Goal: Information Seeking & Learning: Find specific fact

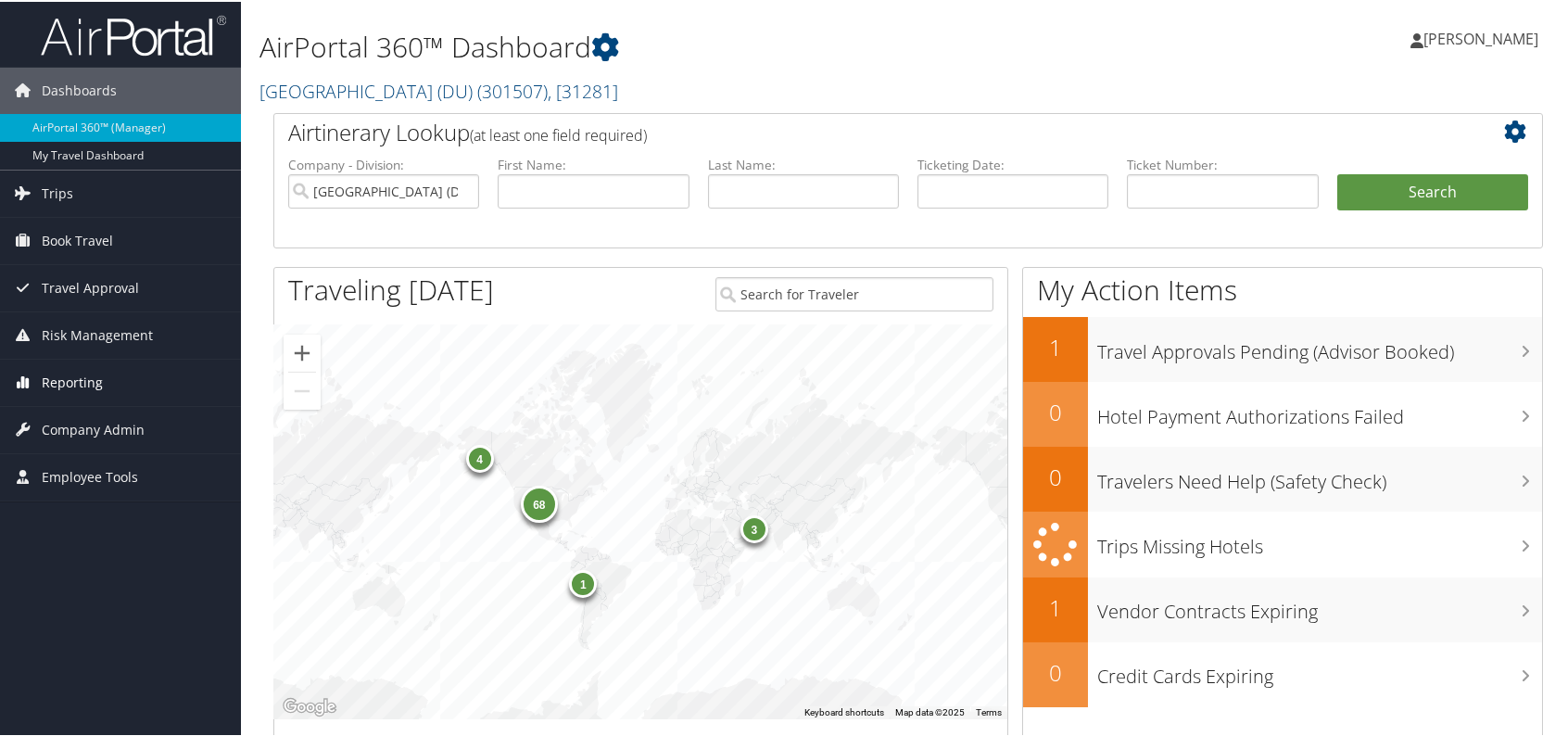
click at [98, 376] on span "Reporting" at bounding box center [73, 381] width 62 height 47
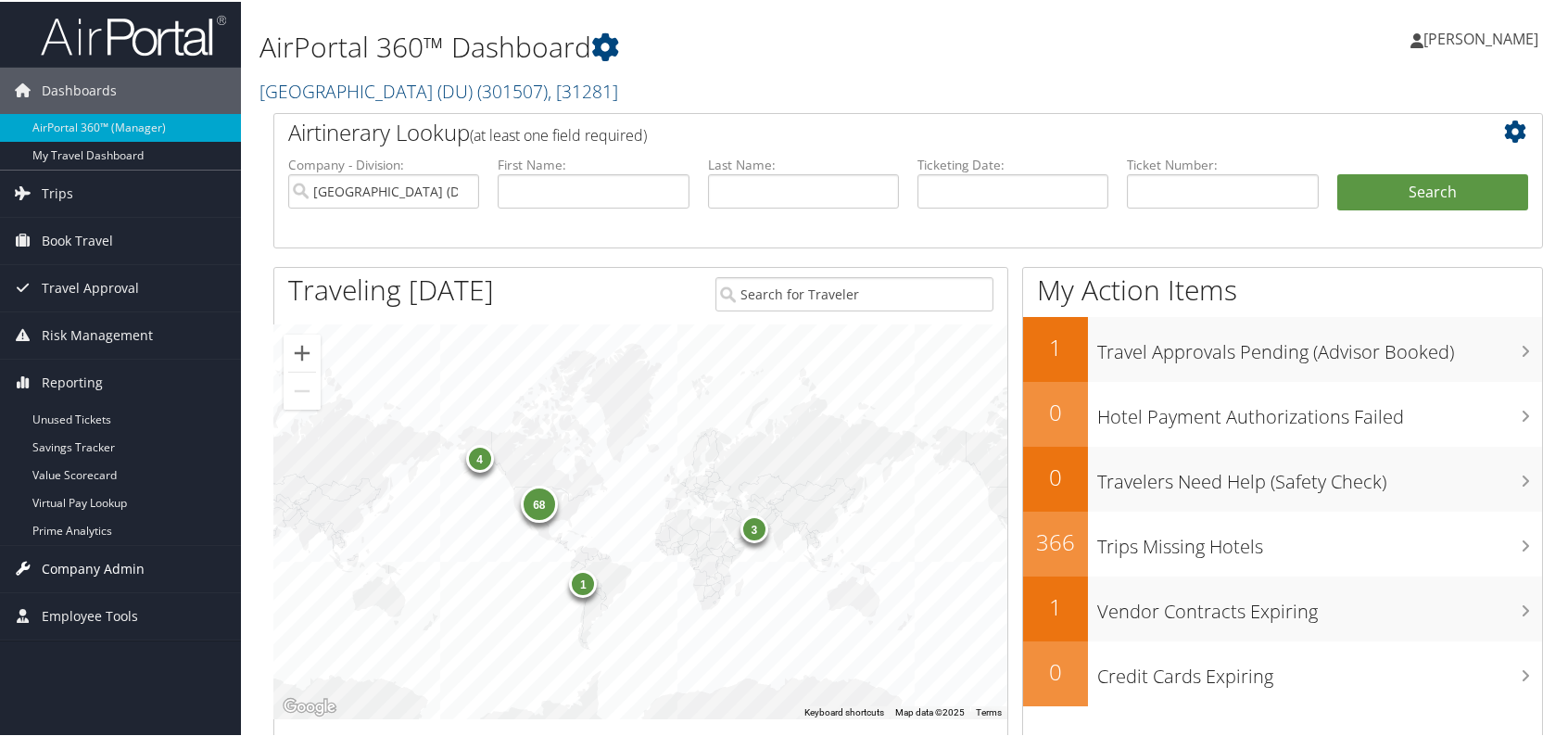
click at [109, 567] on span "Company Admin" at bounding box center [93, 567] width 103 height 47
click at [99, 381] on span "Reporting" at bounding box center [73, 381] width 62 height 47
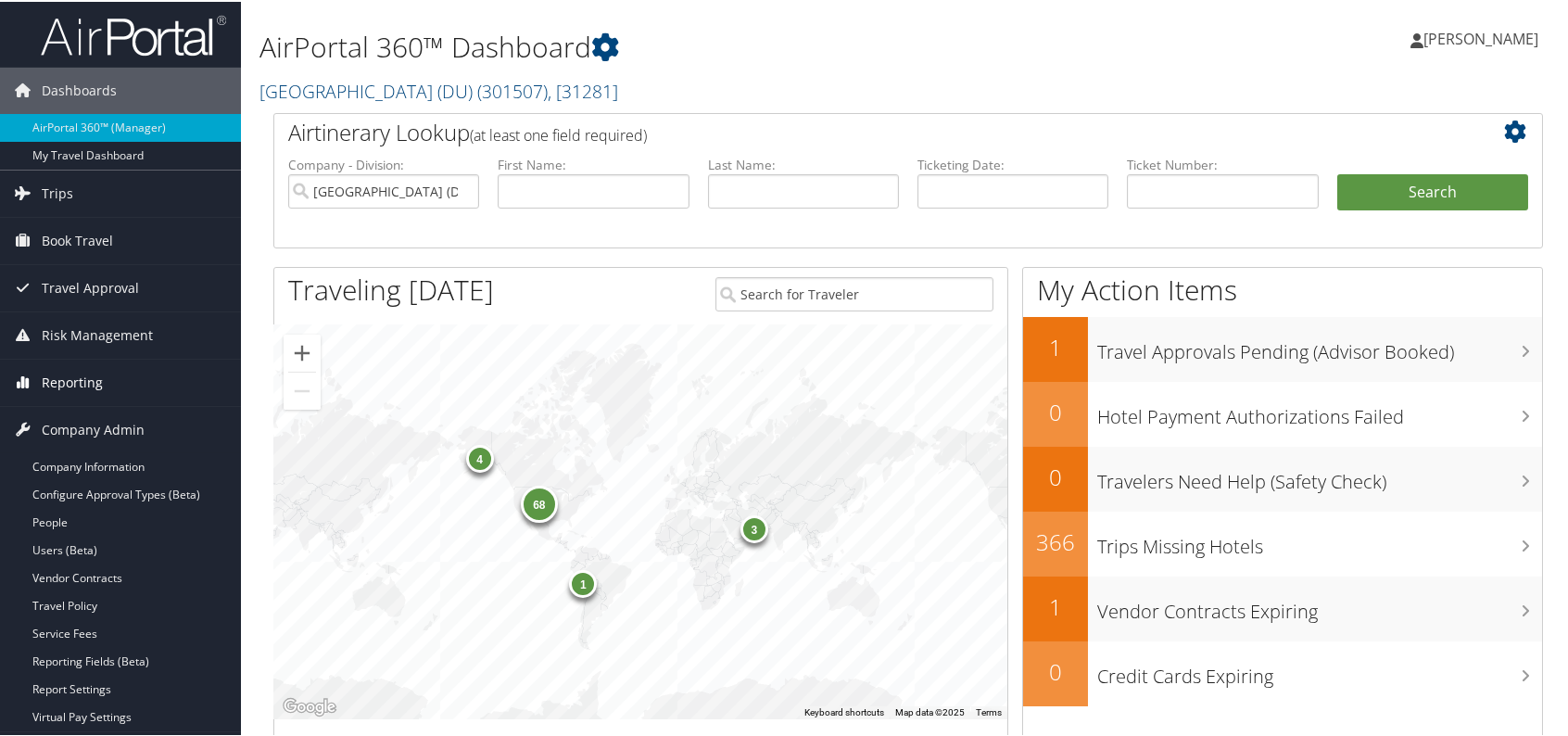
click at [99, 381] on span "Reporting" at bounding box center [73, 381] width 62 height 47
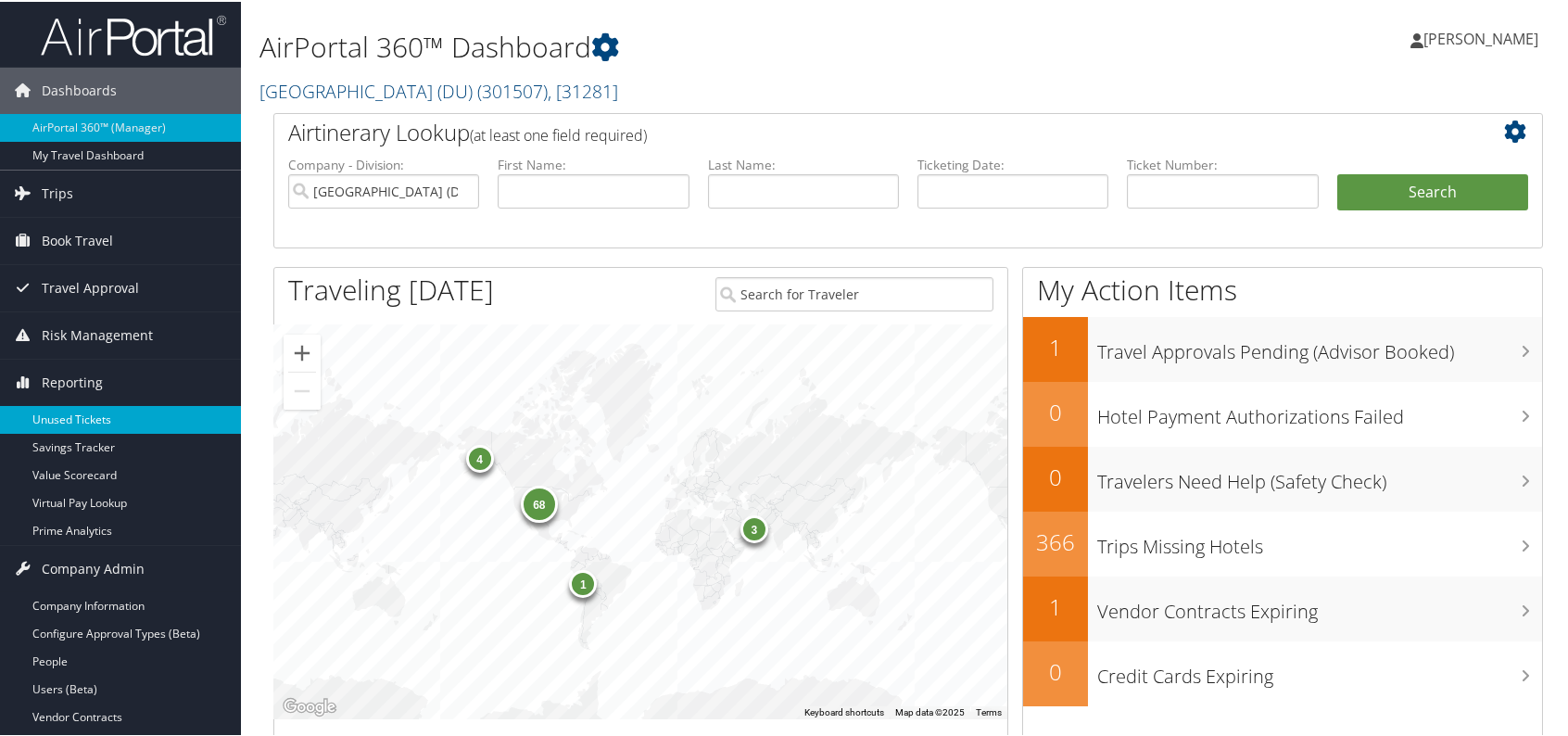
click at [70, 410] on link "Unused Tickets" at bounding box center [120, 418] width 241 height 28
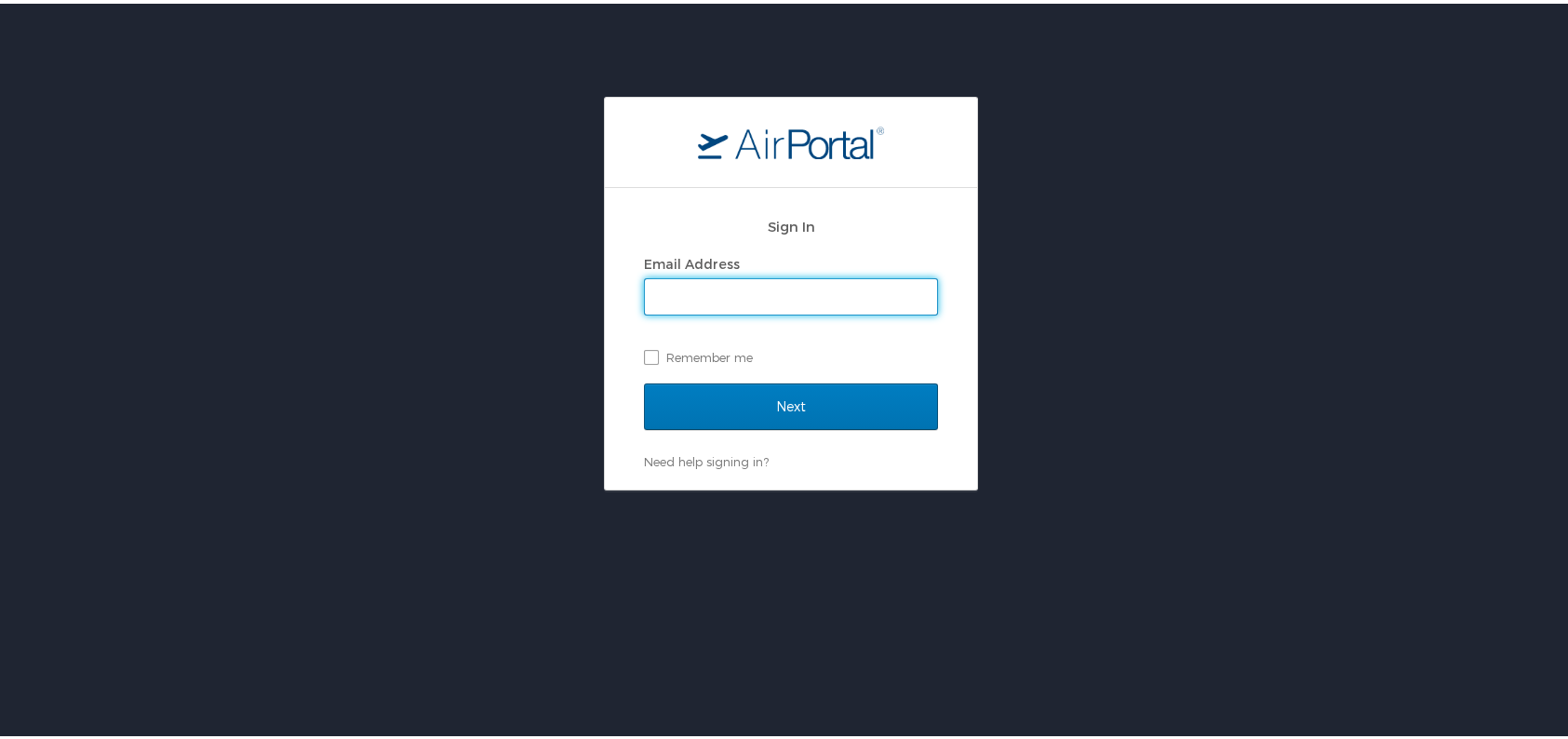
type input "[PERSON_NAME][EMAIL_ADDRESS][DOMAIN_NAME]"
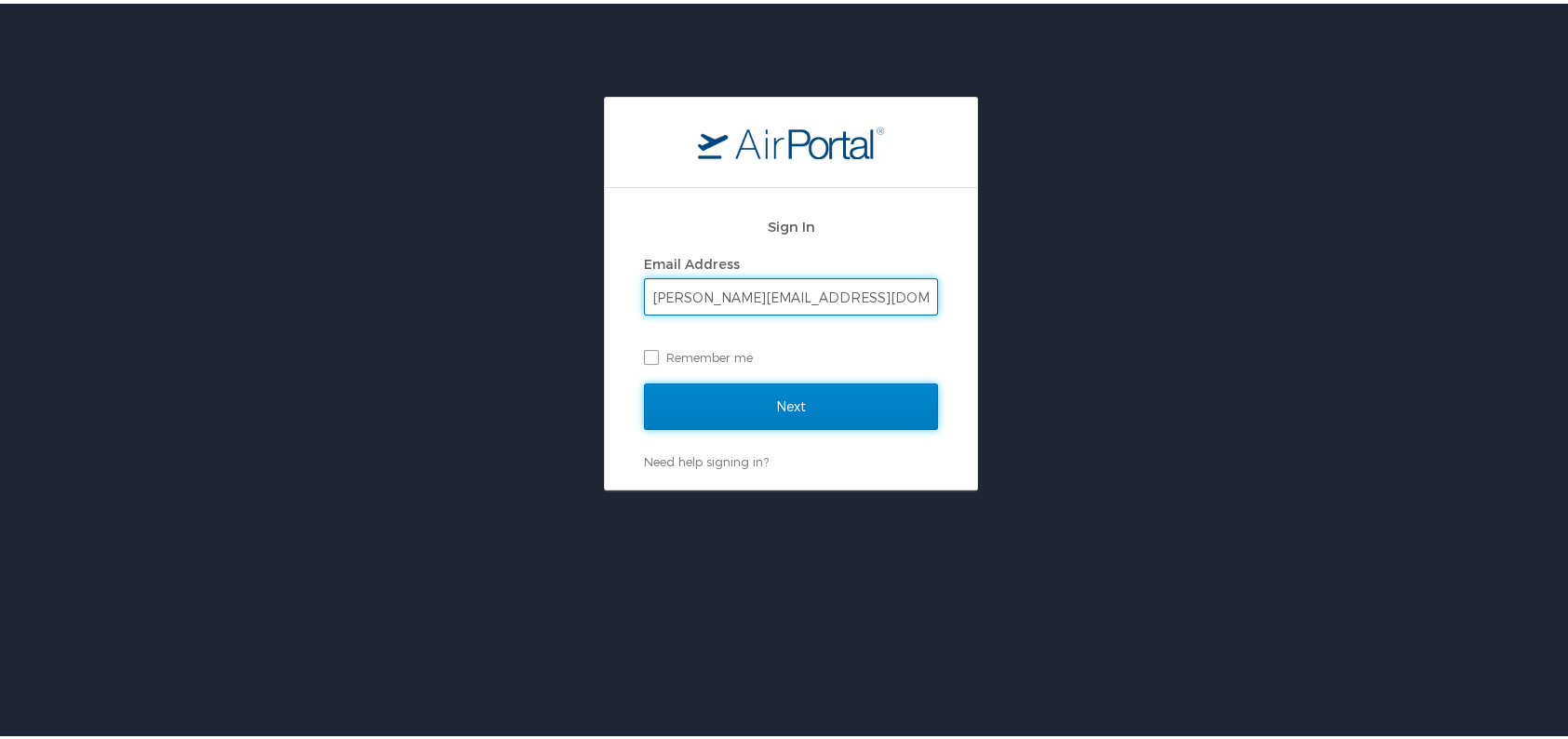
click at [793, 419] on input "Next" at bounding box center [791, 403] width 294 height 47
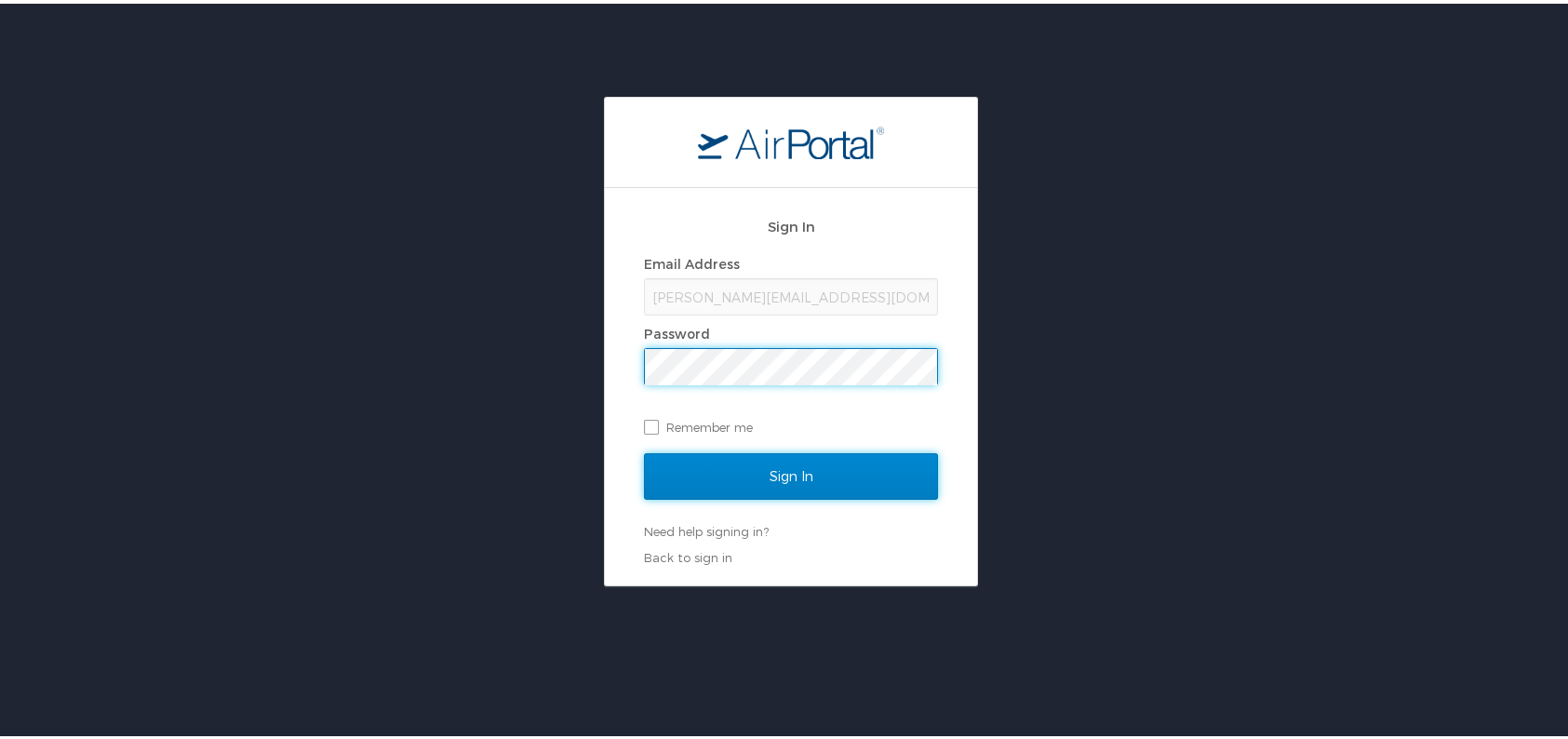
click at [784, 471] on input "Sign In" at bounding box center [791, 473] width 294 height 47
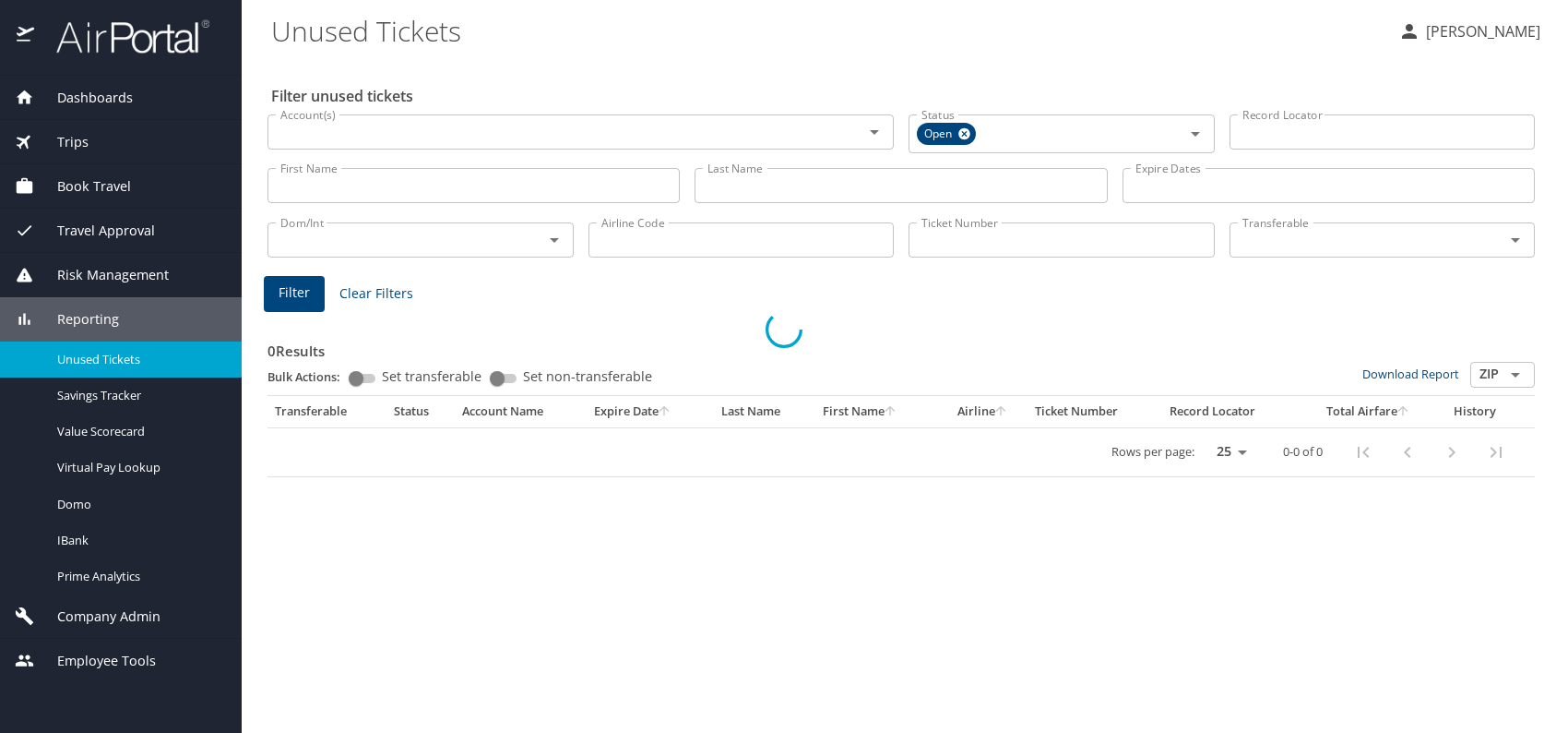
select select "US"
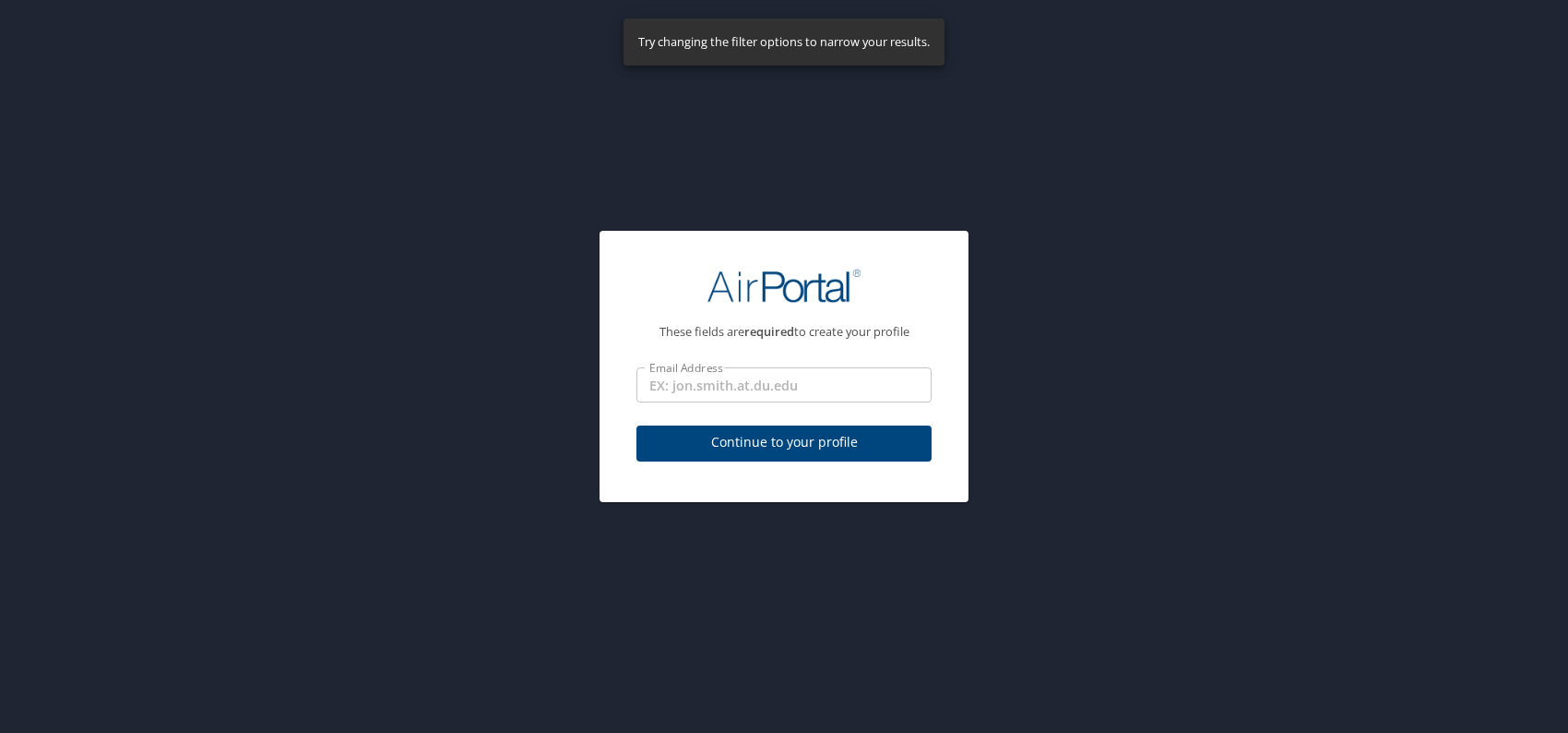
click at [805, 445] on span "Continue to your profile" at bounding box center [784, 442] width 266 height 23
select select "US"
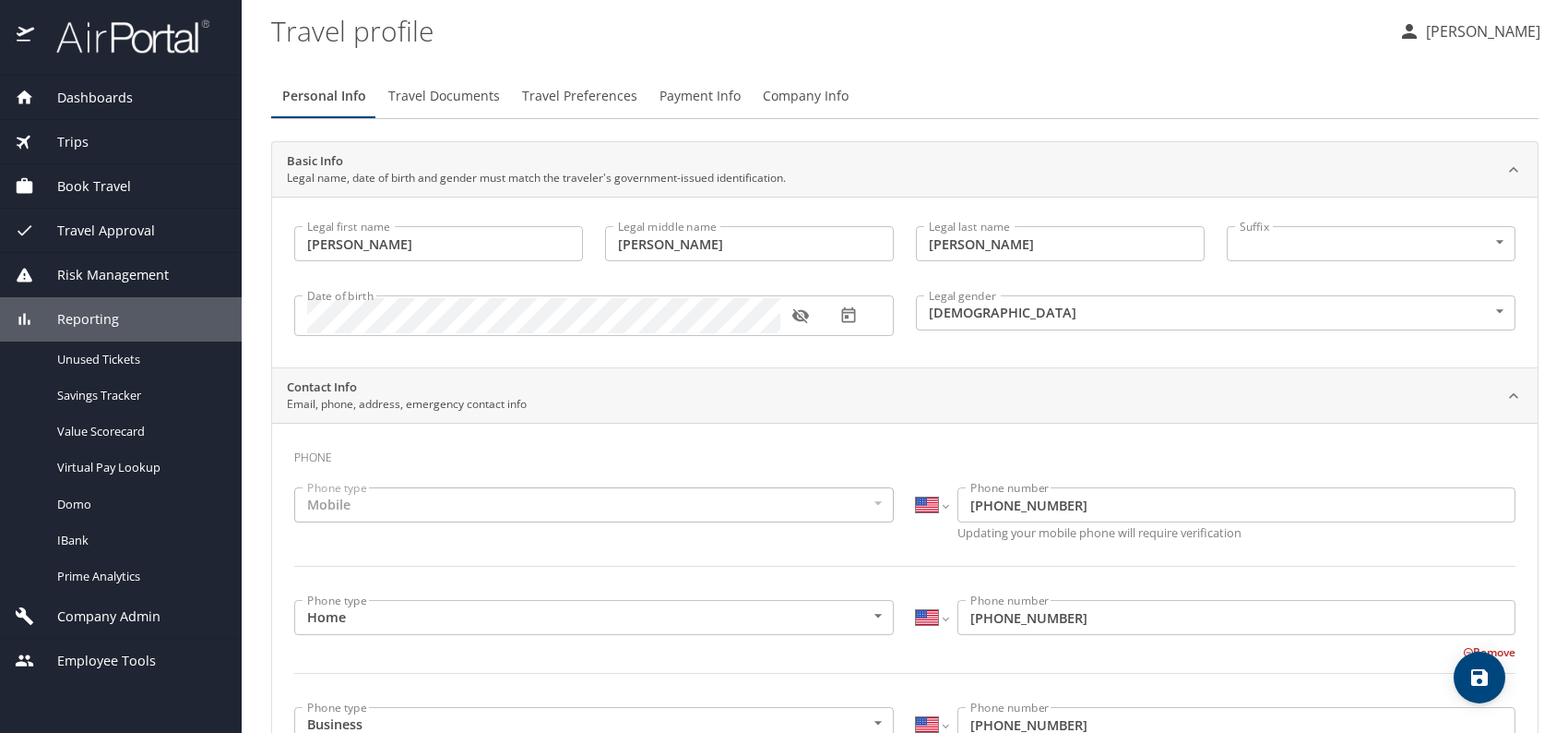
click at [824, 91] on span "Company Info" at bounding box center [805, 96] width 85 height 23
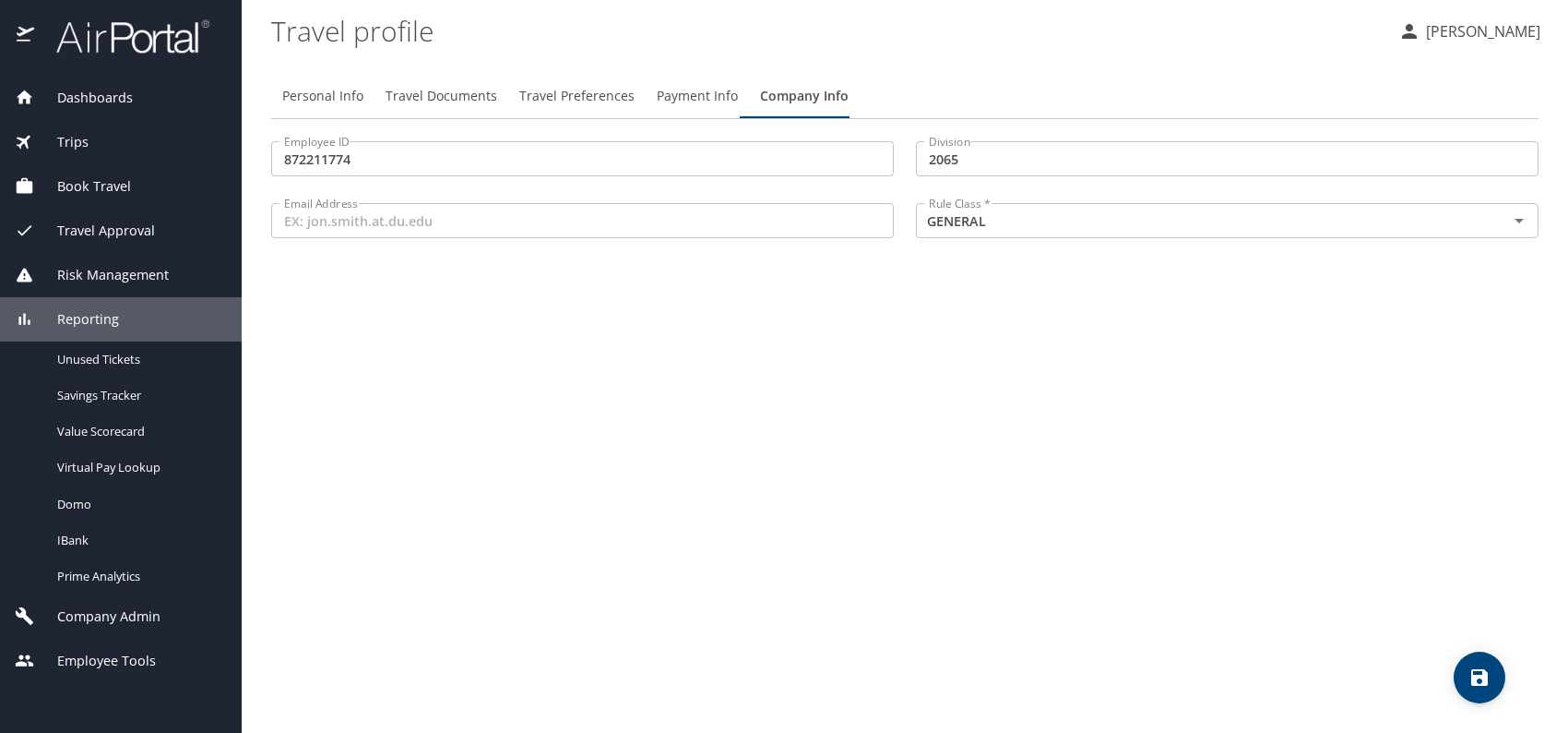
click at [98, 674] on div "Employee Tools" at bounding box center [121, 661] width 242 height 45
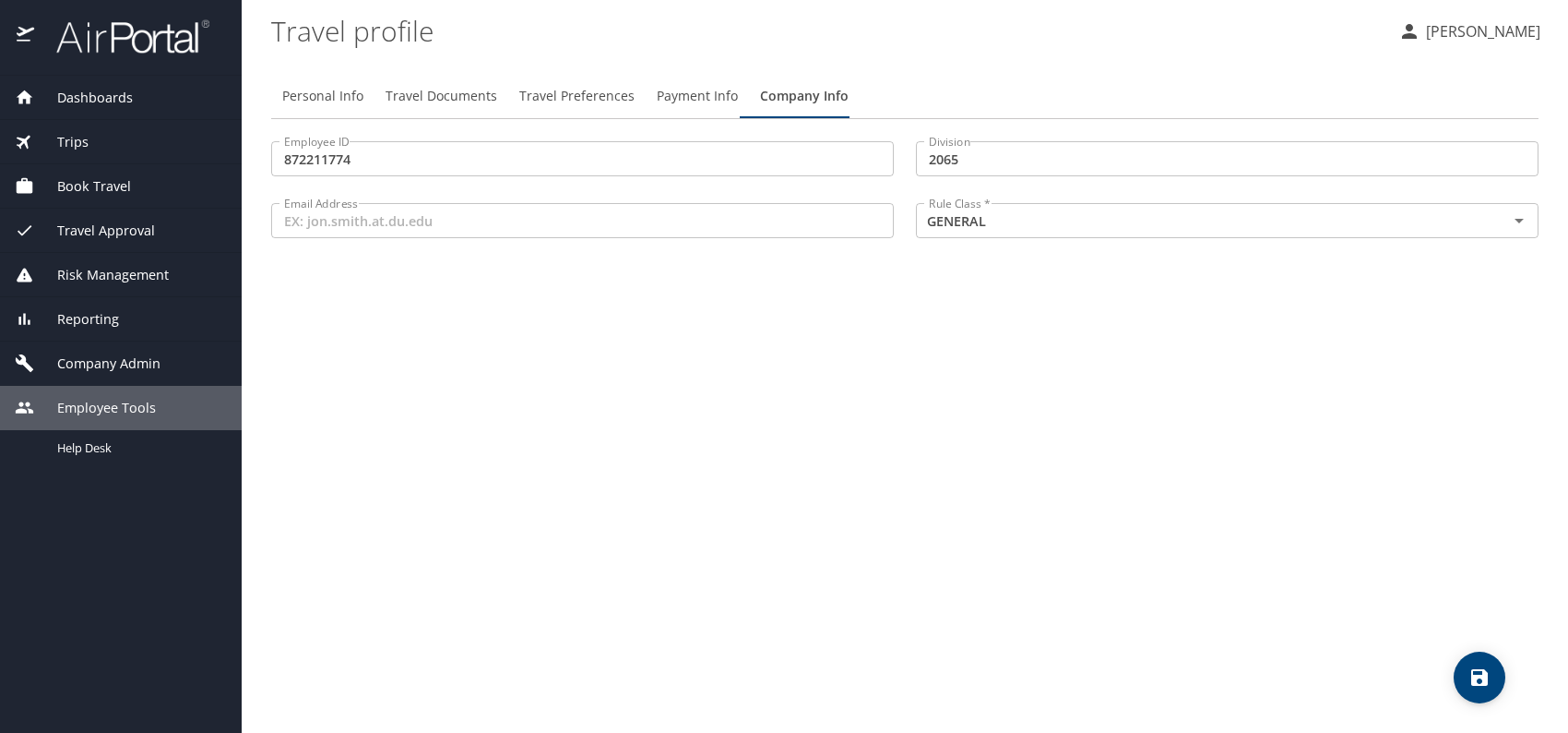
click at [112, 363] on span "Company Admin" at bounding box center [98, 363] width 126 height 20
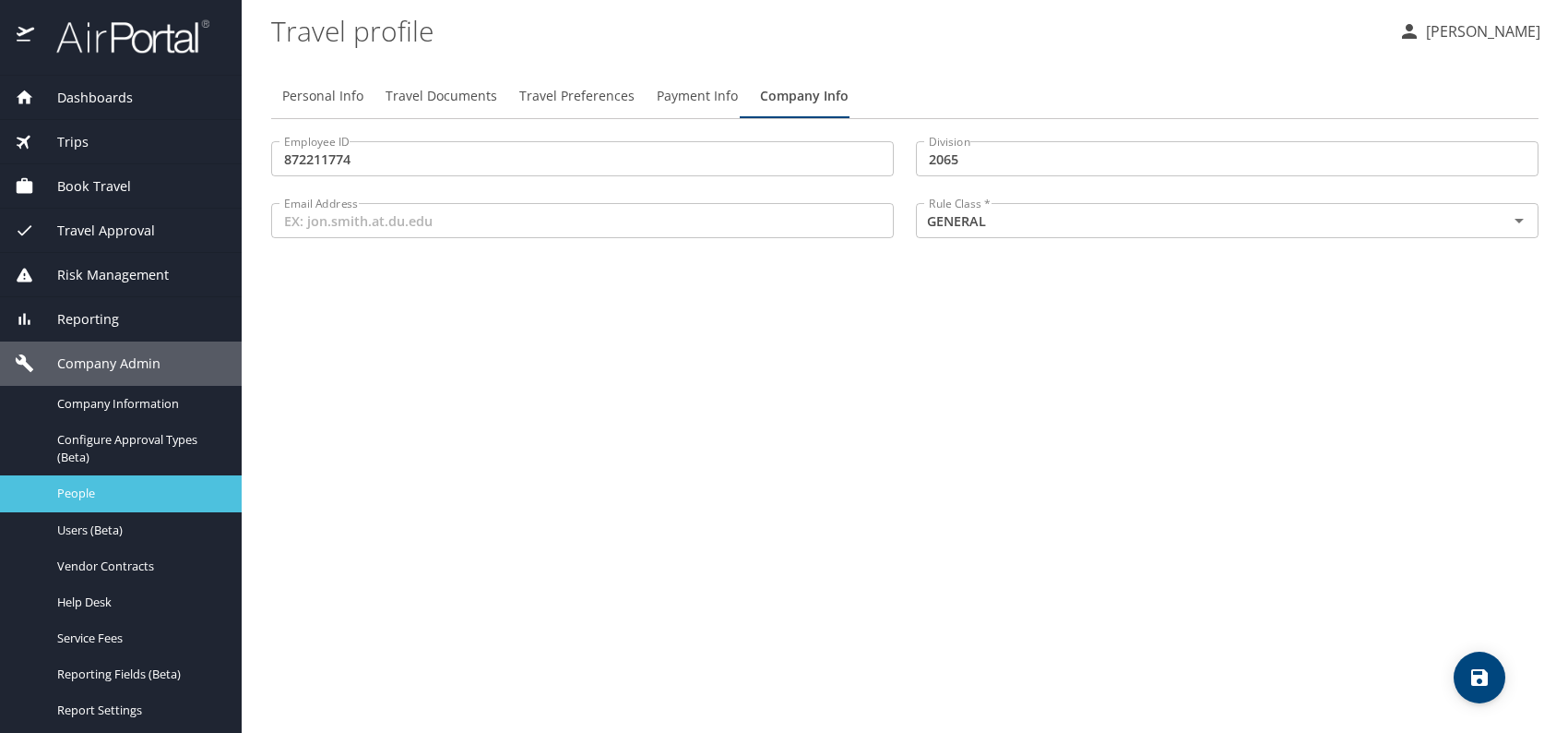
click at [124, 491] on span "People" at bounding box center [138, 492] width 163 height 18
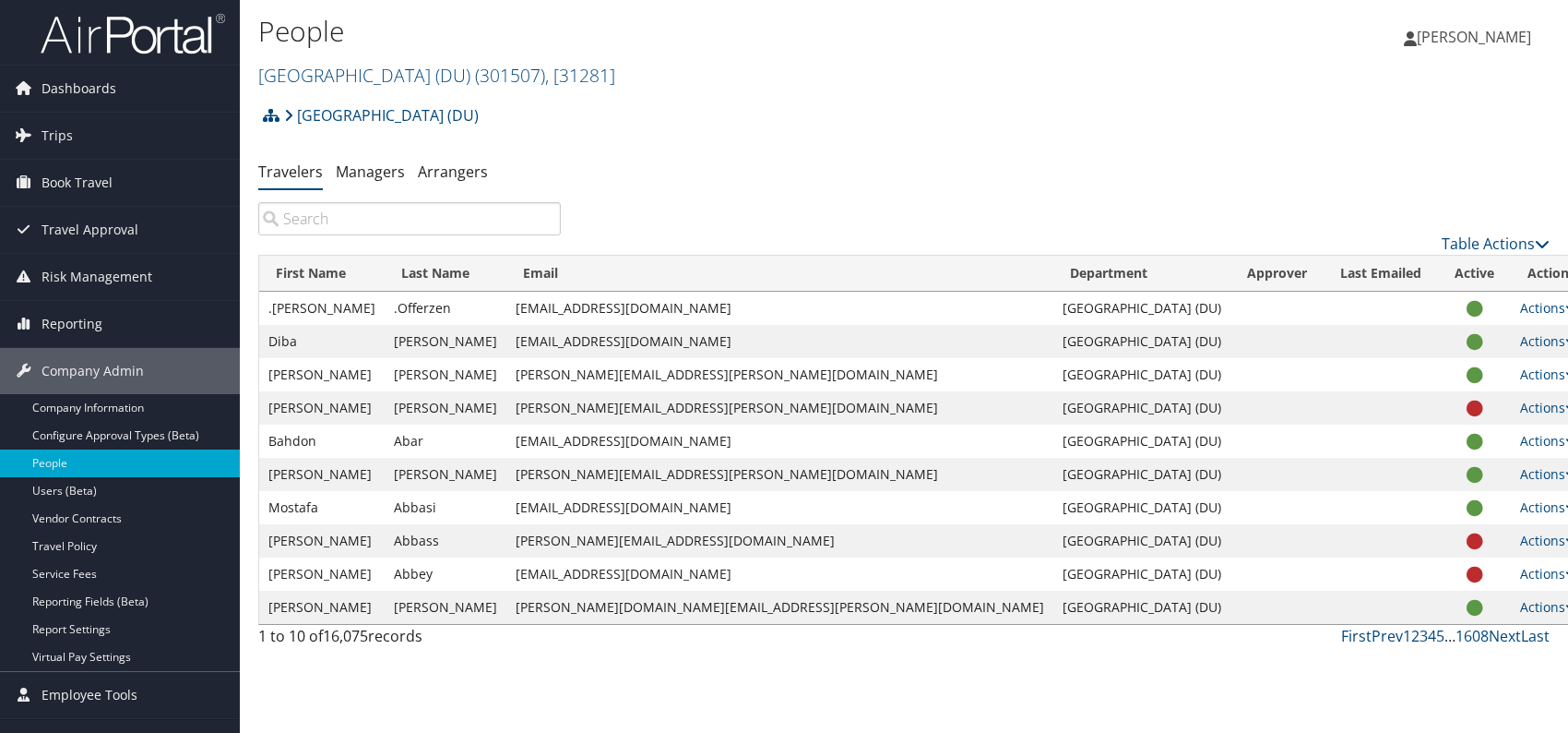
click at [390, 223] on input "search" at bounding box center [410, 218] width 303 height 33
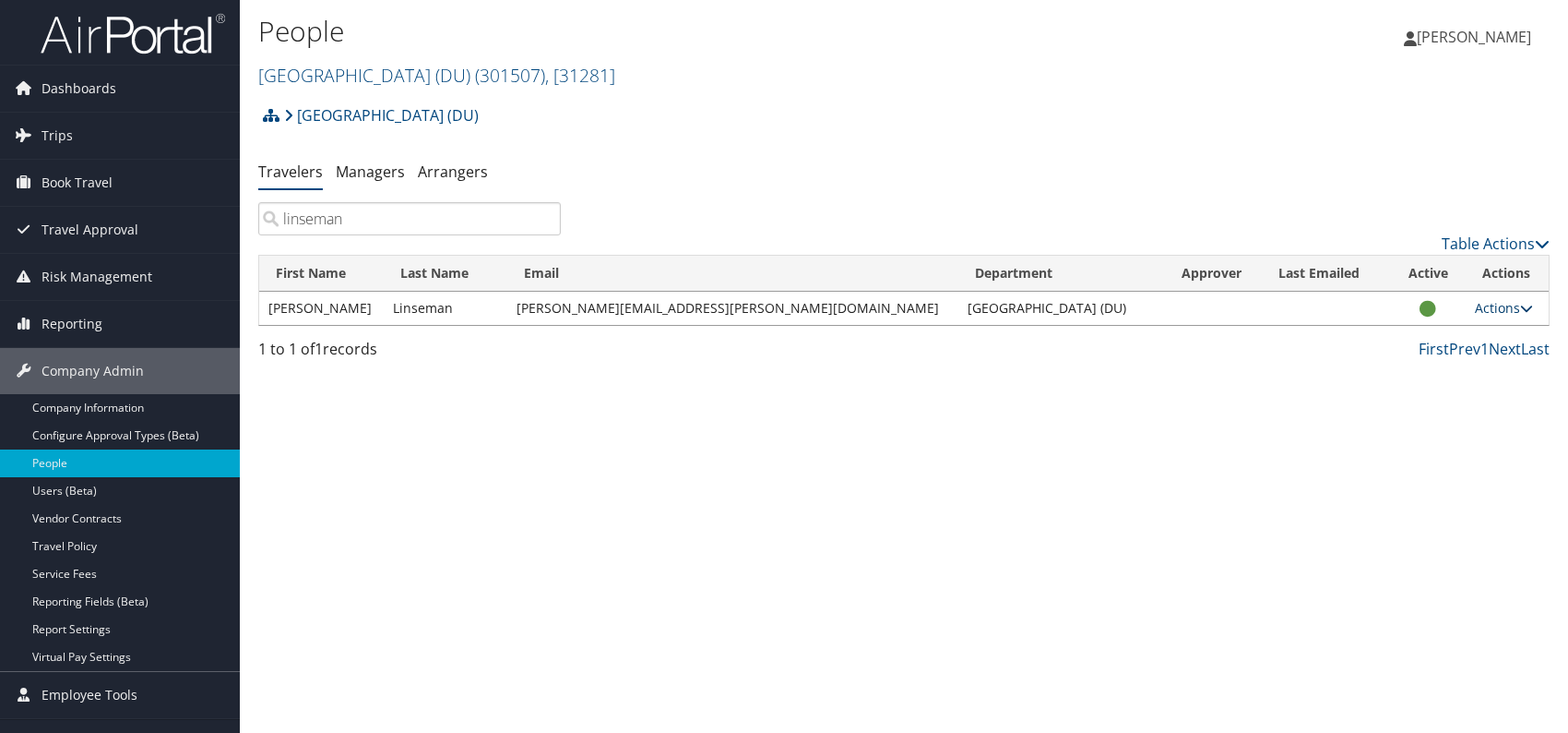
type input "linseman"
click at [1477, 312] on link "Actions" at bounding box center [1504, 308] width 59 height 18
click at [1426, 363] on link "View Profile" at bounding box center [1428, 366] width 170 height 32
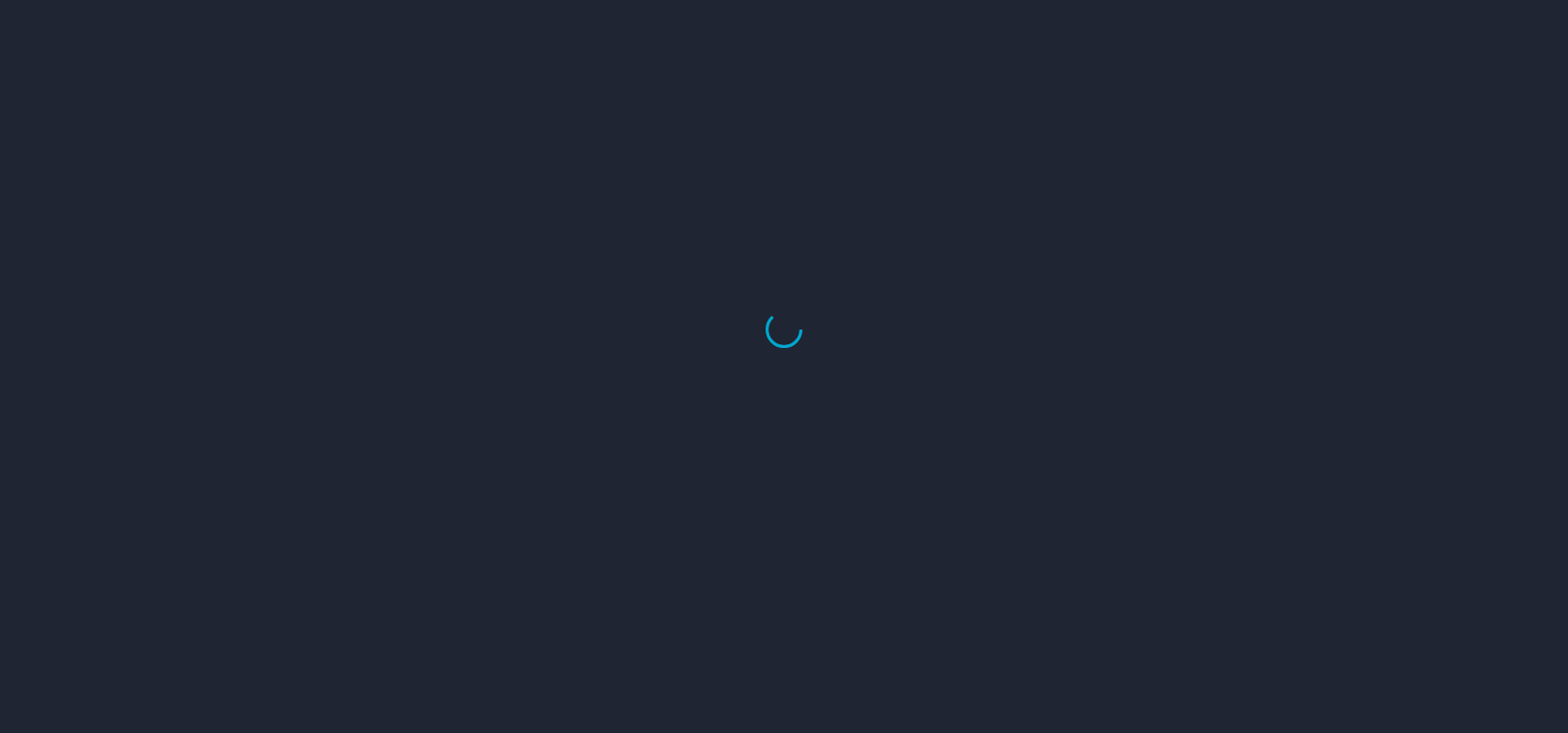
select select "US"
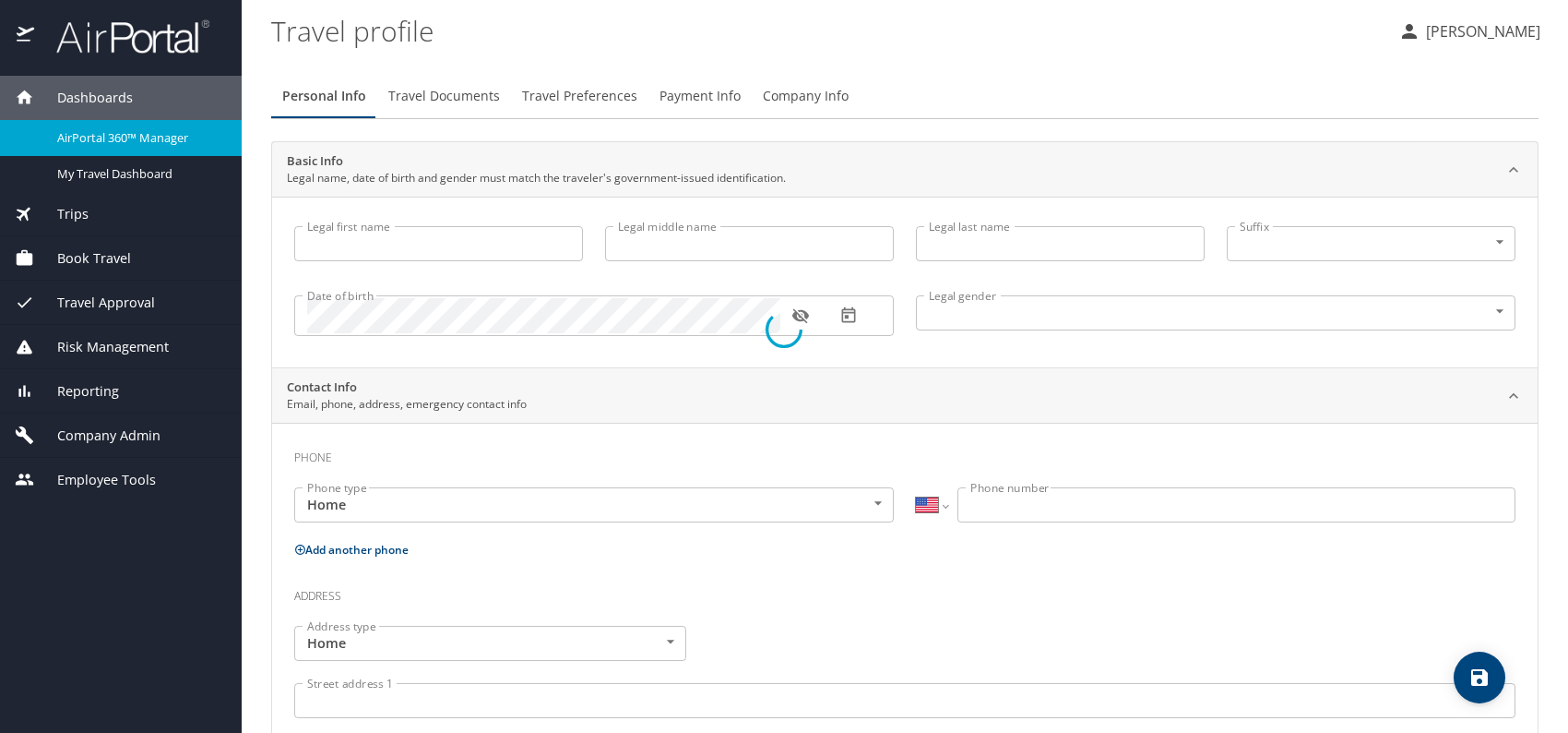
type input "[PERSON_NAME]"
type input "Linseman"
type input "Male"
type input "Jan"
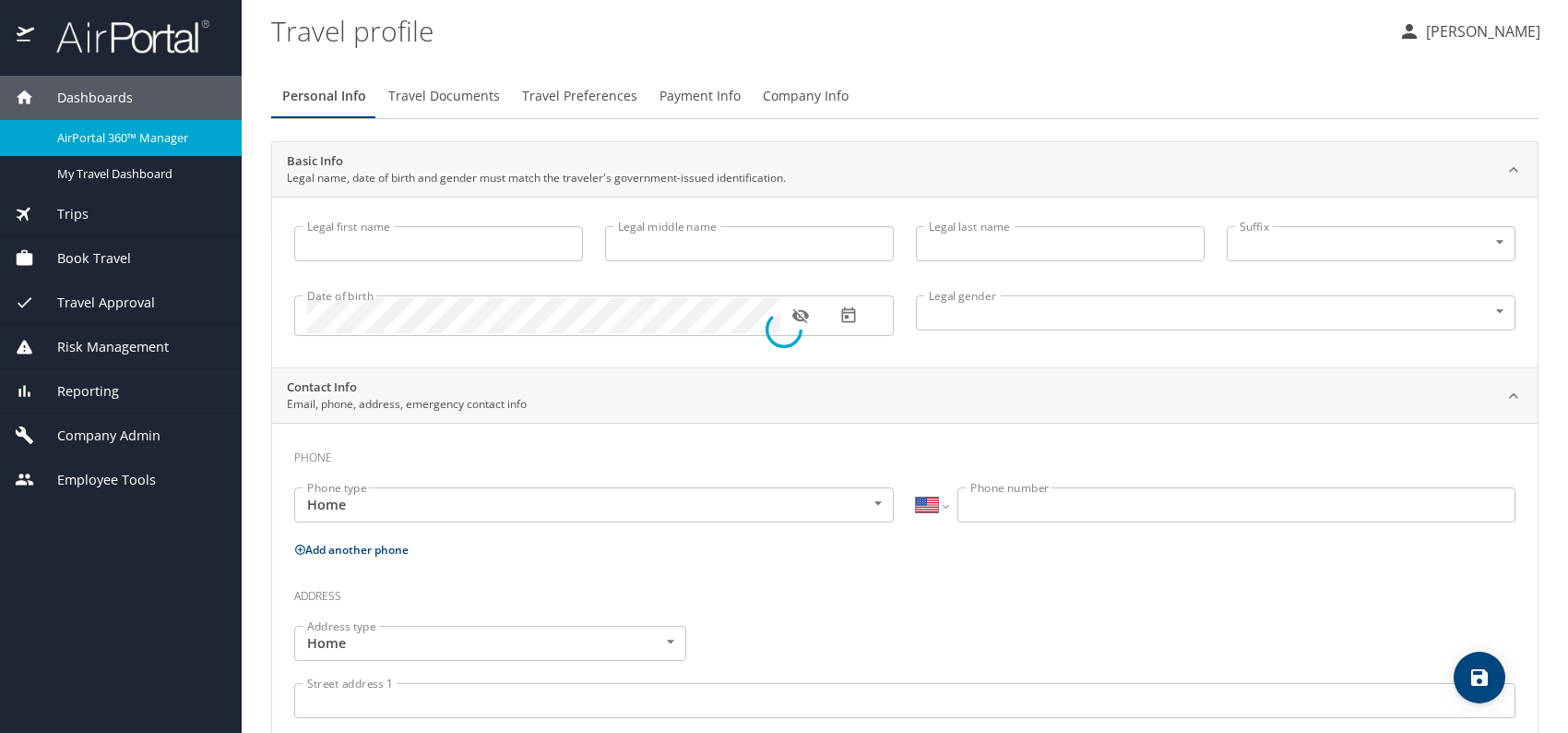
type input "Burnham"
type input "(505) 795-2416"
select select "US"
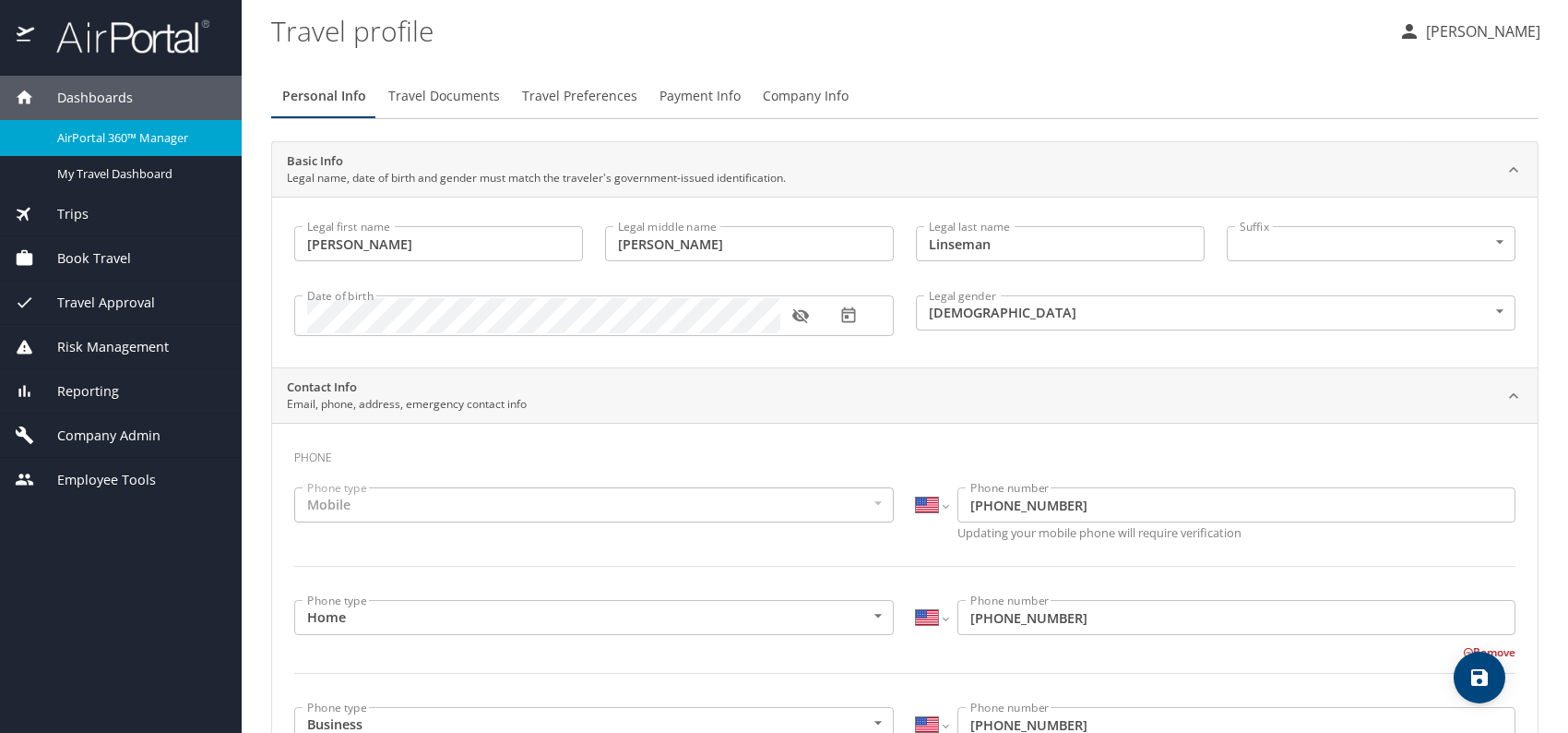
click at [821, 92] on span "Company Info" at bounding box center [805, 96] width 85 height 23
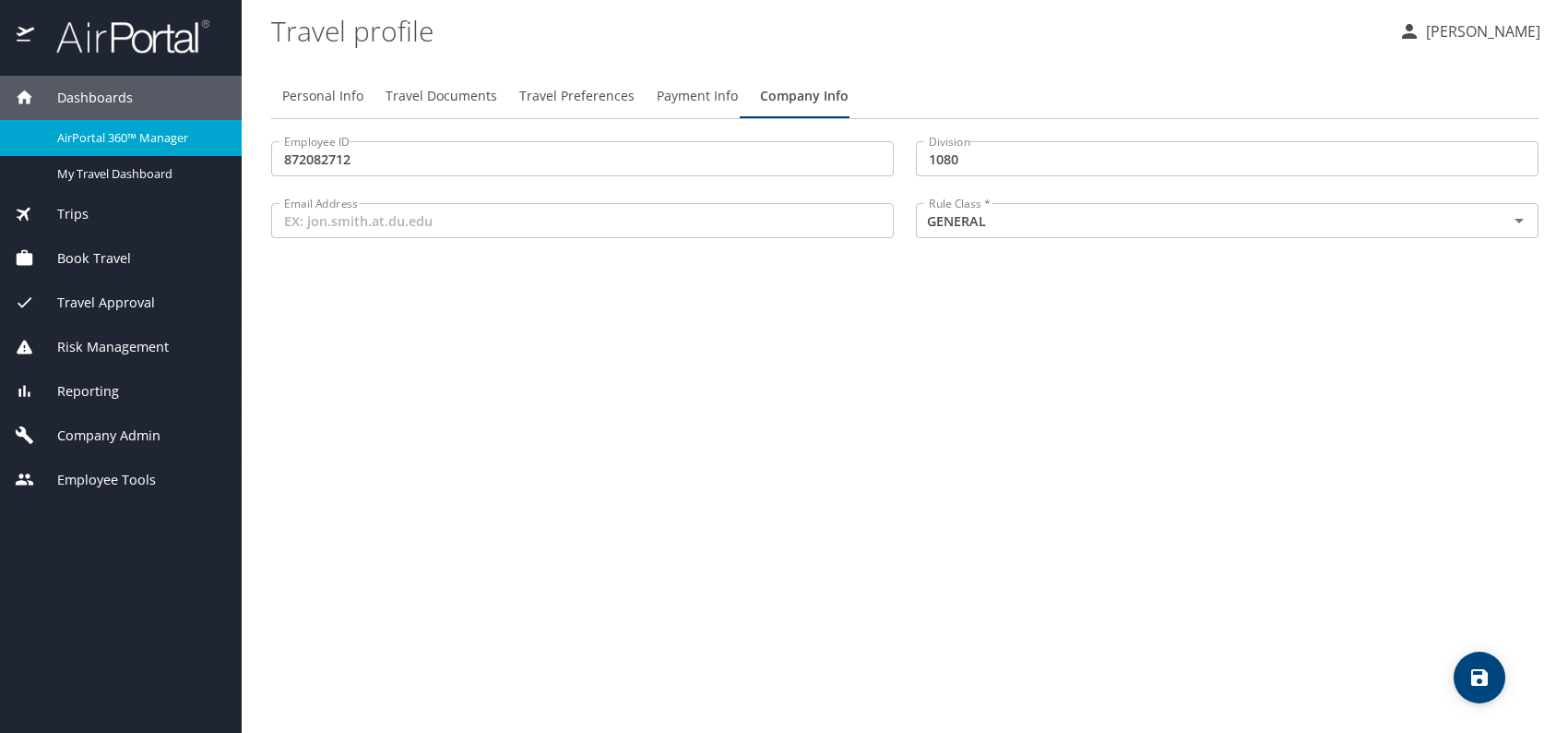
click at [103, 445] on span "Company Admin" at bounding box center [98, 436] width 126 height 20
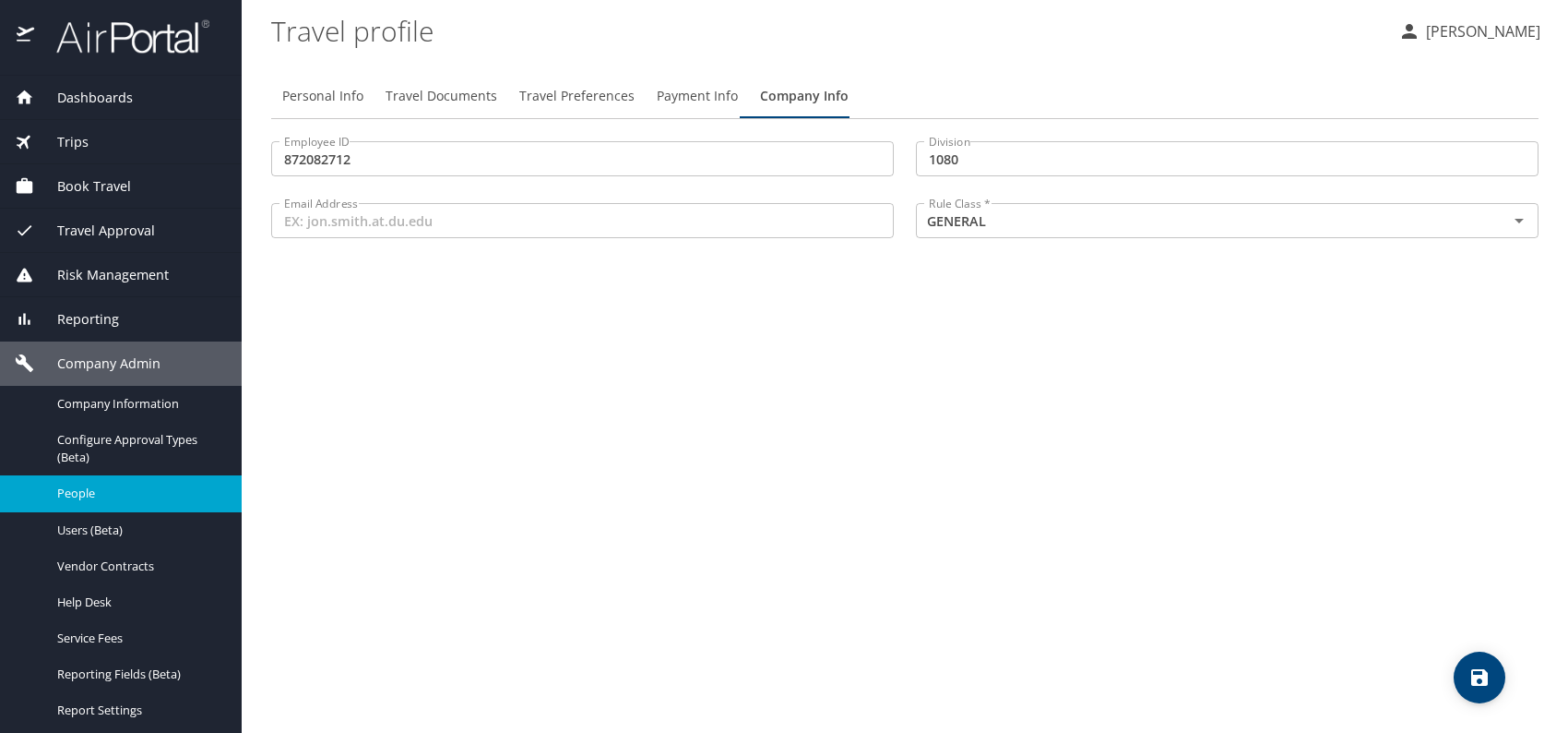
click at [117, 491] on span "People" at bounding box center [138, 492] width 163 height 18
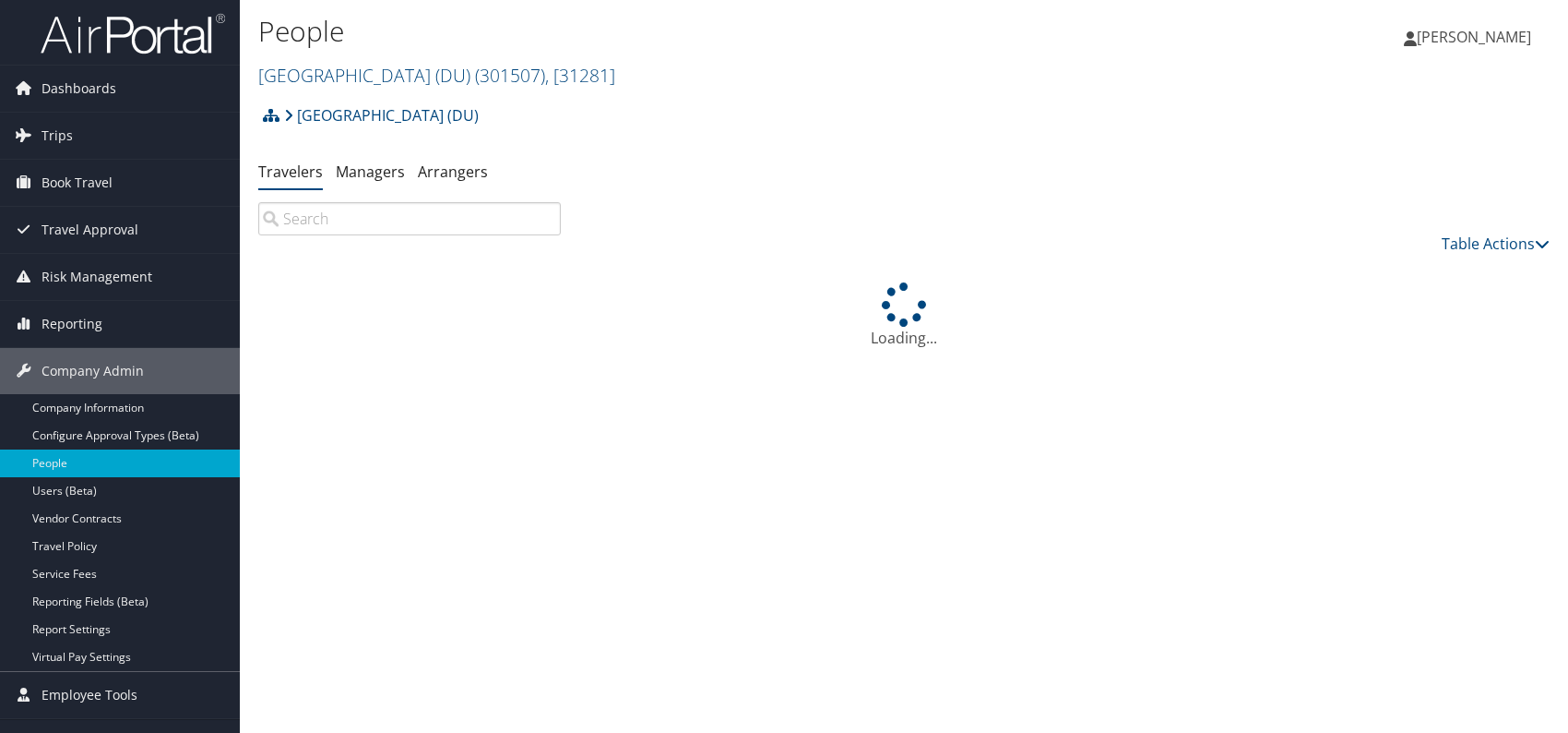
click at [372, 223] on input "search" at bounding box center [410, 218] width 303 height 33
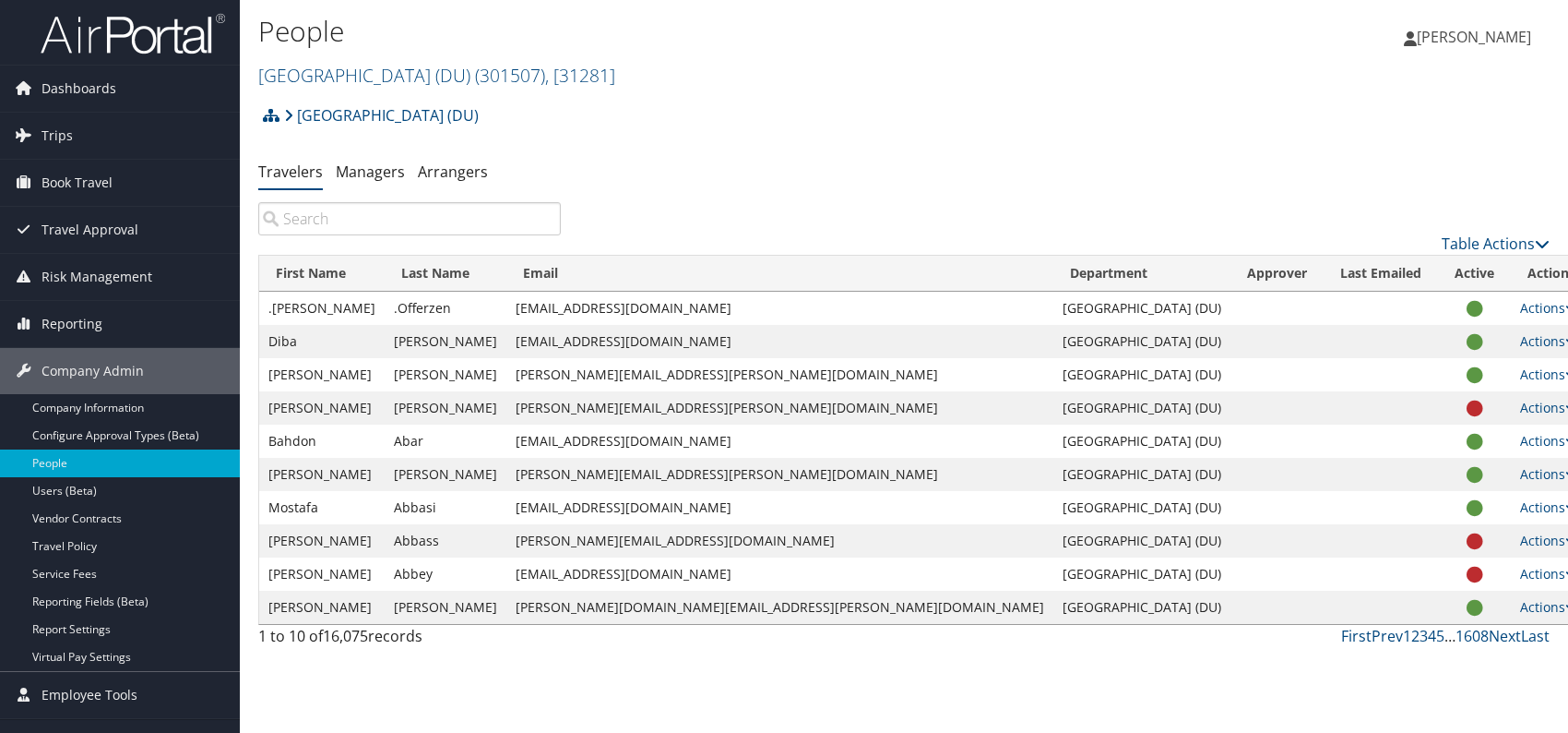
click at [429, 221] on input "search" at bounding box center [410, 218] width 303 height 33
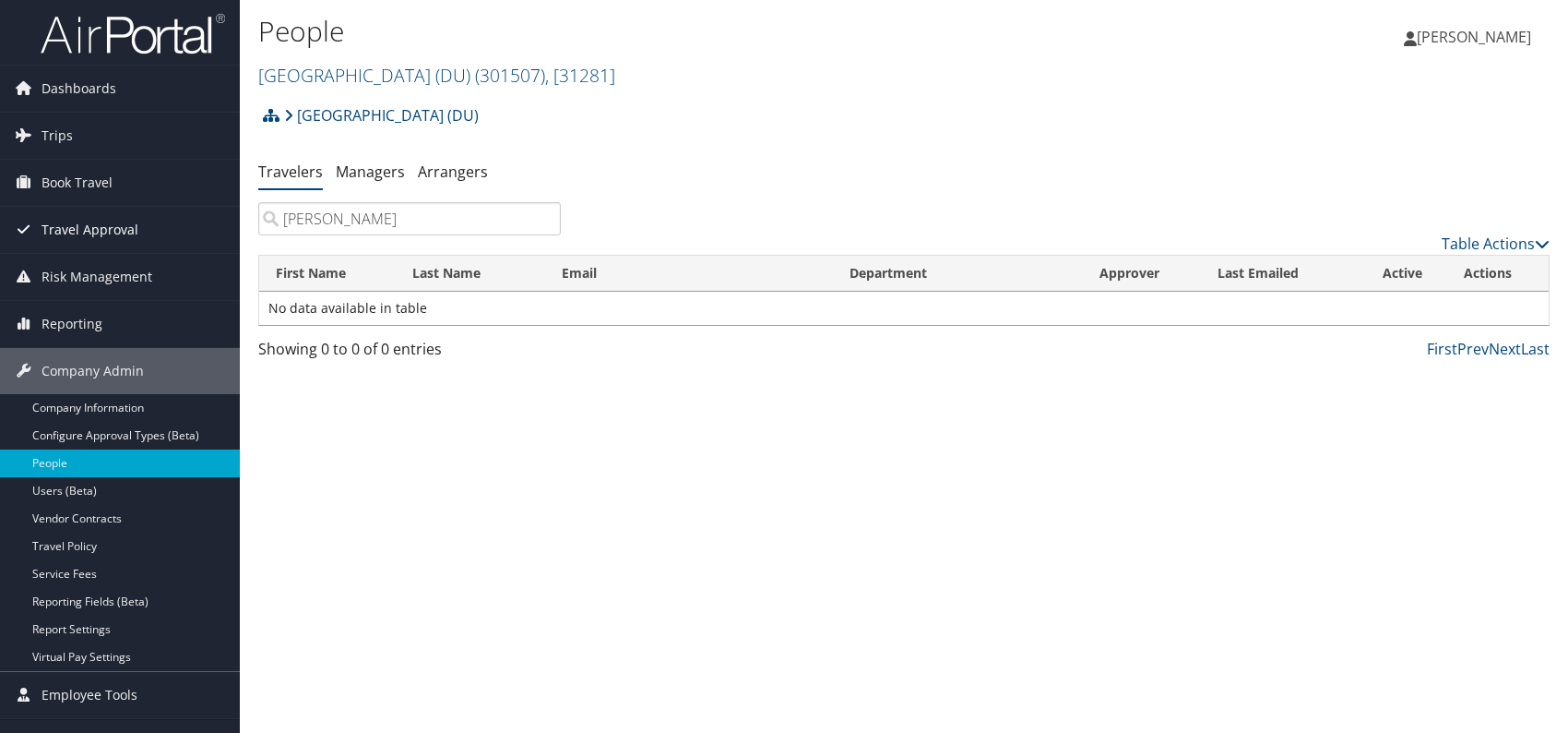
drag, startPoint x: 423, startPoint y: 224, endPoint x: 228, endPoint y: 222, distance: 195.0
click at [228, 222] on div "Dashboards AirPortal 360™ (Manager) My Travel Dashboard Trips Airtinerary® Look…" at bounding box center [784, 366] width 1568 height 733
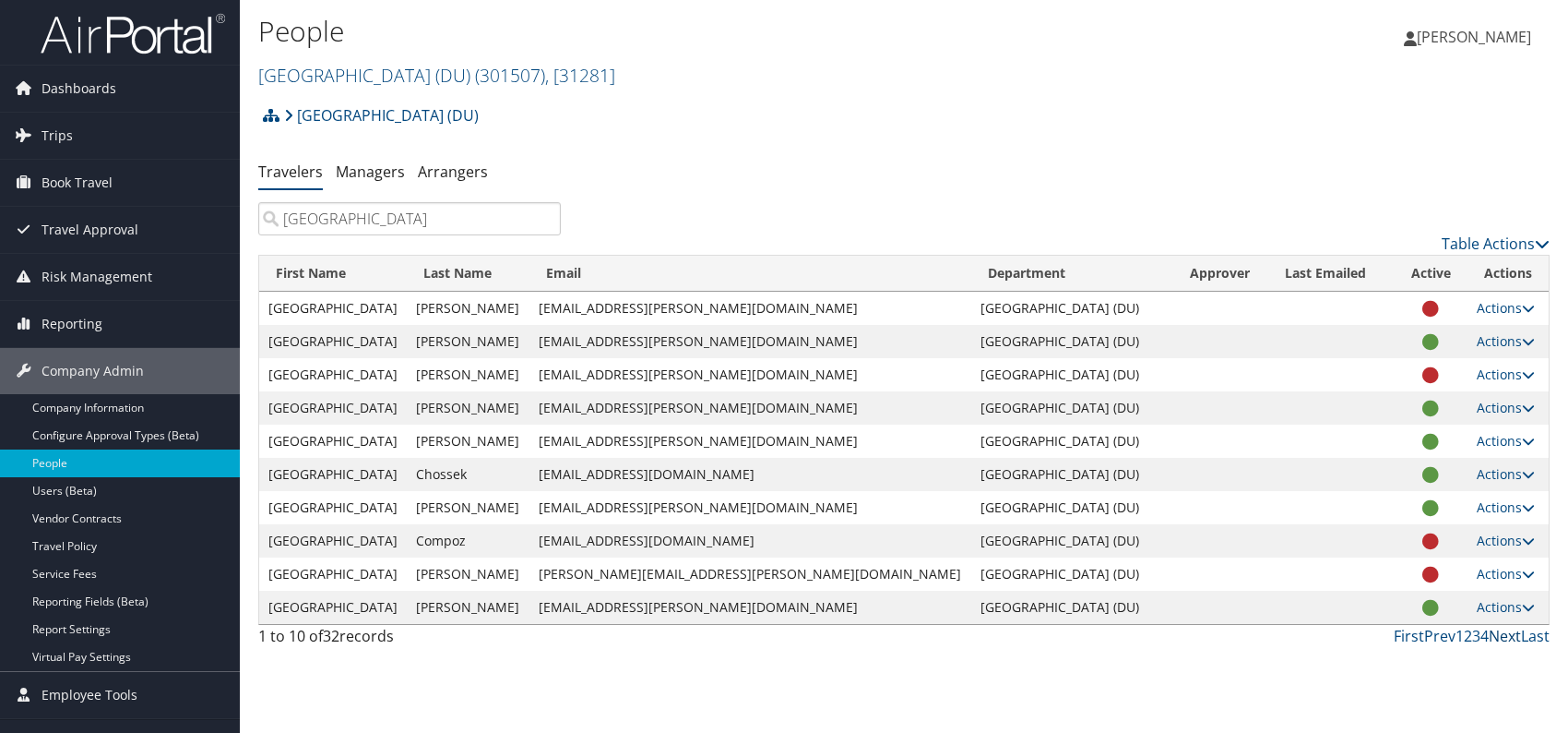
type input "sydney"
click at [1509, 635] on link "Next" at bounding box center [1505, 635] width 33 height 20
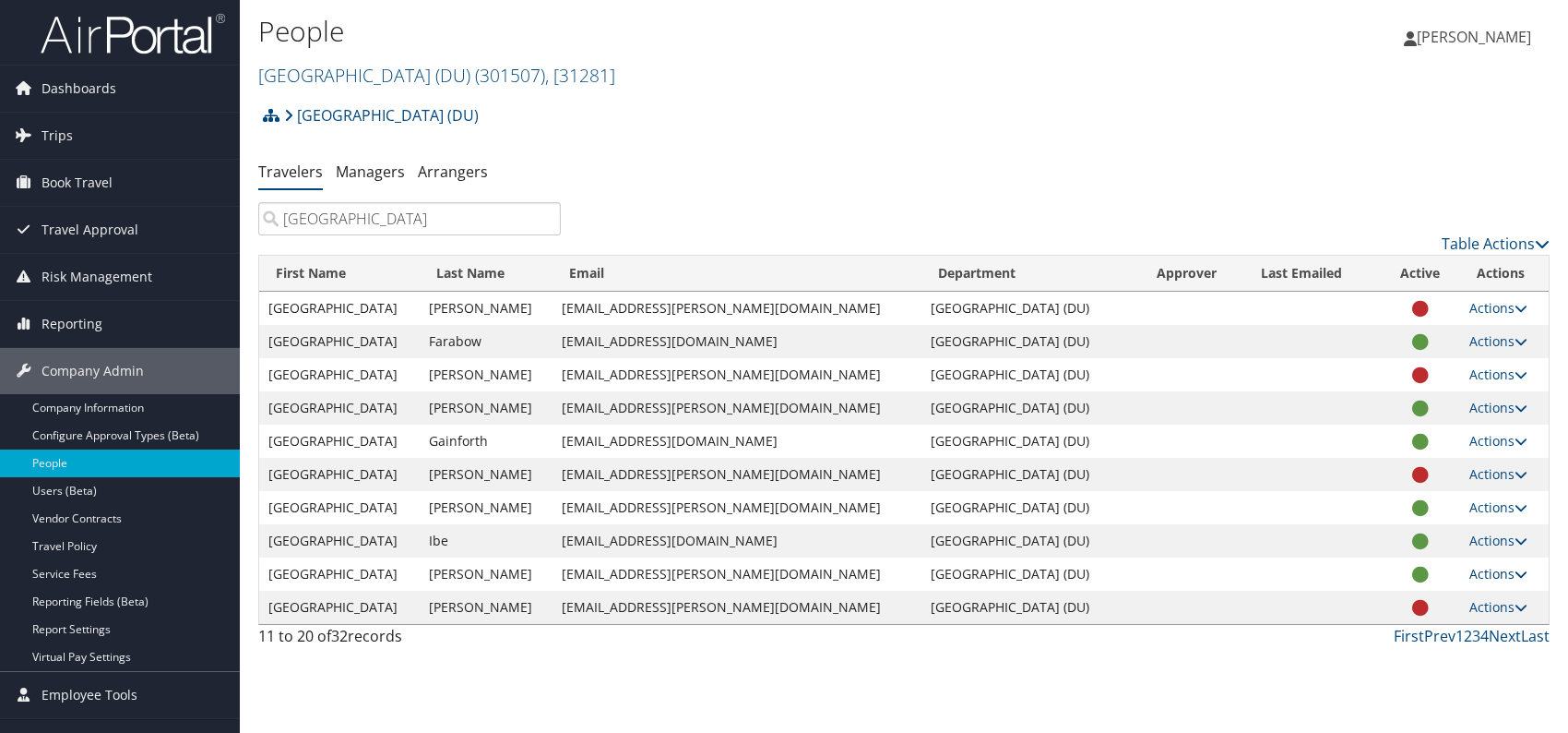
click at [1495, 569] on link "Actions" at bounding box center [1498, 573] width 59 height 18
click at [1449, 628] on link "View Profile" at bounding box center [1428, 632] width 170 height 32
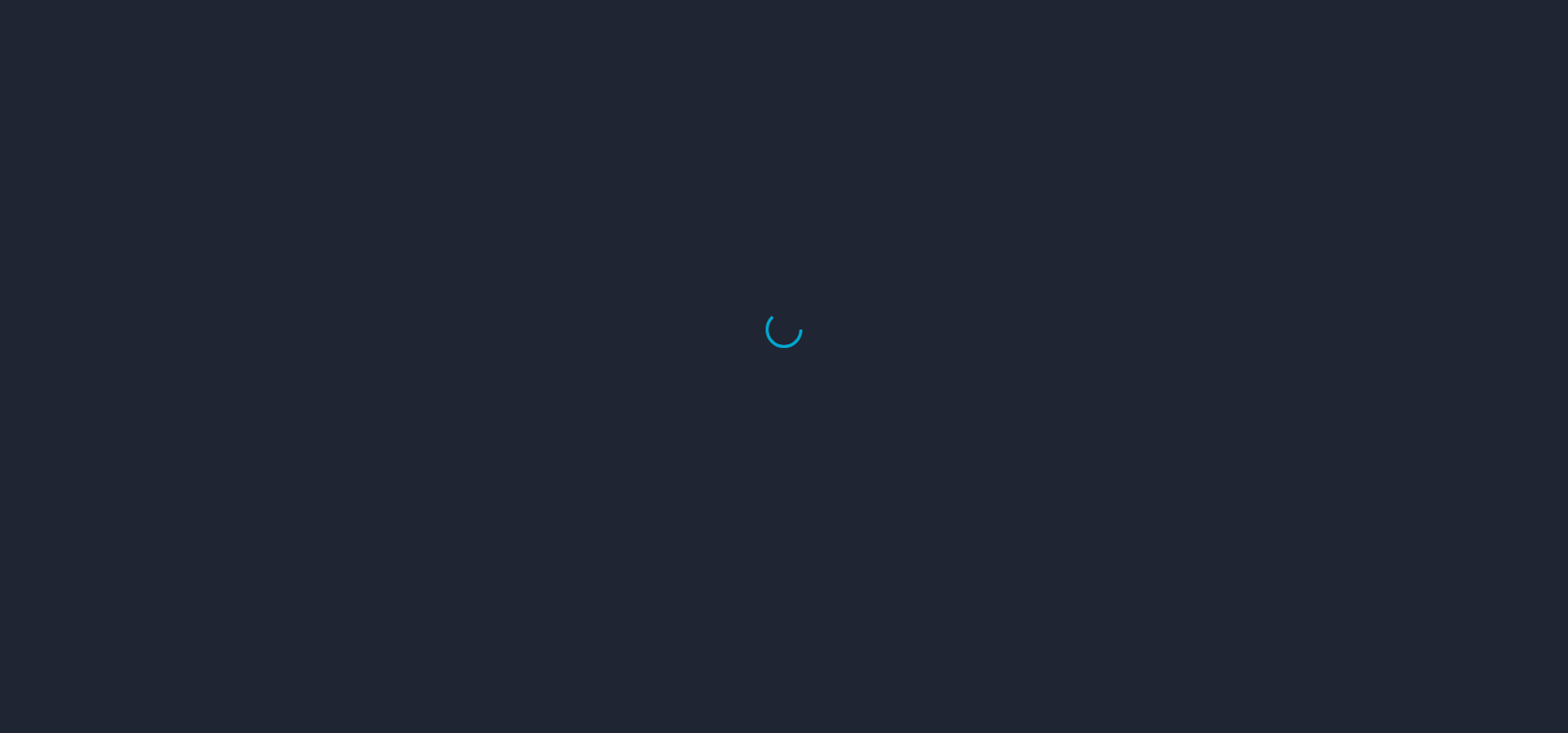
select select "US"
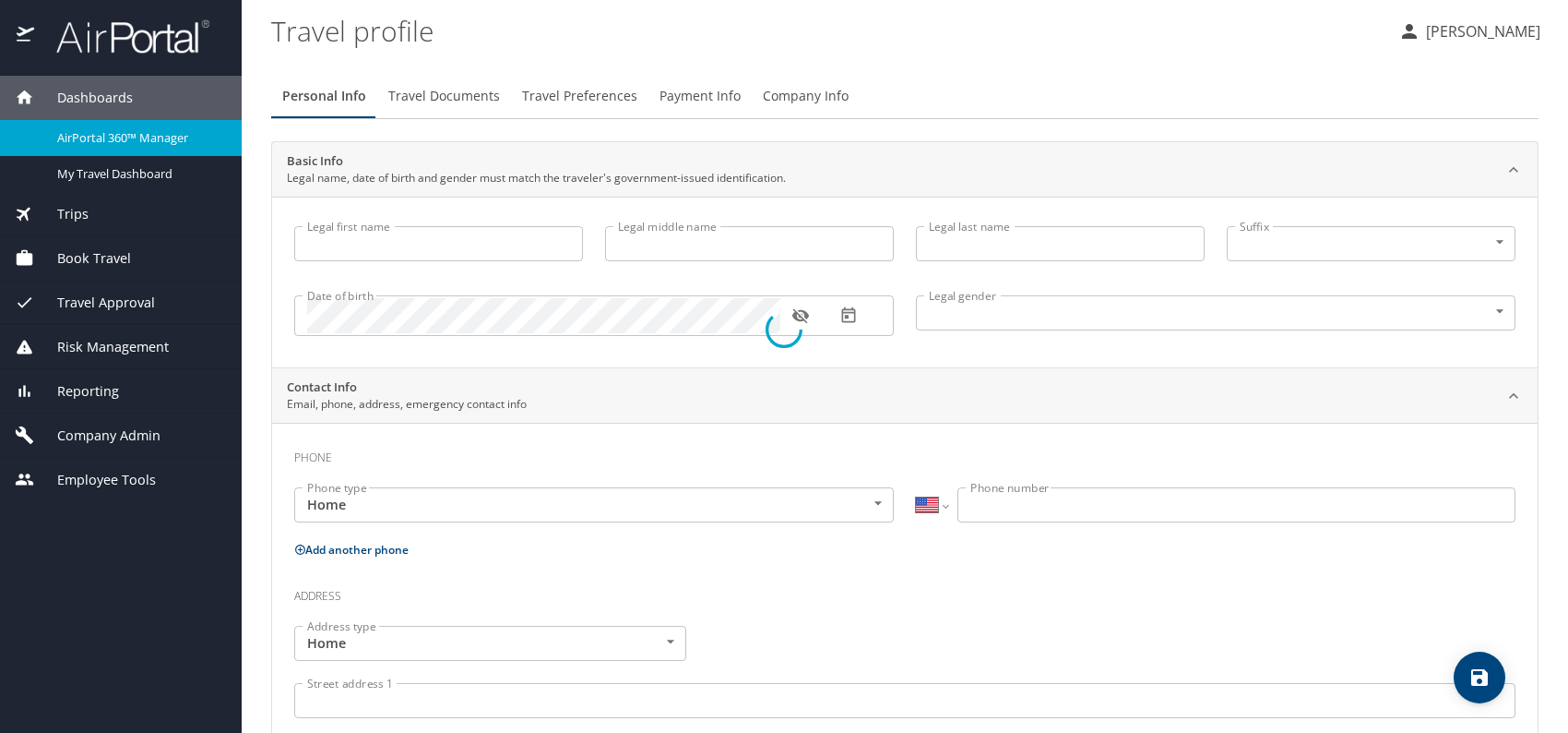
type input "[GEOGRAPHIC_DATA]"
type input "M"
type input "[PERSON_NAME]"
type input "[DEMOGRAPHIC_DATA]"
type input "[PERSON_NAME]"
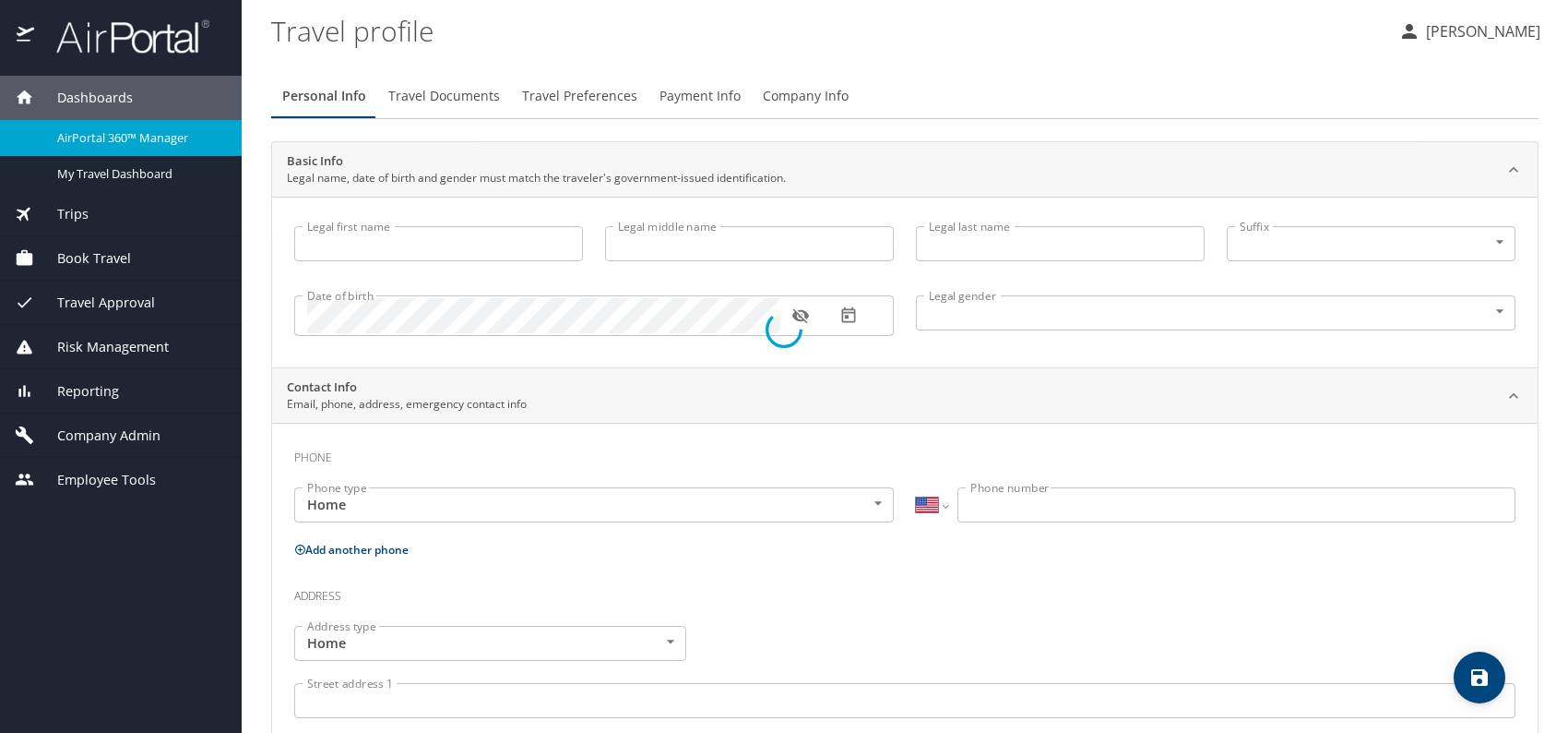
type input "[PERSON_NAME]"
type input "[PHONE_NUMBER]"
select select "US"
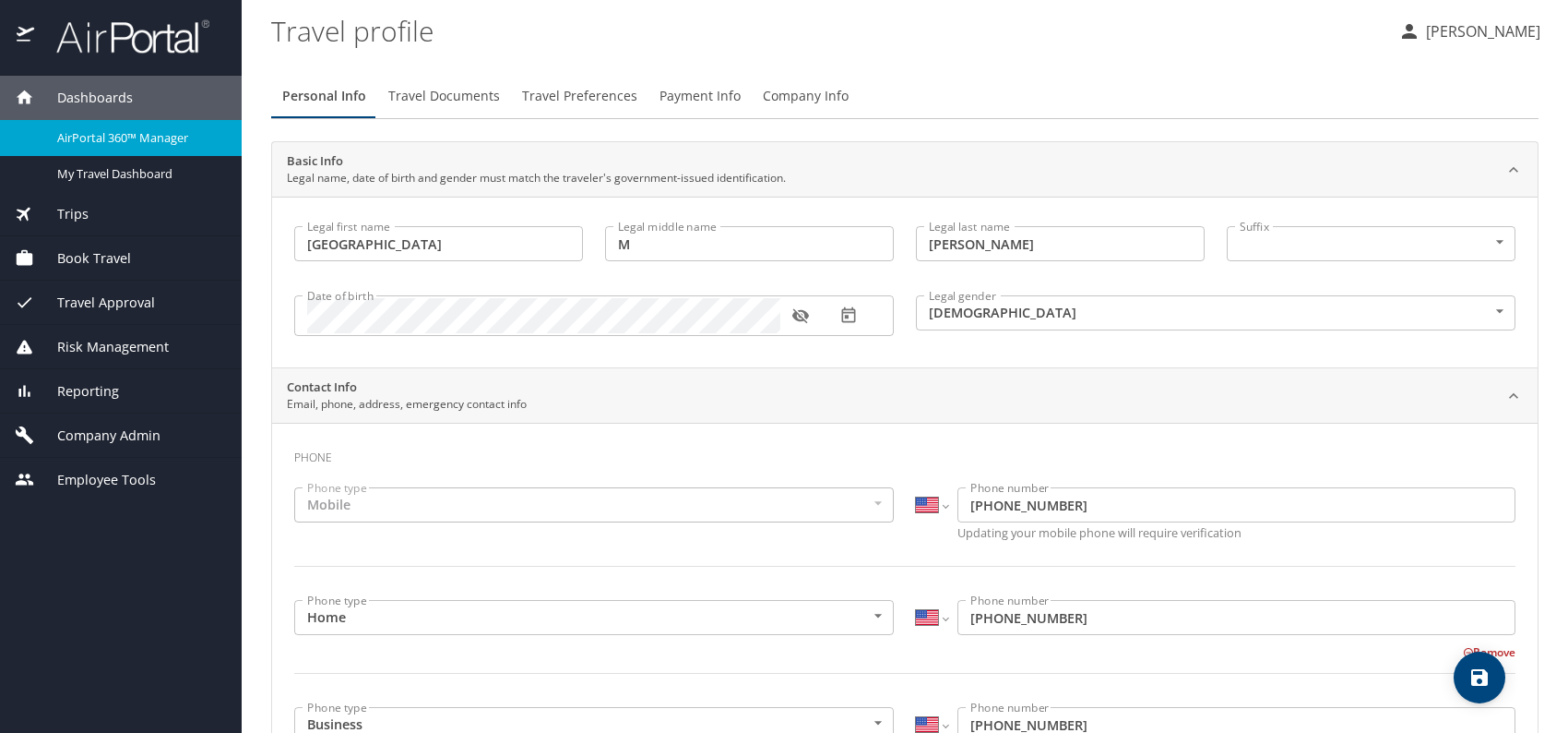
click at [458, 100] on span "Travel Documents" at bounding box center [444, 96] width 111 height 23
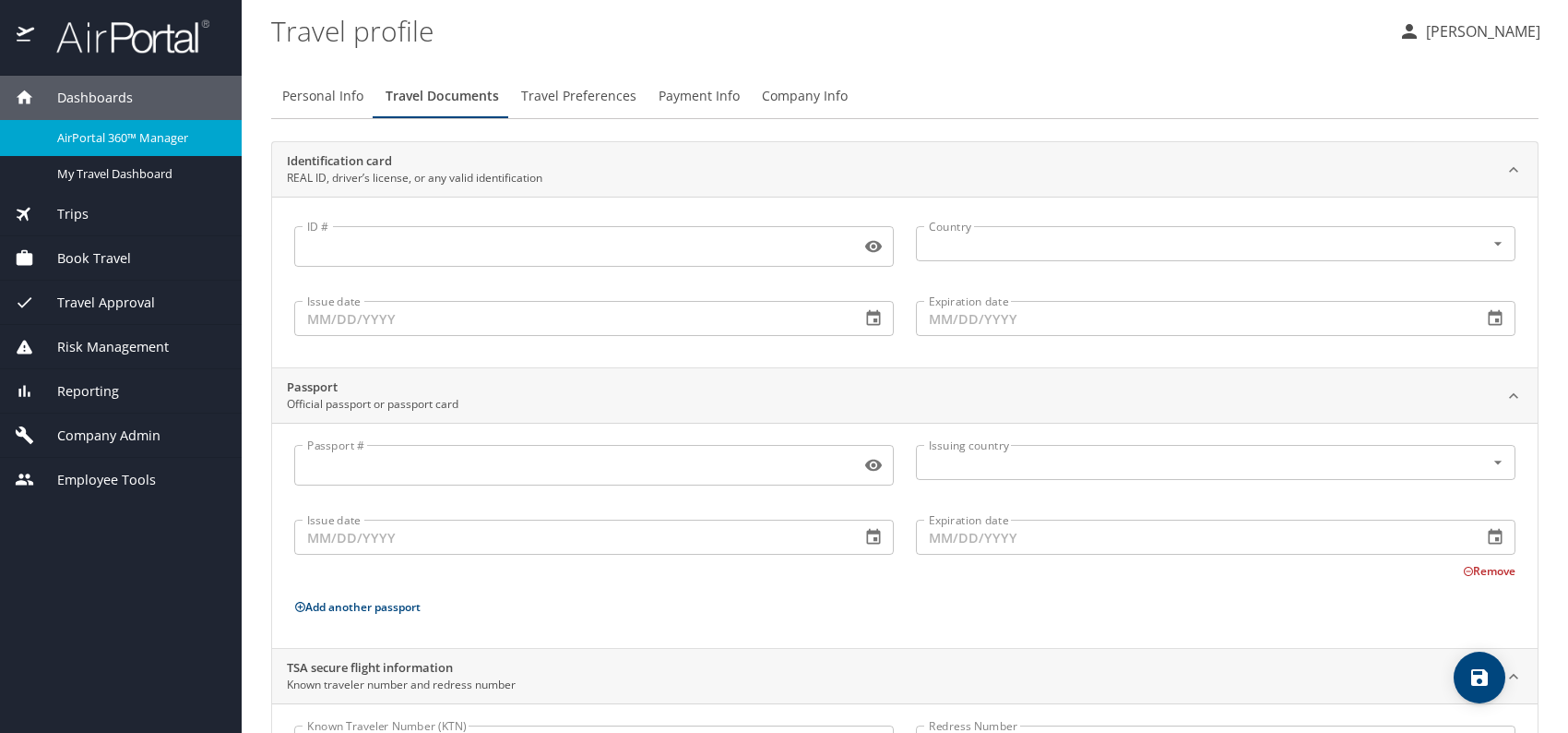
click at [685, 93] on span "Payment Info" at bounding box center [699, 96] width 81 height 23
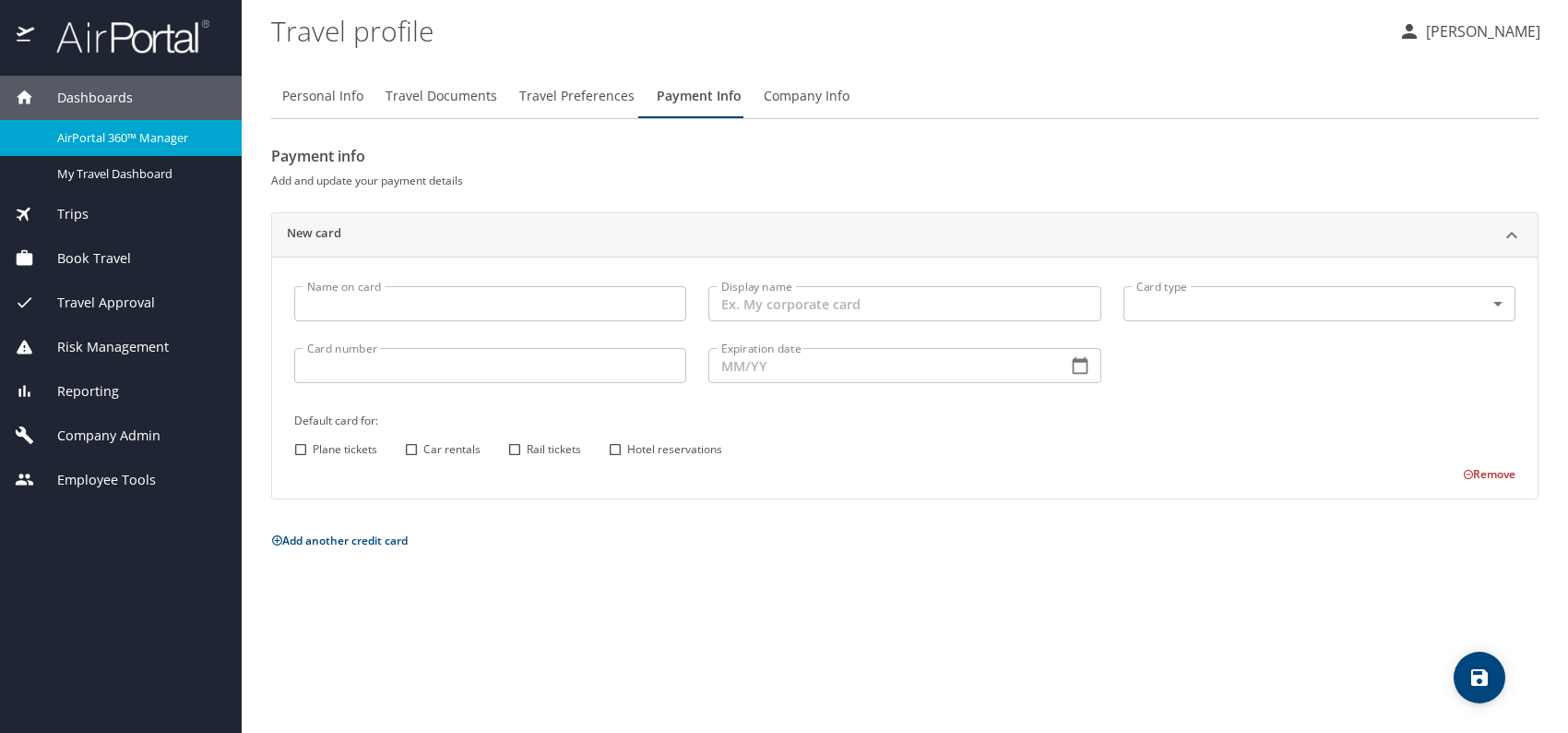
click at [561, 101] on span "Travel Preferences" at bounding box center [577, 96] width 115 height 23
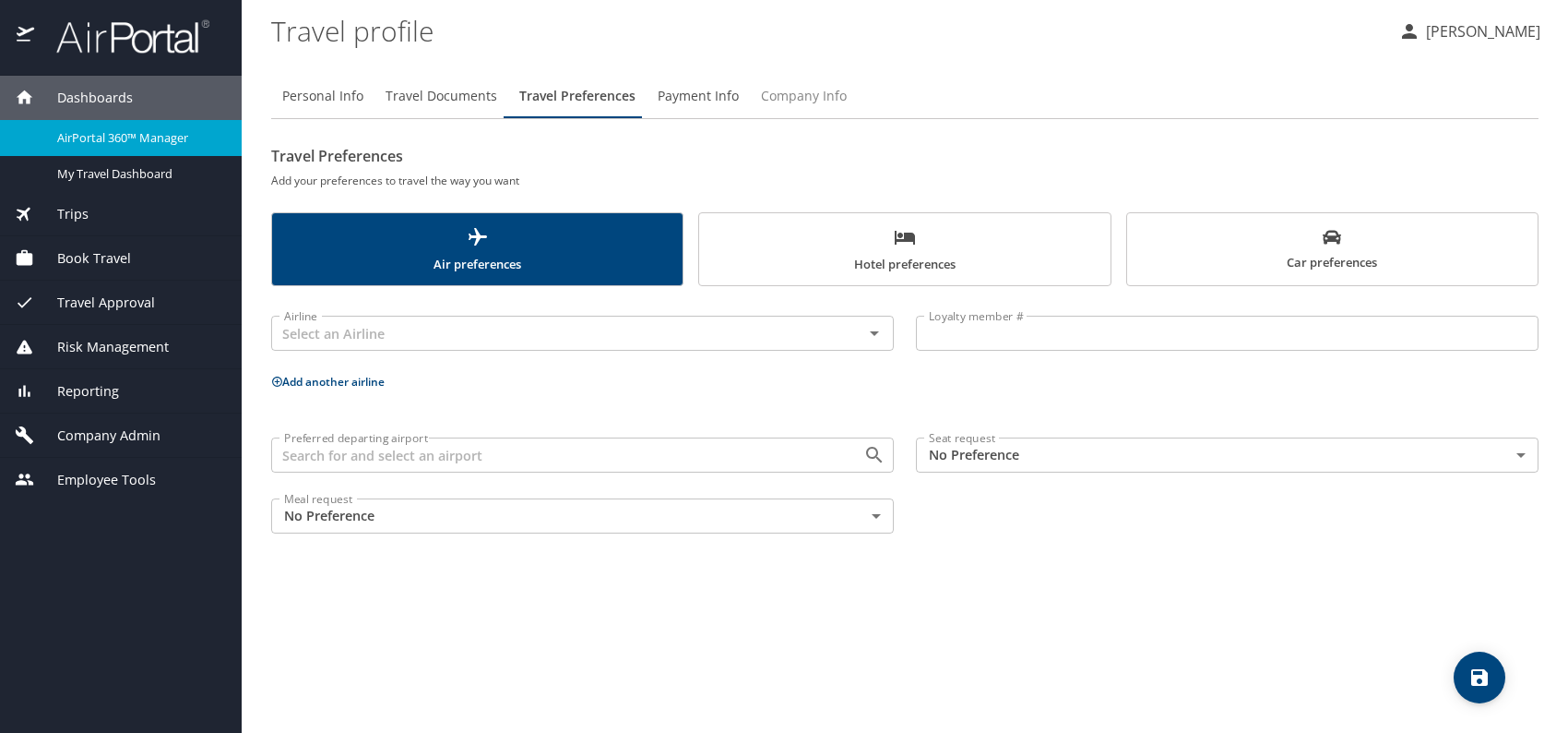
click at [843, 95] on button "Company Info" at bounding box center [804, 96] width 108 height 45
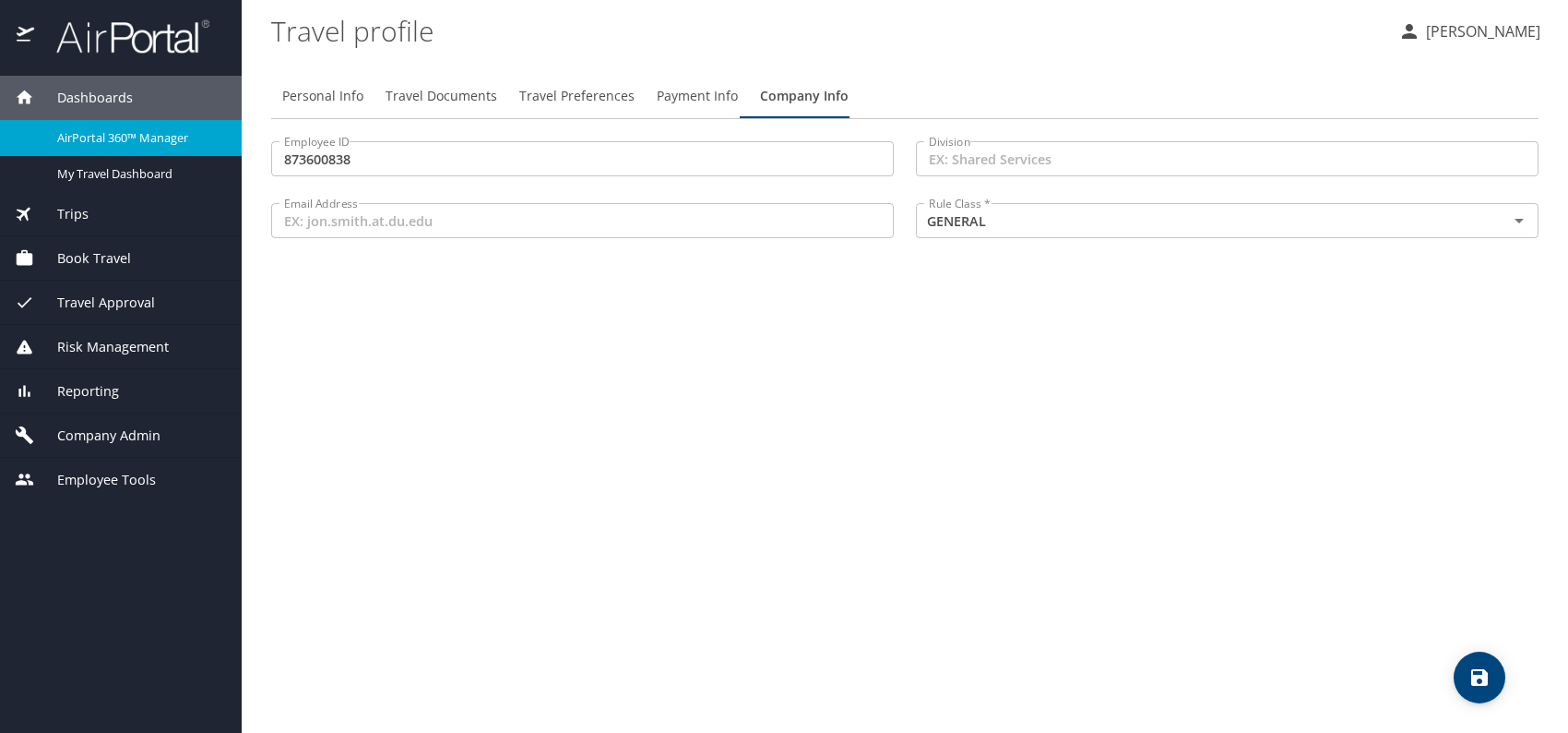
click at [312, 95] on span "Personal Info" at bounding box center [322, 96] width 81 height 23
select select "US"
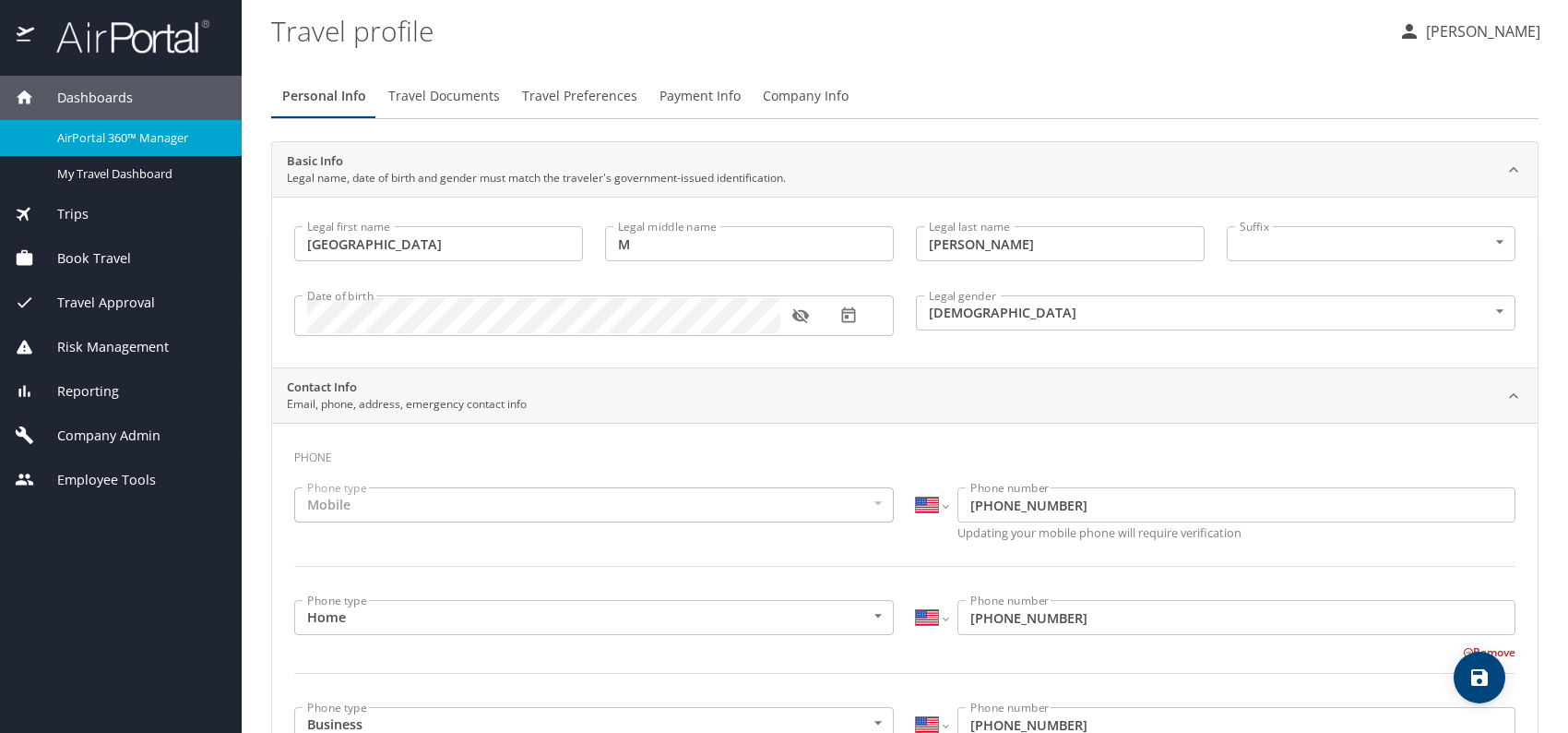
click at [74, 95] on span "Dashboards" at bounding box center [84, 98] width 98 height 20
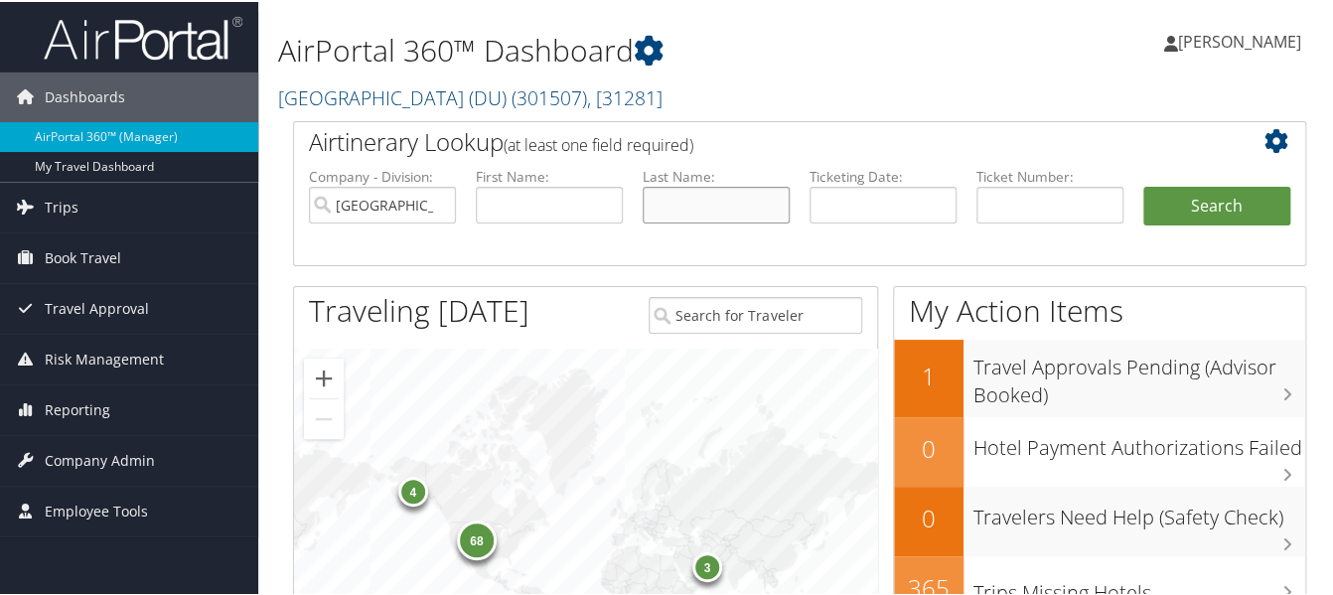
click at [671, 214] on input "text" at bounding box center [716, 203] width 147 height 37
click at [741, 209] on input "text" at bounding box center [716, 203] width 147 height 37
type input "[DATE]"
click at [1143, 185] on button "Search" at bounding box center [1216, 205] width 147 height 40
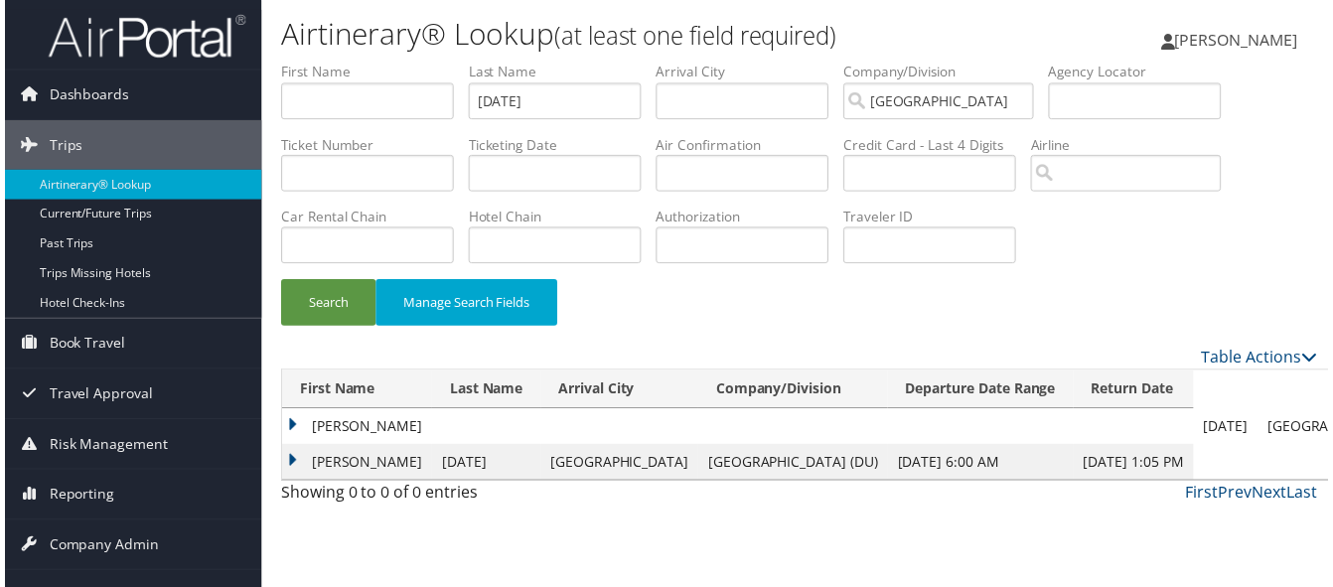
click at [290, 423] on td "[PERSON_NAME]" at bounding box center [738, 429] width 918 height 36
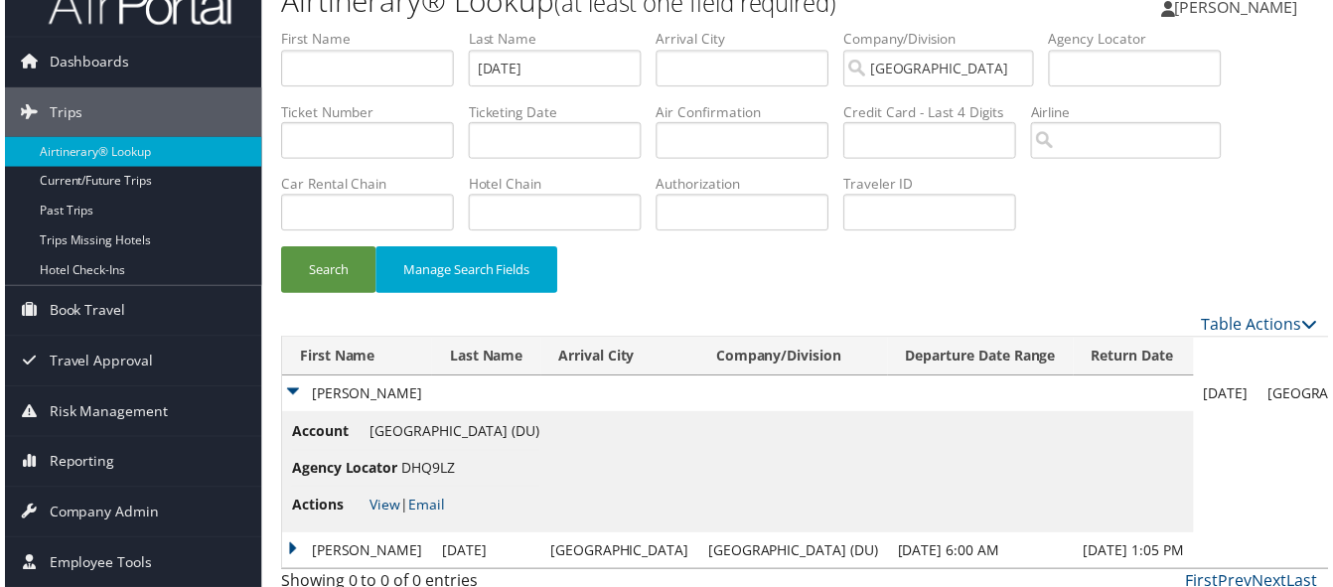
scroll to position [51, 0]
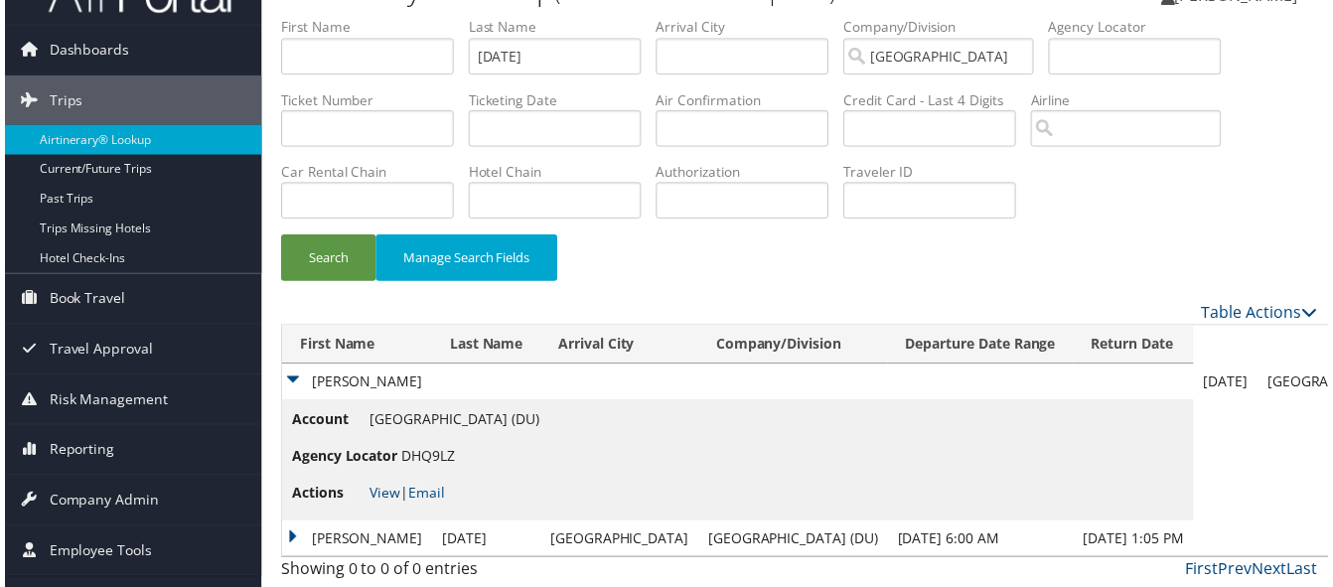
click at [295, 533] on td "[PERSON_NAME]" at bounding box center [354, 542] width 151 height 36
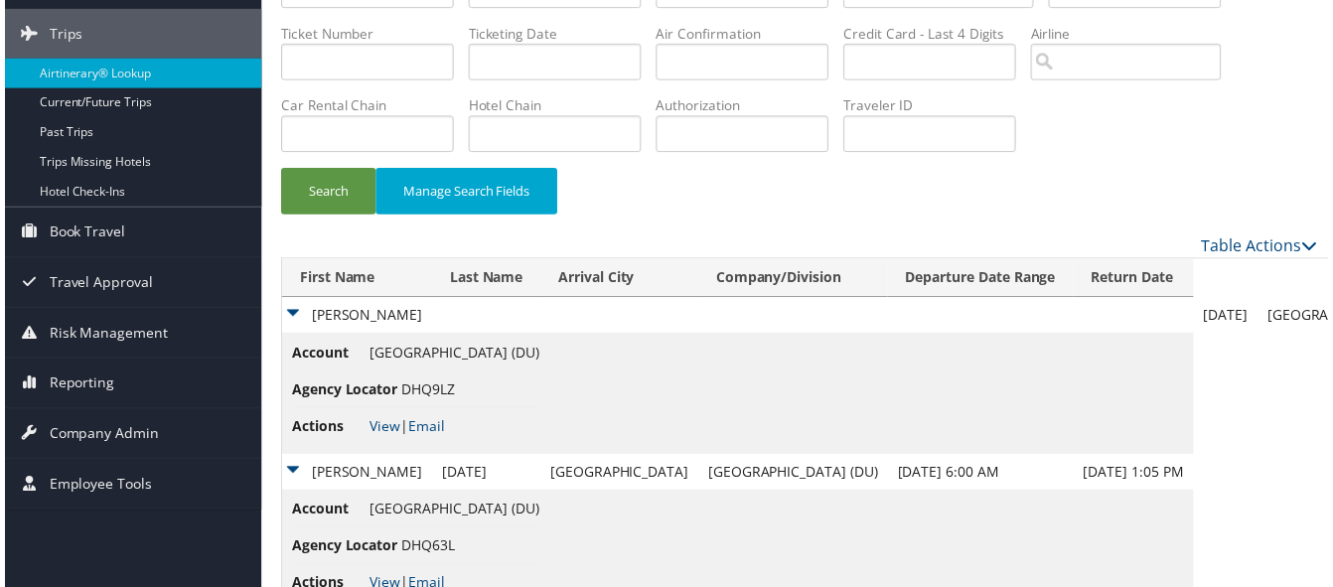
scroll to position [172, 0]
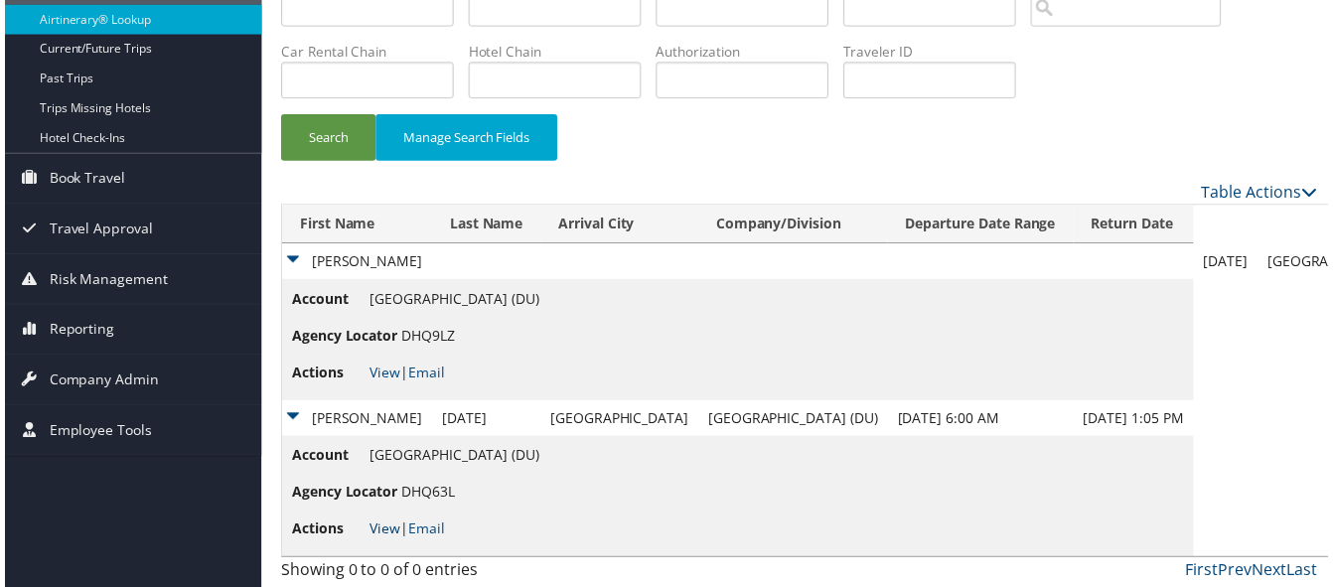
click at [384, 525] on link "View" at bounding box center [382, 531] width 31 height 19
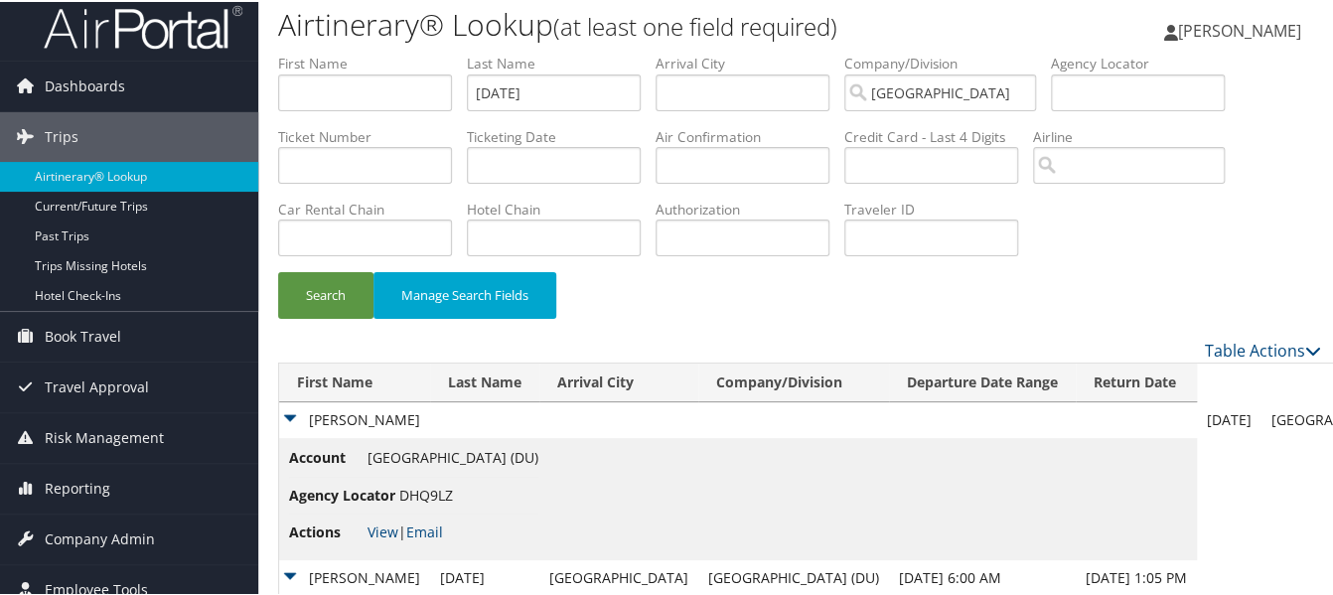
scroll to position [0, 0]
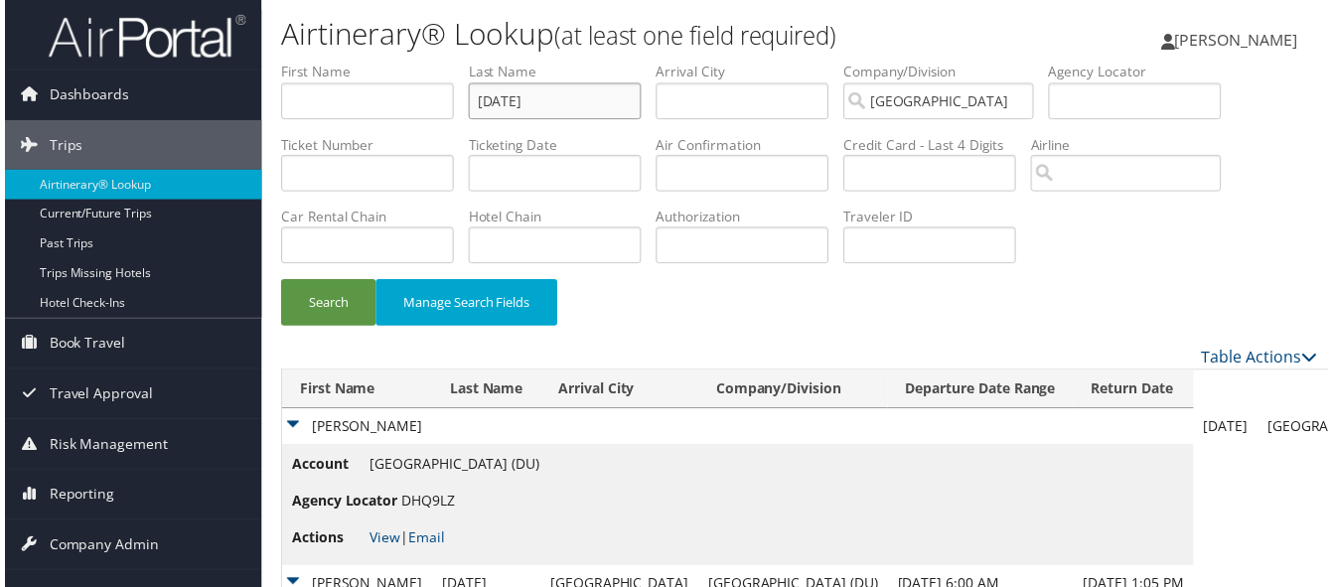
drag, startPoint x: 534, startPoint y: 104, endPoint x: 305, endPoint y: 90, distance: 229.8
click at [305, 63] on ul "First Name Last Name [DATE] Departure City Arrival City Company/Division [GEOGR…" at bounding box center [799, 63] width 1043 height 0
click at [278, 281] on button "Search" at bounding box center [325, 304] width 95 height 47
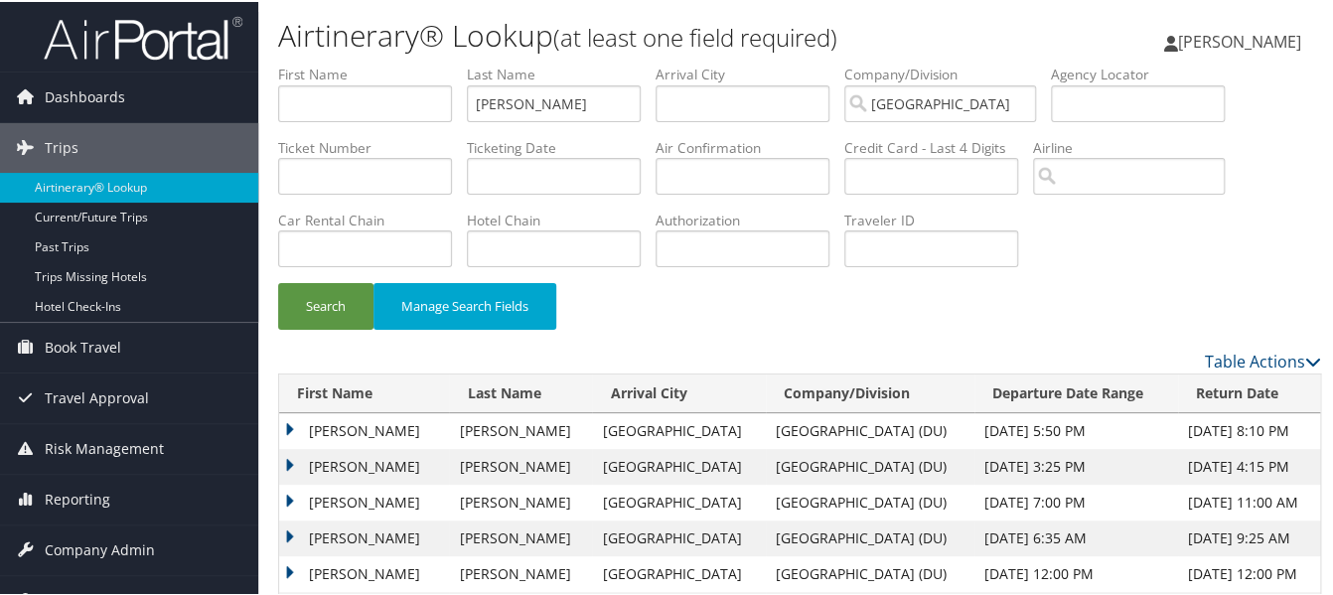
click at [296, 529] on td "[PERSON_NAME]" at bounding box center [364, 536] width 170 height 36
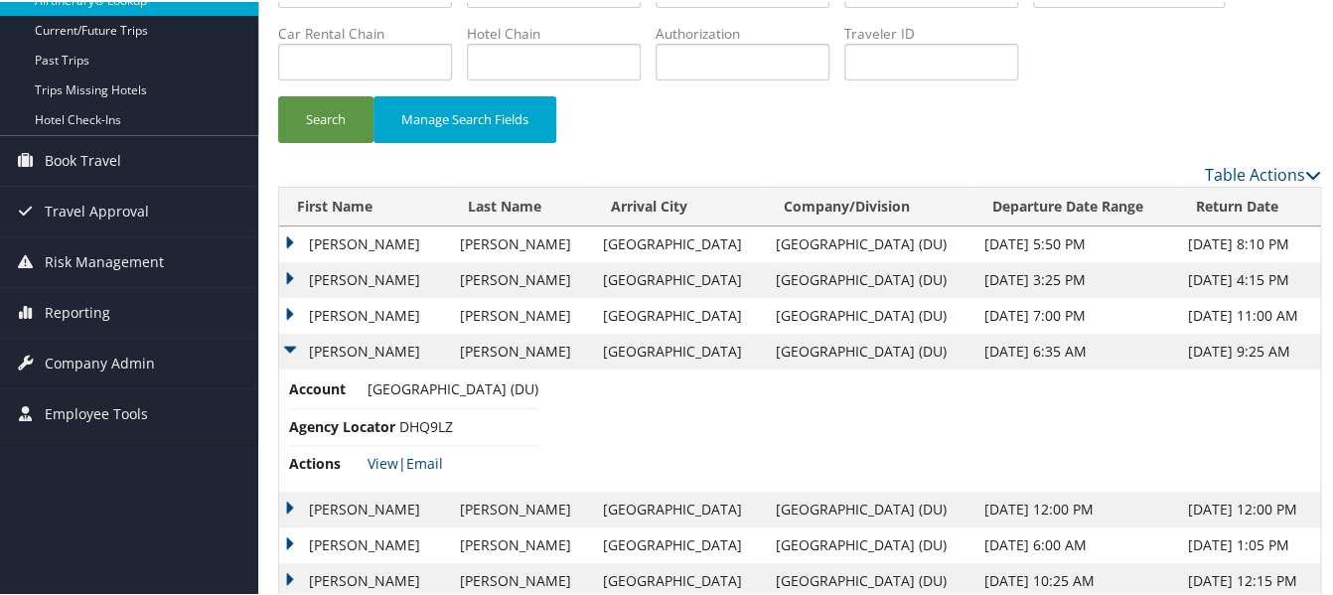
scroll to position [328, 0]
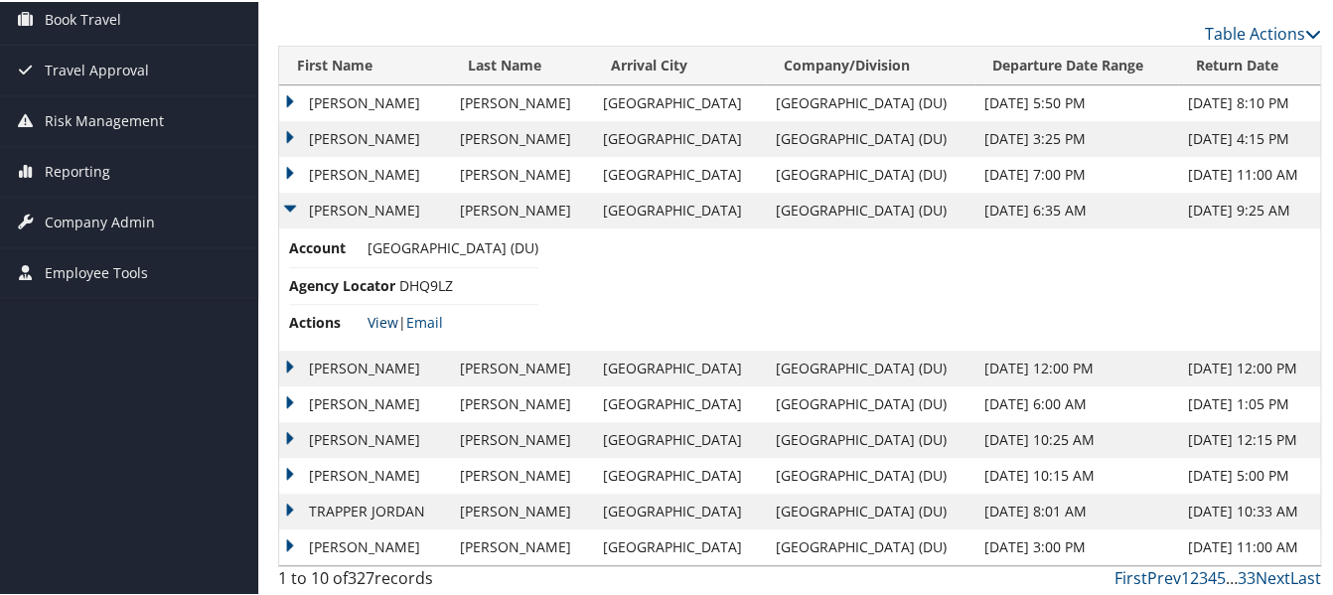
click at [377, 319] on link "View" at bounding box center [382, 320] width 31 height 19
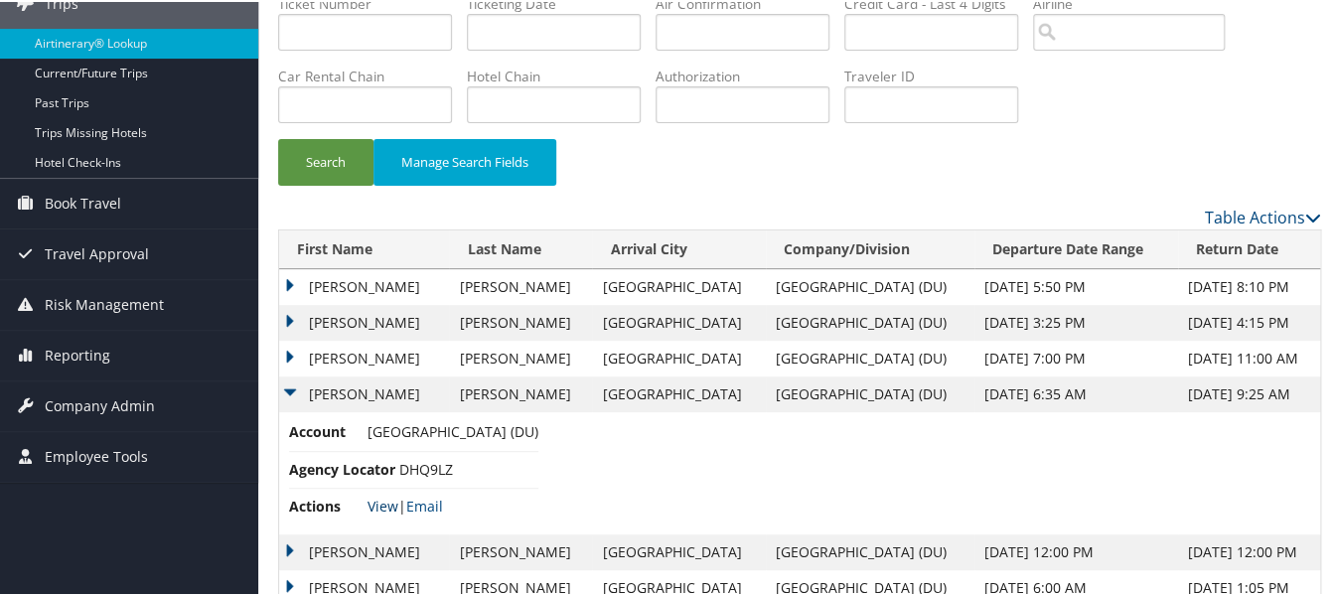
scroll to position [0, 0]
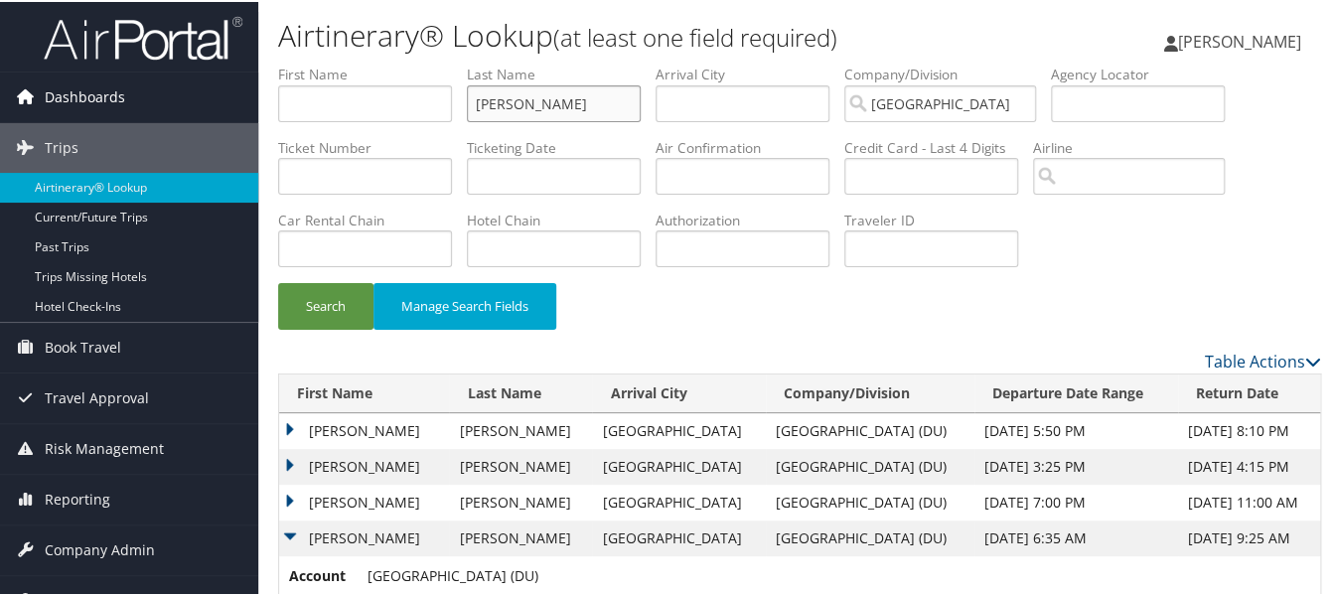
drag, startPoint x: 583, startPoint y: 99, endPoint x: 237, endPoint y: 90, distance: 345.7
click at [244, 99] on div "Dashboards AirPortal 360™ (Manager) My Travel Dashboard Trips Airtinerary® Look…" at bounding box center [670, 463] width 1341 height 926
click at [278, 281] on button "Search" at bounding box center [325, 304] width 95 height 47
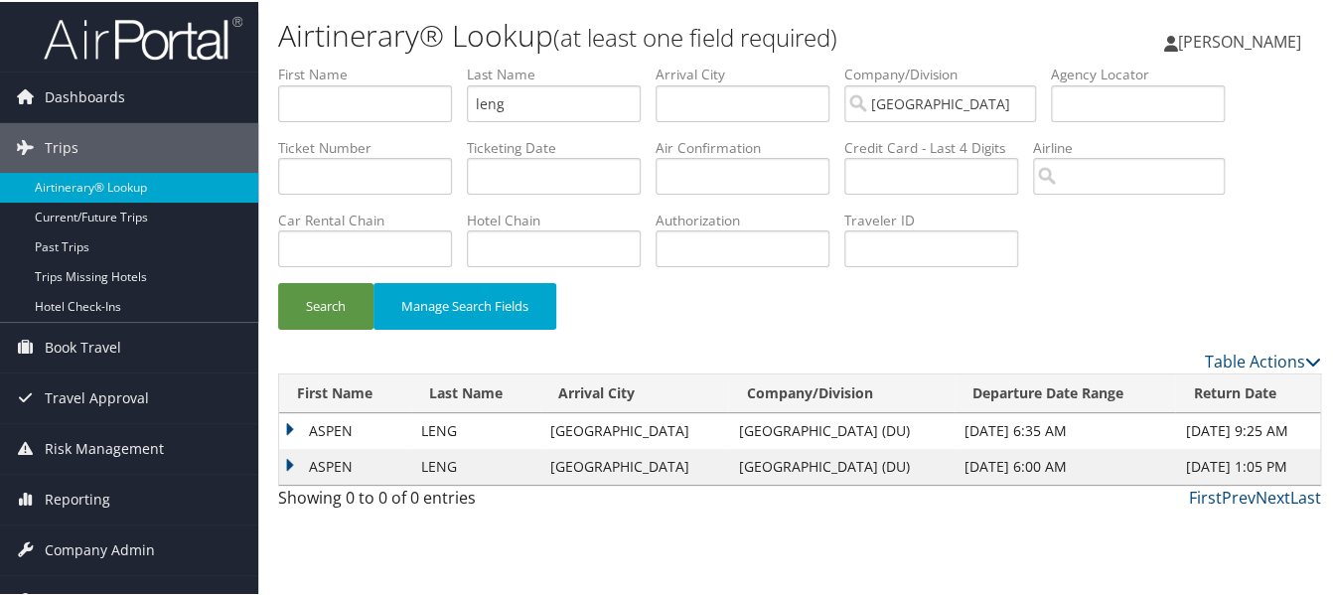
click at [293, 432] on td "ASPEN" at bounding box center [345, 429] width 132 height 36
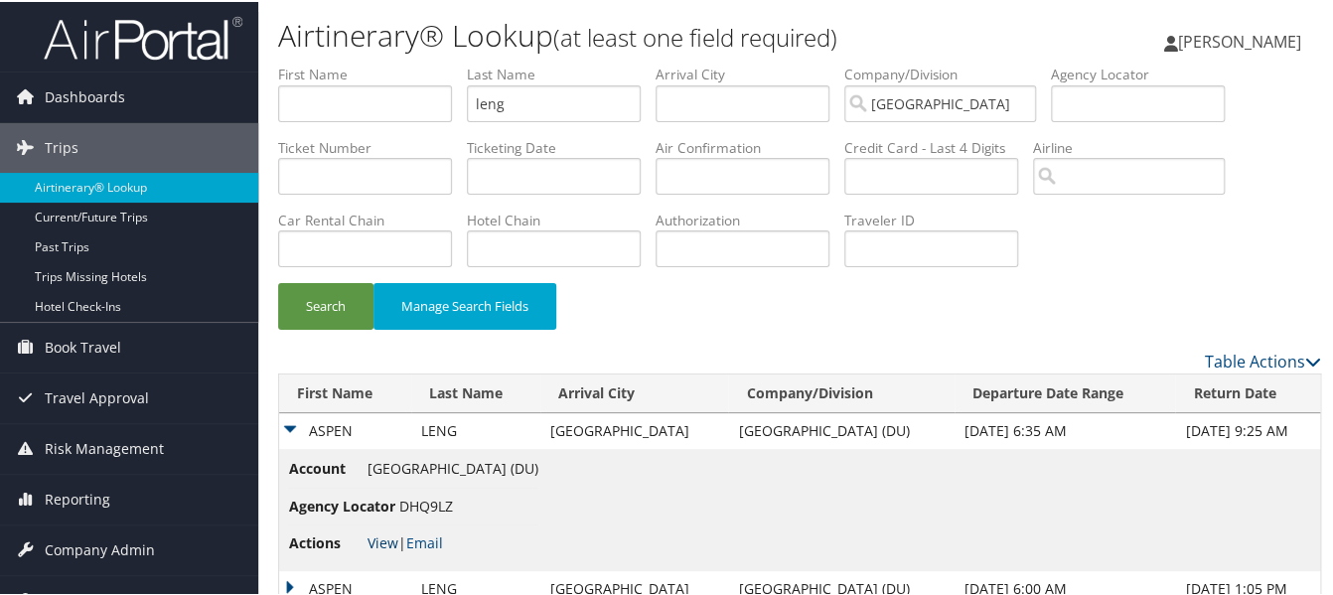
click at [377, 542] on link "View" at bounding box center [382, 540] width 31 height 19
drag, startPoint x: 530, startPoint y: 103, endPoint x: 415, endPoint y: 100, distance: 115.2
click at [415, 63] on ul "First Name Last Name leng Departure City Arrival City Company/Division Universi…" at bounding box center [799, 63] width 1043 height 0
click at [529, 100] on input "leng" at bounding box center [554, 101] width 174 height 37
drag, startPoint x: 519, startPoint y: 101, endPoint x: 430, endPoint y: 99, distance: 89.4
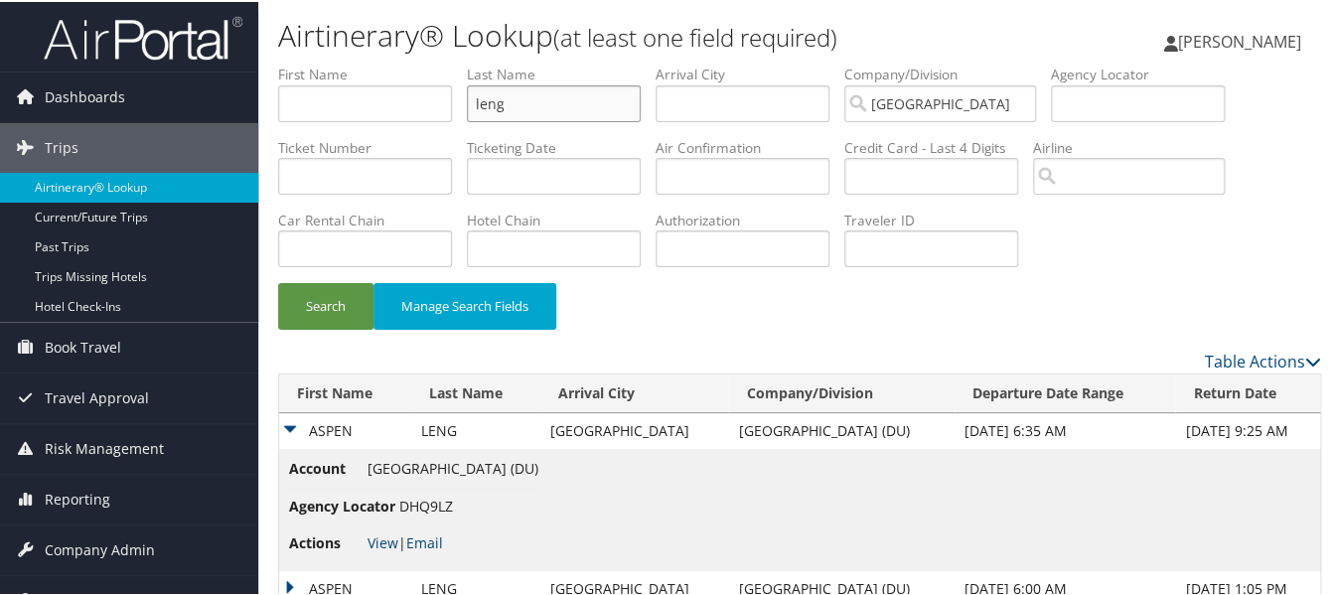
click at [430, 63] on ul "First Name Last Name leng Departure City Arrival City Company/Division Universi…" at bounding box center [799, 63] width 1043 height 0
click at [278, 281] on button "Search" at bounding box center [325, 304] width 95 height 47
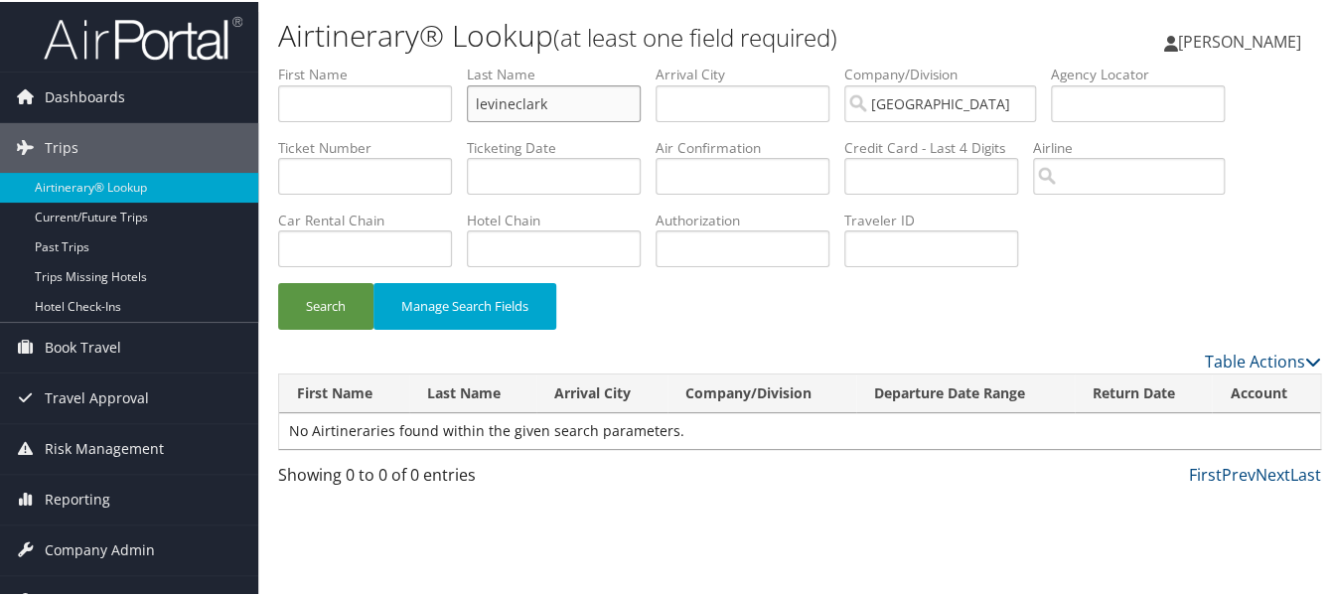
click at [278, 281] on button "Search" at bounding box center [325, 304] width 95 height 47
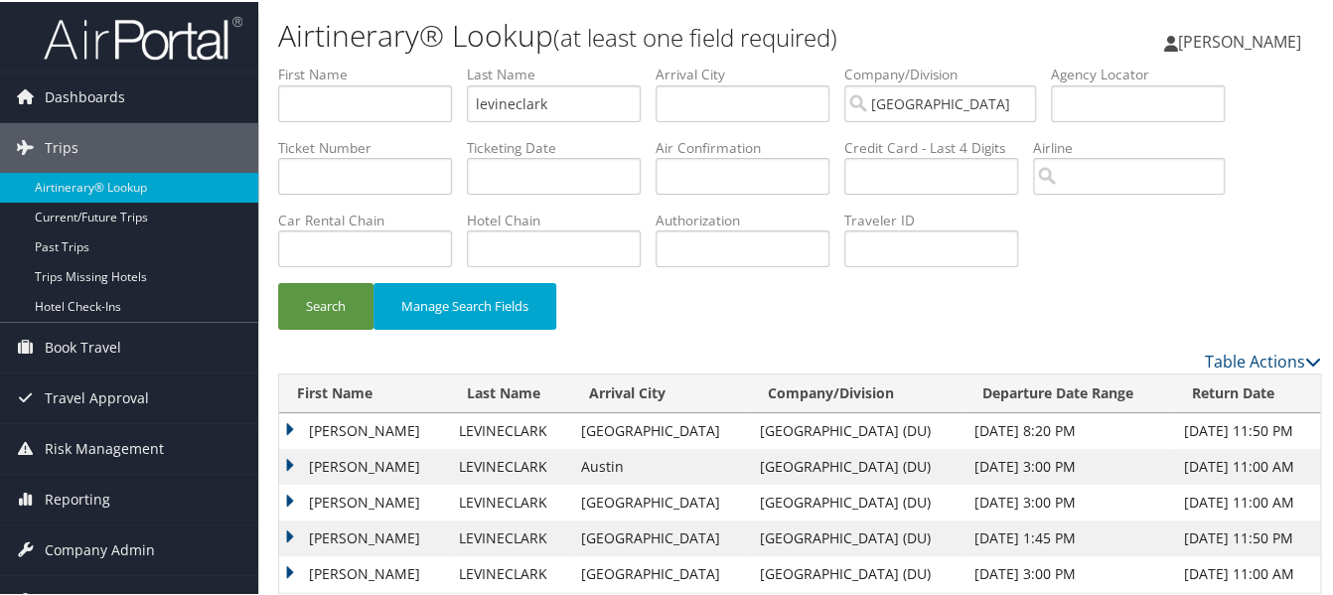
click at [293, 465] on td "MICHAEL CHRISTOPH" at bounding box center [364, 465] width 170 height 36
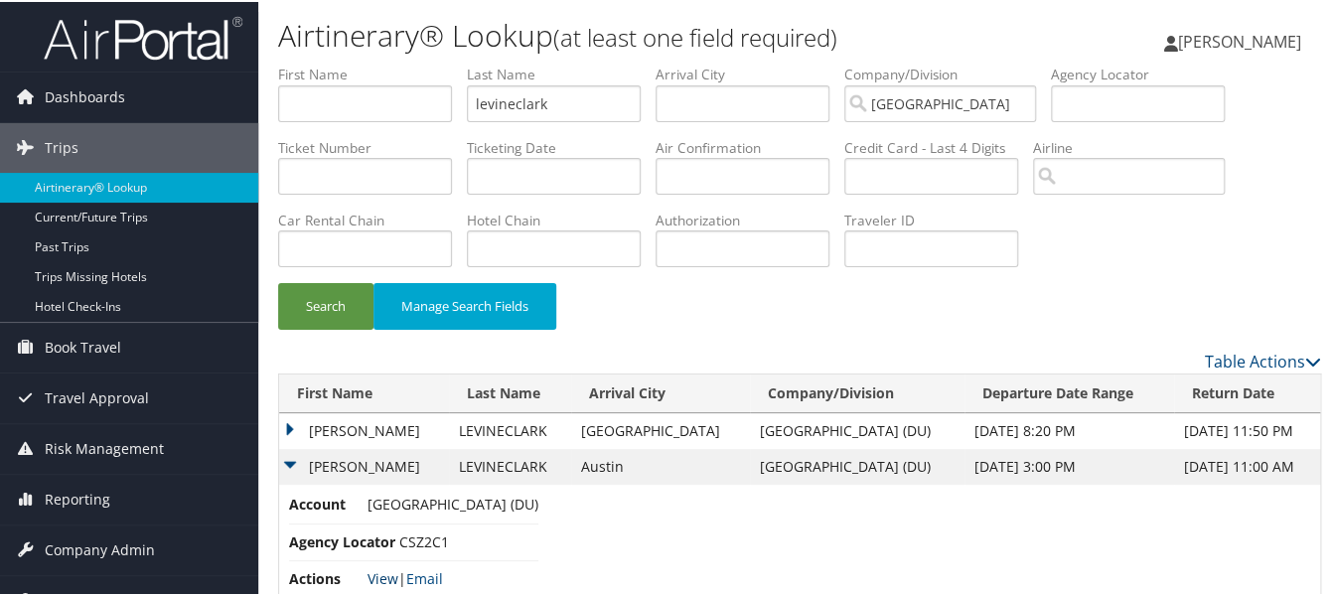
click at [384, 576] on link "View" at bounding box center [382, 576] width 31 height 19
drag, startPoint x: 313, startPoint y: 111, endPoint x: 282, endPoint y: 98, distance: 33.4
click at [305, 63] on ul "First Name Last Name levineclark Departure City Arrival City Company/Division U…" at bounding box center [799, 63] width 1043 height 0
click at [278, 281] on button "Search" at bounding box center [325, 304] width 95 height 47
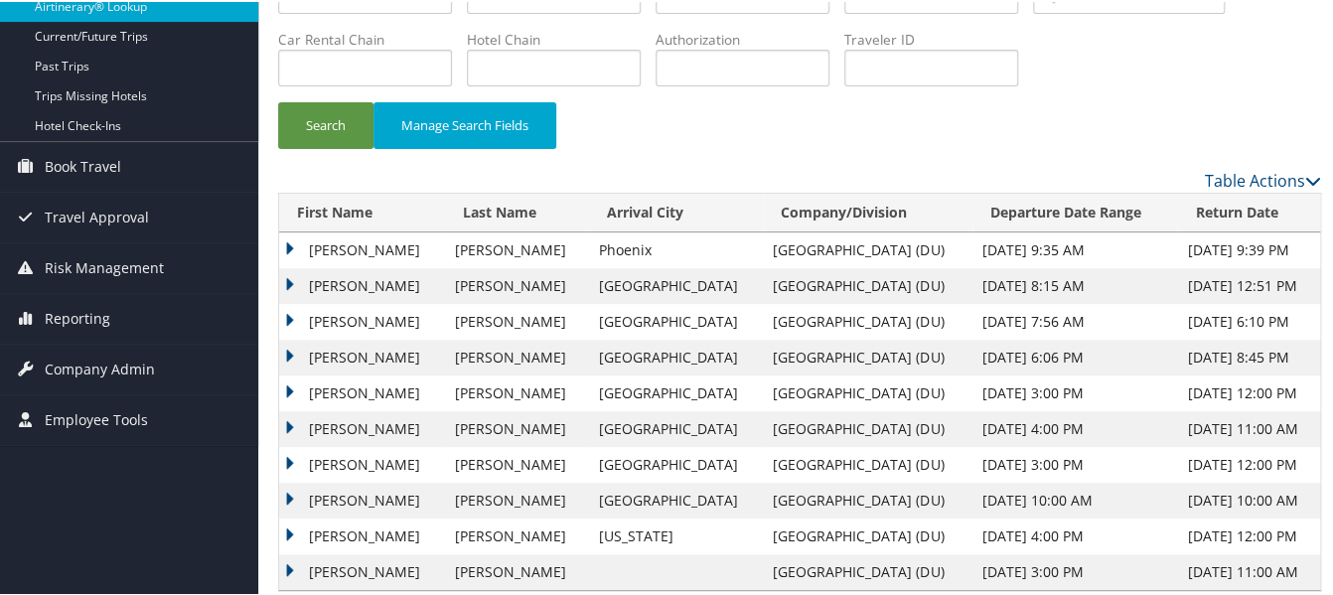
scroll to position [208, 0]
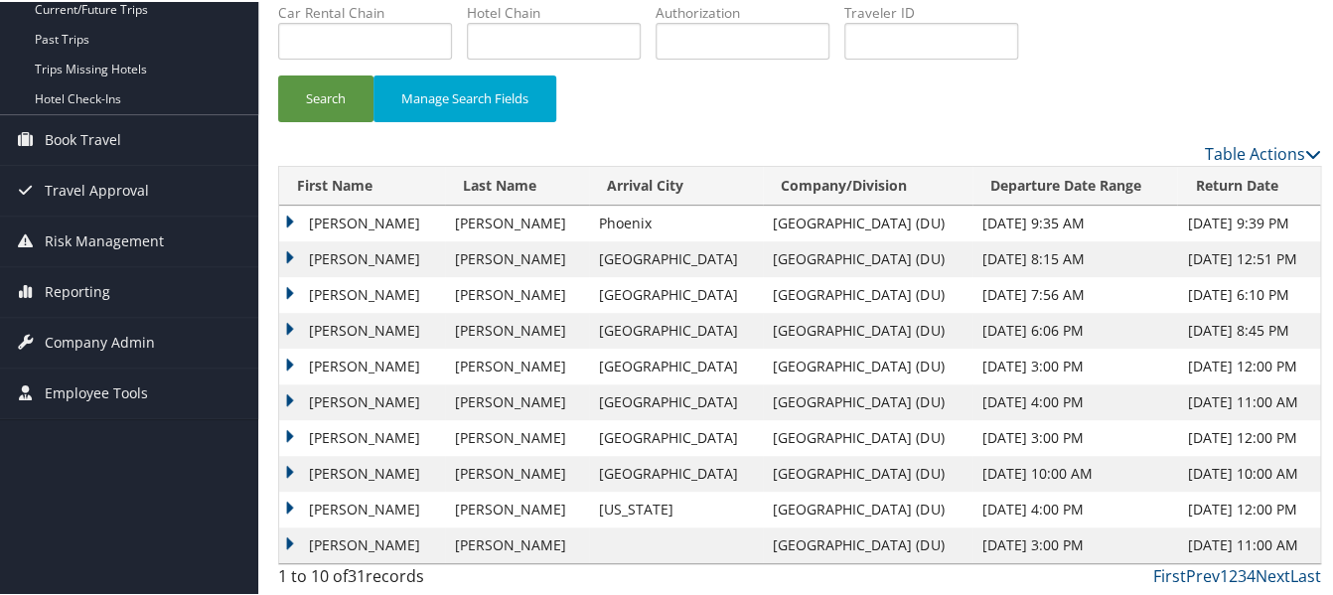
click at [292, 215] on td "SAMANTHA" at bounding box center [362, 222] width 166 height 36
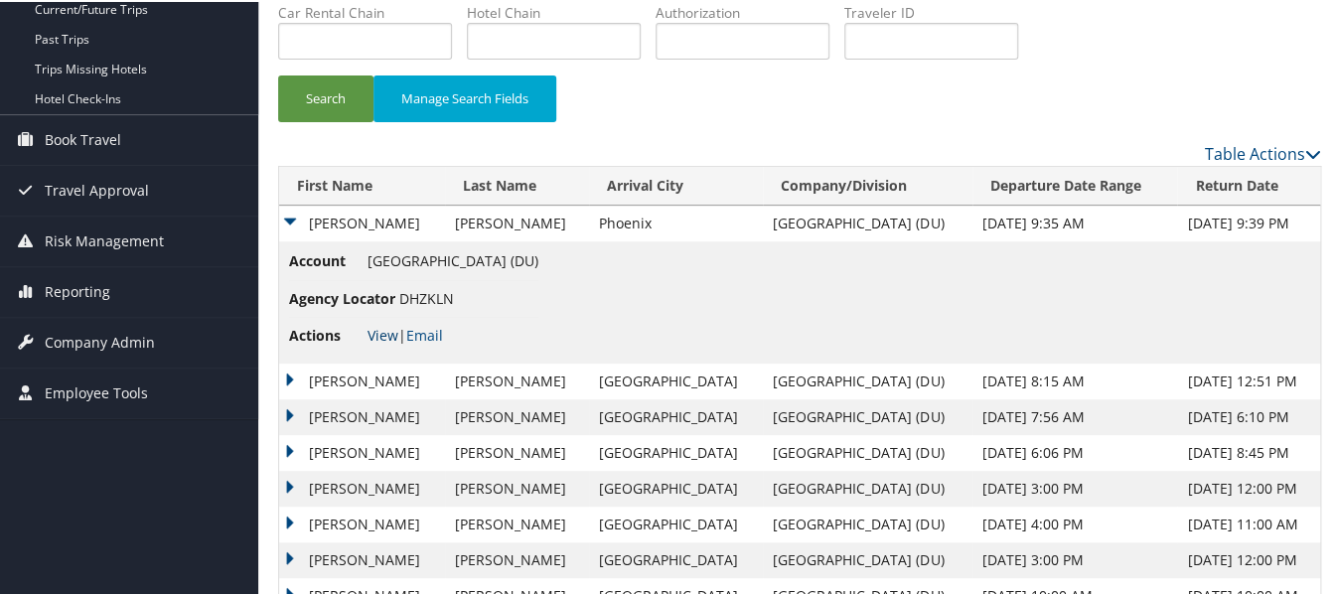
click at [379, 333] on link "View" at bounding box center [382, 333] width 31 height 19
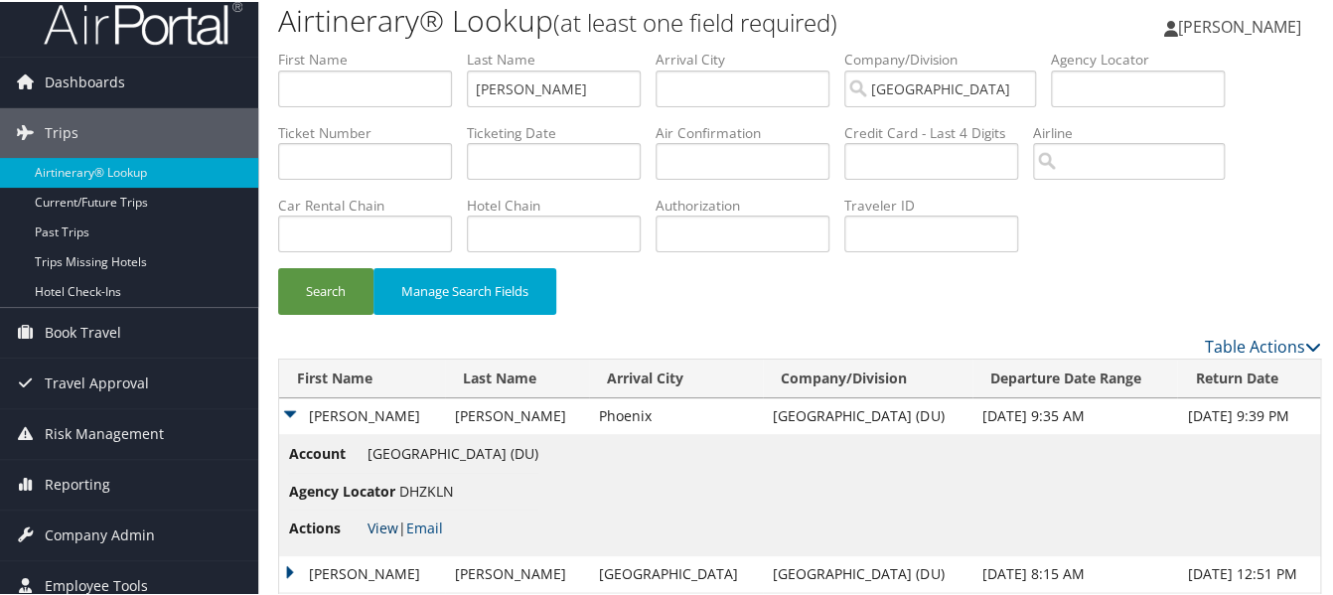
scroll to position [0, 0]
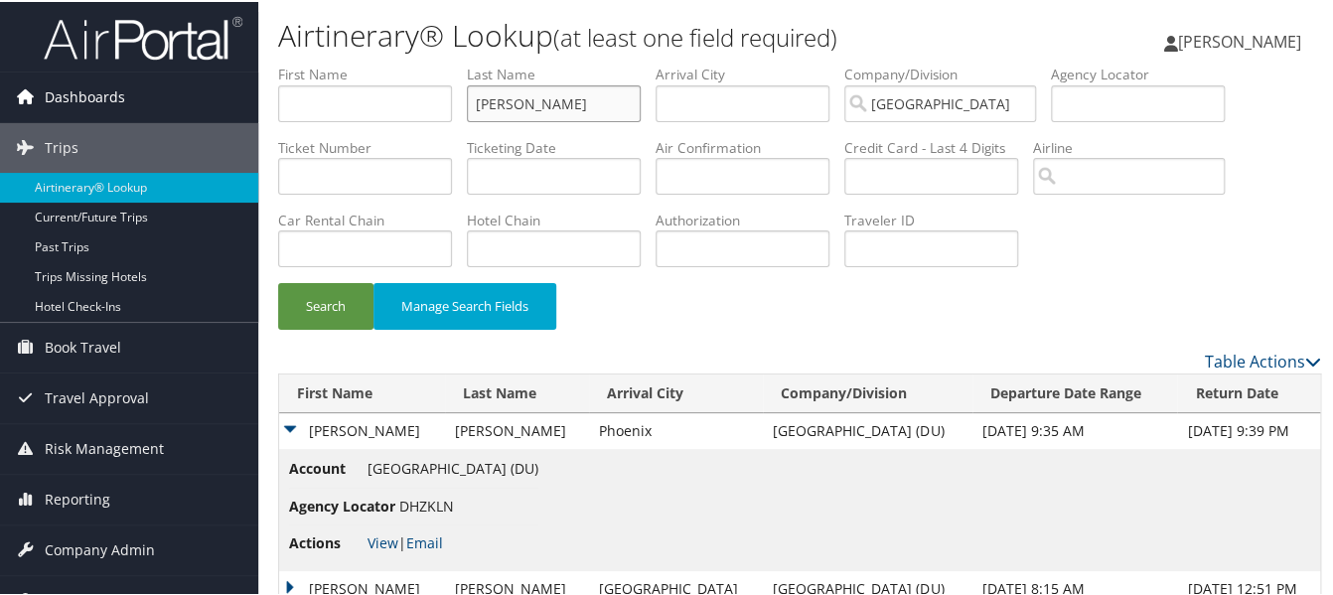
drag, startPoint x: 512, startPoint y: 107, endPoint x: 231, endPoint y: 76, distance: 282.7
click at [230, 103] on div "Dashboards AirPortal 360™ (Manager) My Travel Dashboard Trips Airtinerary® Look…" at bounding box center [670, 463] width 1341 height 926
click at [278, 281] on button "Search" at bounding box center [325, 304] width 95 height 47
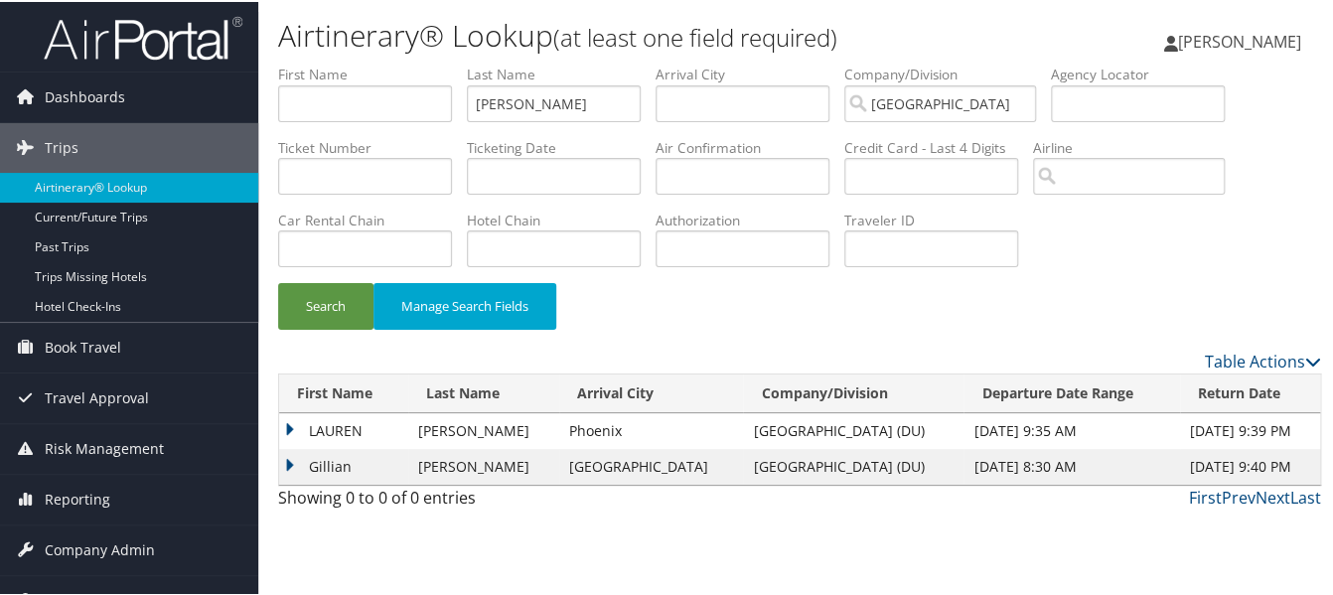
click at [290, 430] on td "LAUREN" at bounding box center [343, 429] width 129 height 36
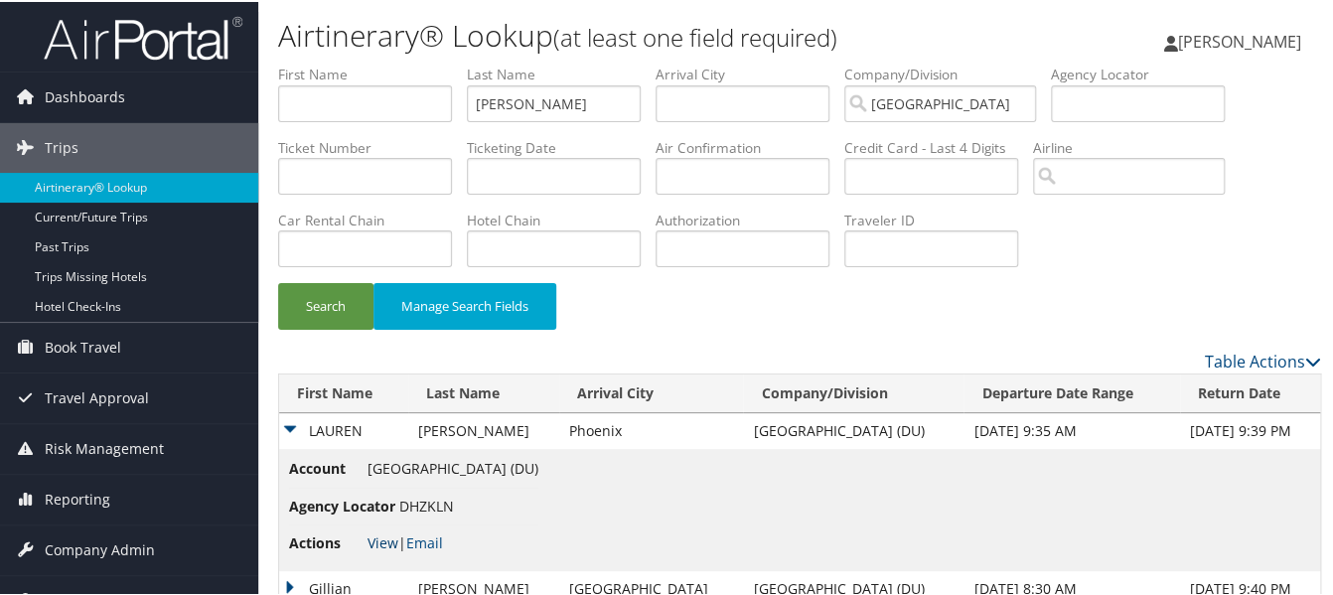
click at [393, 543] on link "View" at bounding box center [382, 540] width 31 height 19
click at [349, 63] on ul "First Name Last Name bush Departure City Arrival City Company/Division Universi…" at bounding box center [799, 63] width 1043 height 0
click at [278, 281] on button "Search" at bounding box center [325, 304] width 95 height 47
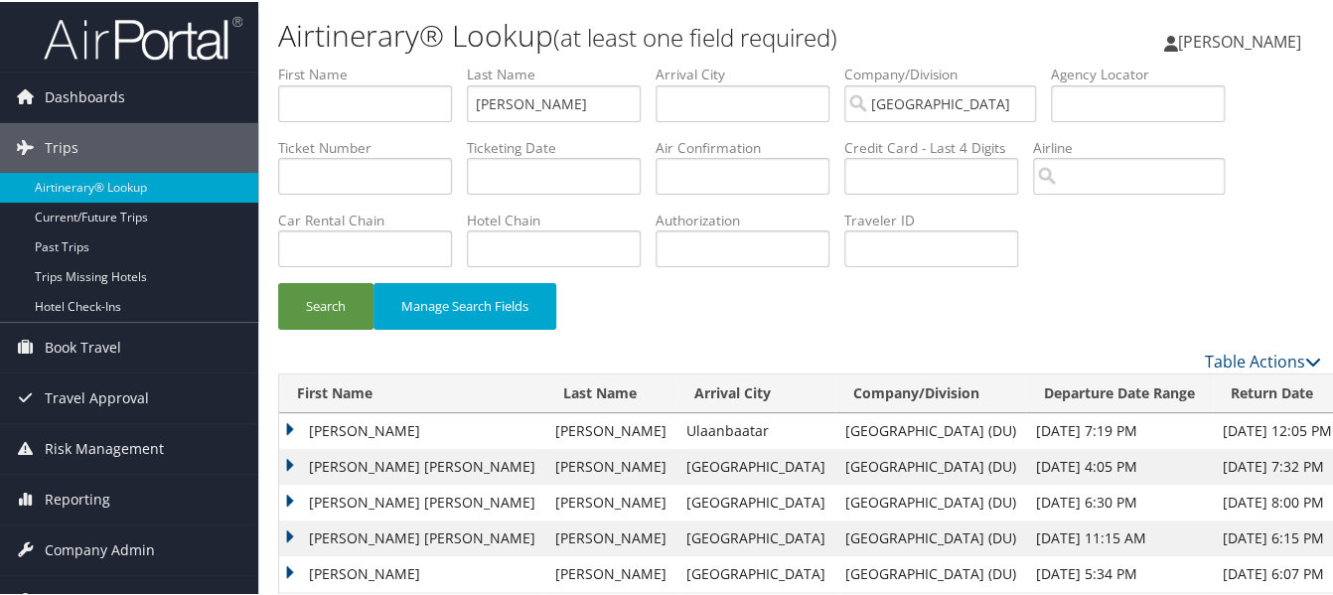
click at [285, 429] on td "ROBERT JENS" at bounding box center [412, 429] width 266 height 36
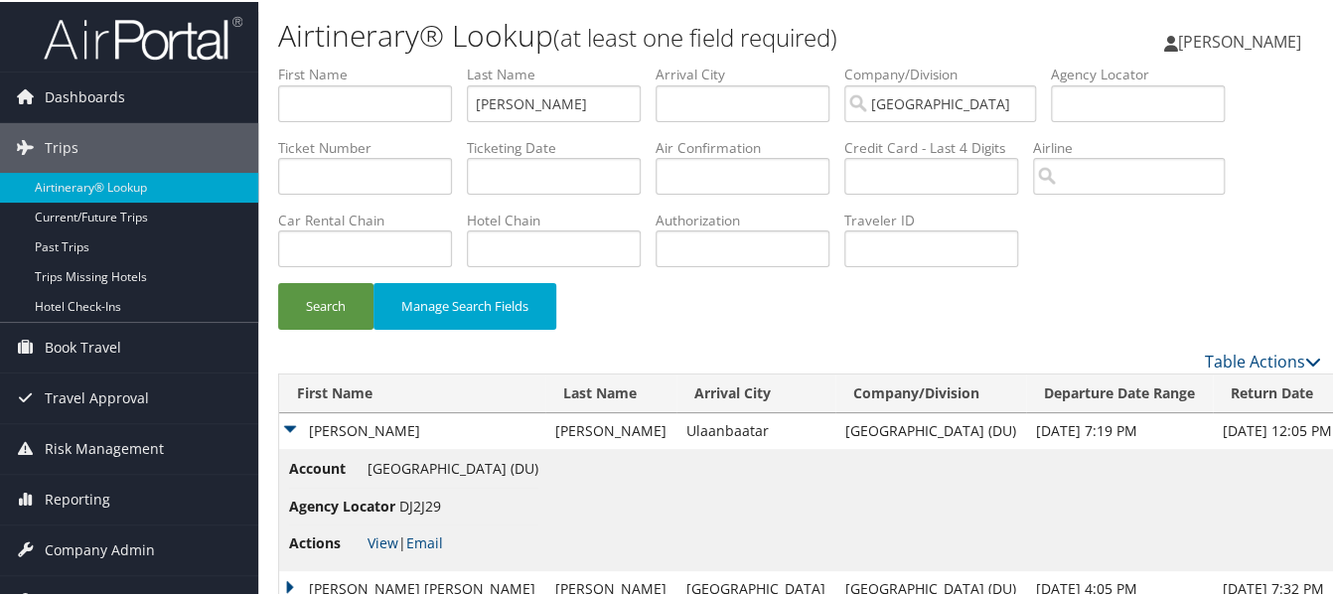
click at [379, 551] on li "Actions View | Email" at bounding box center [413, 541] width 249 height 36
click at [378, 549] on link "View" at bounding box center [382, 540] width 31 height 19
click at [1026, 554] on td "Account University of Denver (DU) Agency Locator DJ2J29 Actions View | Email" at bounding box center [810, 507] width 1063 height 121
drag, startPoint x: 555, startPoint y: 101, endPoint x: 305, endPoint y: 101, distance: 250.3
click at [305, 63] on ul "First Name Last Name jorgenson Departure City Arrival City Company/Division Uni…" at bounding box center [799, 63] width 1043 height 0
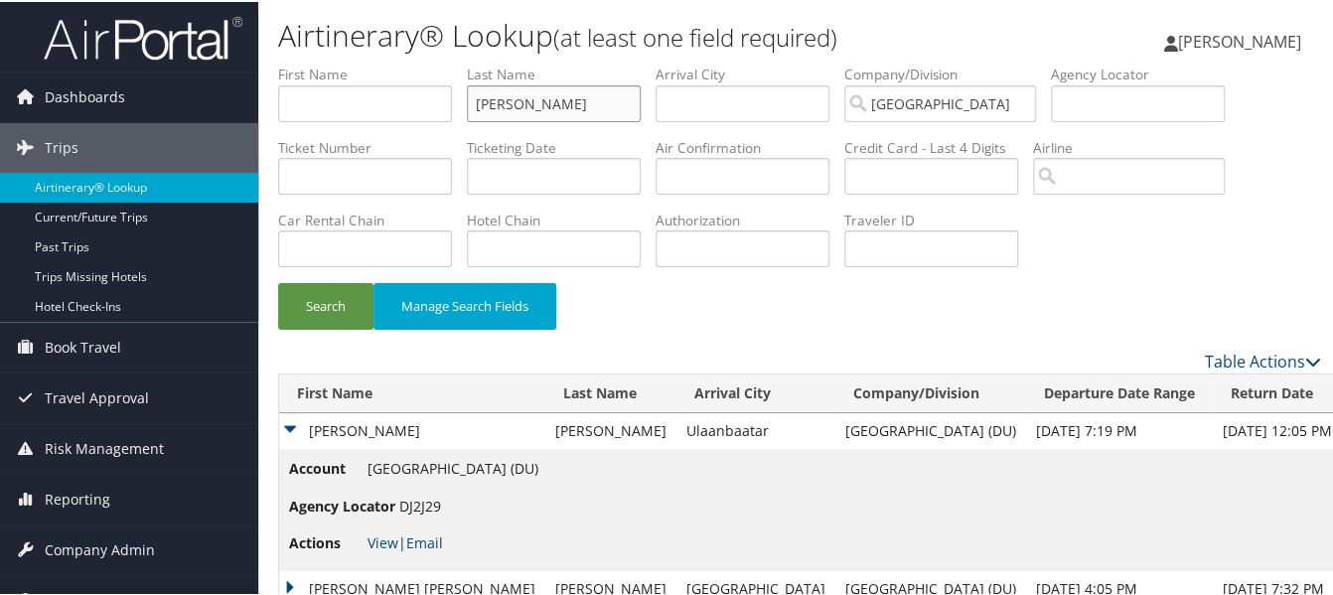
click at [278, 281] on button "Search" at bounding box center [325, 304] width 95 height 47
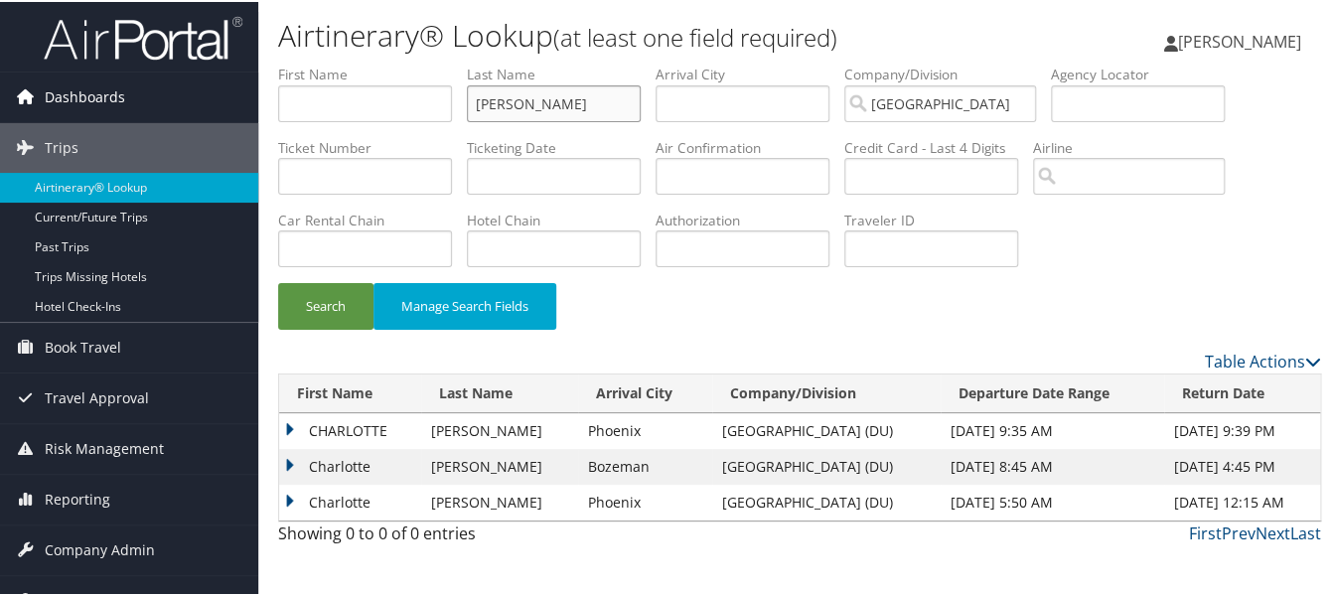
drag, startPoint x: 543, startPoint y: 101, endPoint x: 230, endPoint y: 76, distance: 313.8
click at [206, 107] on div "Dashboards AirPortal 360™ (Manager) My Travel Dashboard Trips Airtinerary® Look…" at bounding box center [670, 297] width 1341 height 595
click at [278, 281] on button "Search" at bounding box center [325, 304] width 95 height 47
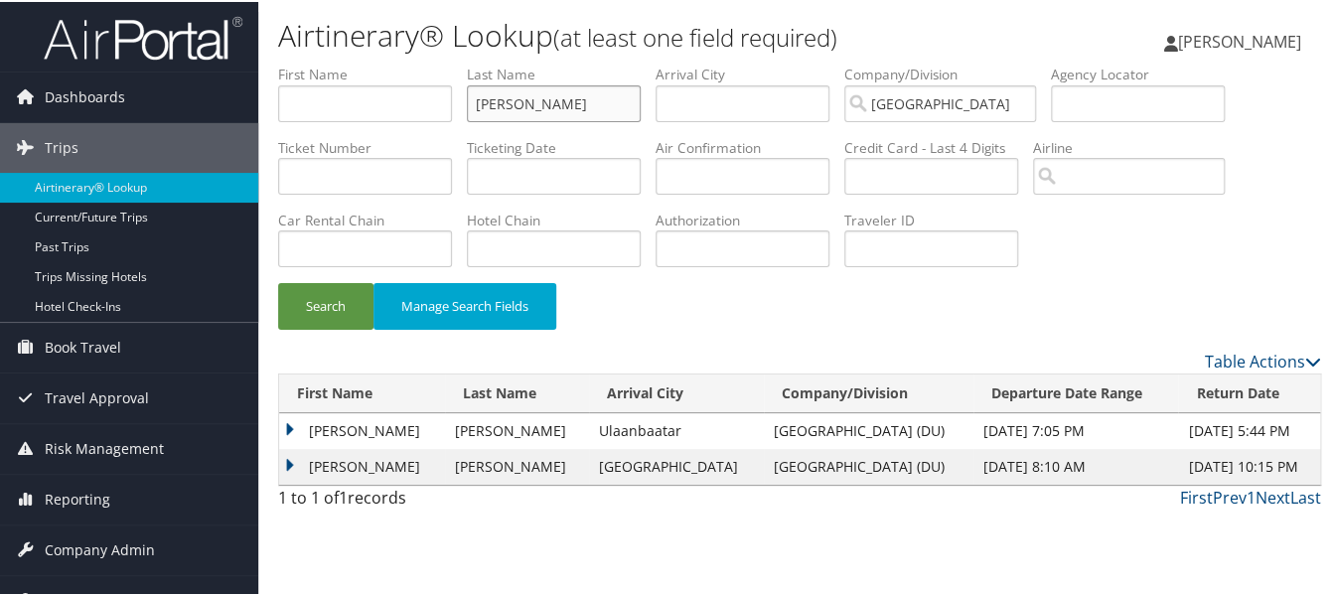
drag, startPoint x: 548, startPoint y: 95, endPoint x: 320, endPoint y: 101, distance: 228.5
click at [390, 63] on ul "First Name Last Name montoya Departure City Arrival City Company/Division Unive…" at bounding box center [799, 63] width 1043 height 0
click at [278, 281] on button "Search" at bounding box center [325, 304] width 95 height 47
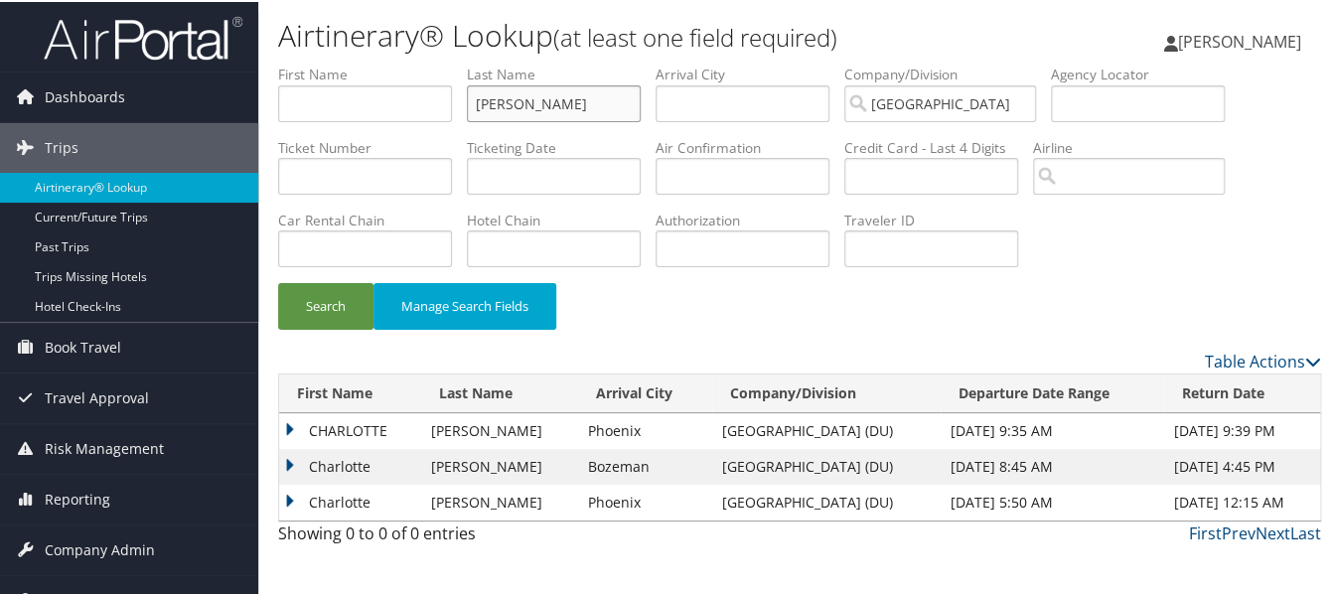
drag, startPoint x: 506, startPoint y: 98, endPoint x: 319, endPoint y: 95, distance: 187.7
click at [319, 63] on ul "First Name Last Name katz Departure City Arrival City Company/Division Universi…" at bounding box center [799, 63] width 1043 height 0
click at [278, 281] on button "Search" at bounding box center [325, 304] width 95 height 47
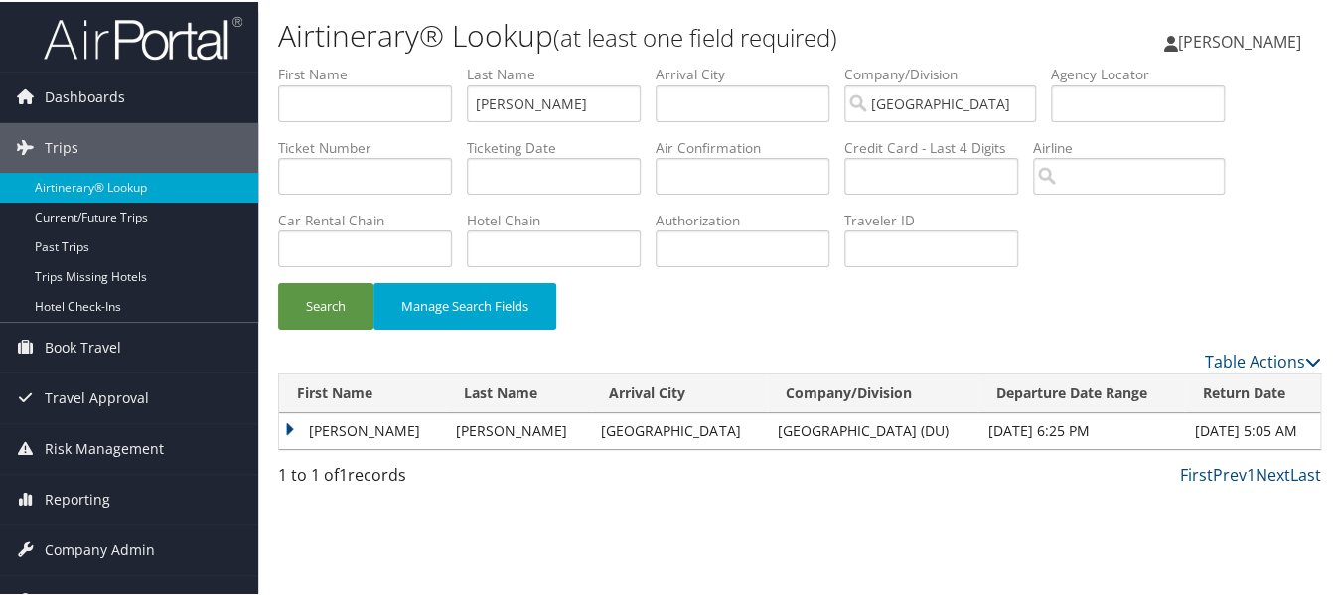
click at [285, 431] on td "ADRIAN DAVID" at bounding box center [362, 429] width 167 height 36
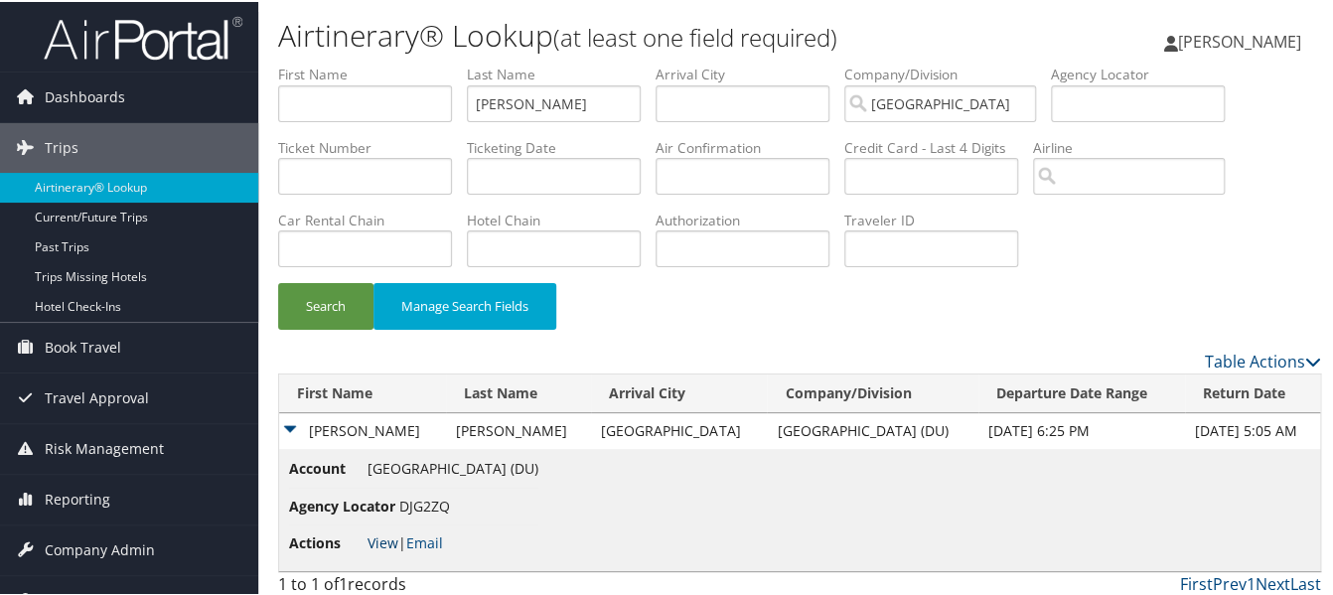
click at [389, 538] on link "View" at bounding box center [382, 540] width 31 height 19
drag, startPoint x: 449, startPoint y: 99, endPoint x: 346, endPoint y: 95, distance: 103.4
click at [349, 63] on ul "First Name Last Name kuenzler Departure City Arrival City Company/Division Univ…" at bounding box center [799, 63] width 1043 height 0
type input "pertl"
click at [278, 281] on button "Search" at bounding box center [325, 304] width 95 height 47
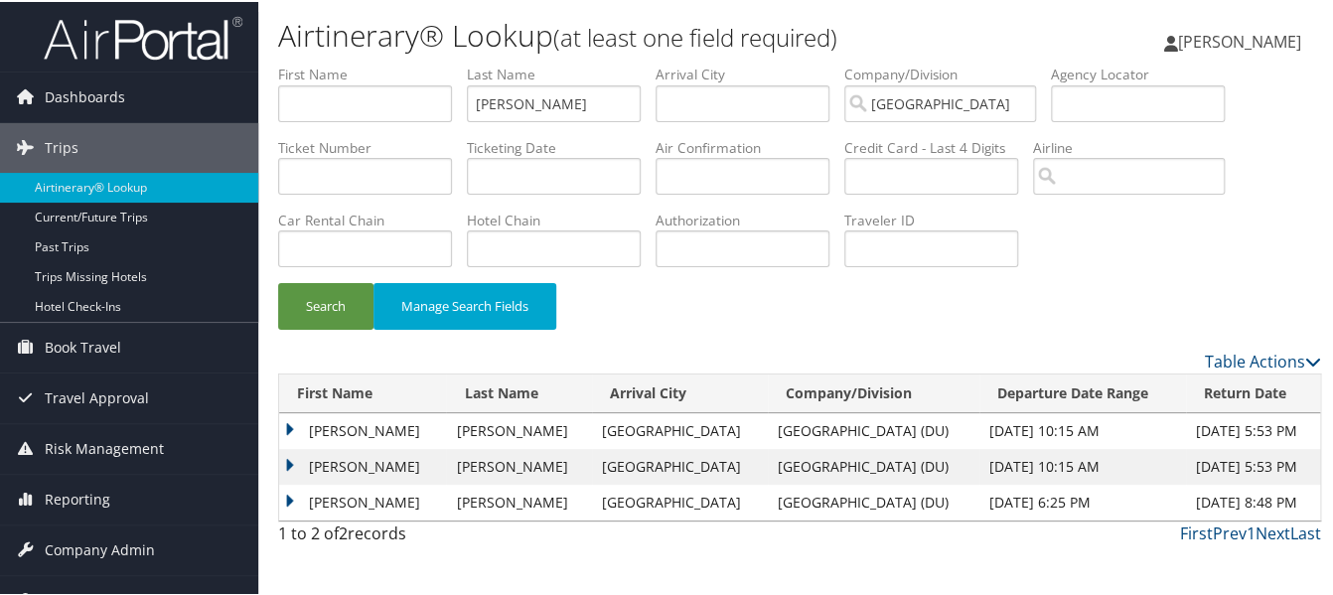
click at [289, 427] on td "BRIAN" at bounding box center [362, 429] width 167 height 36
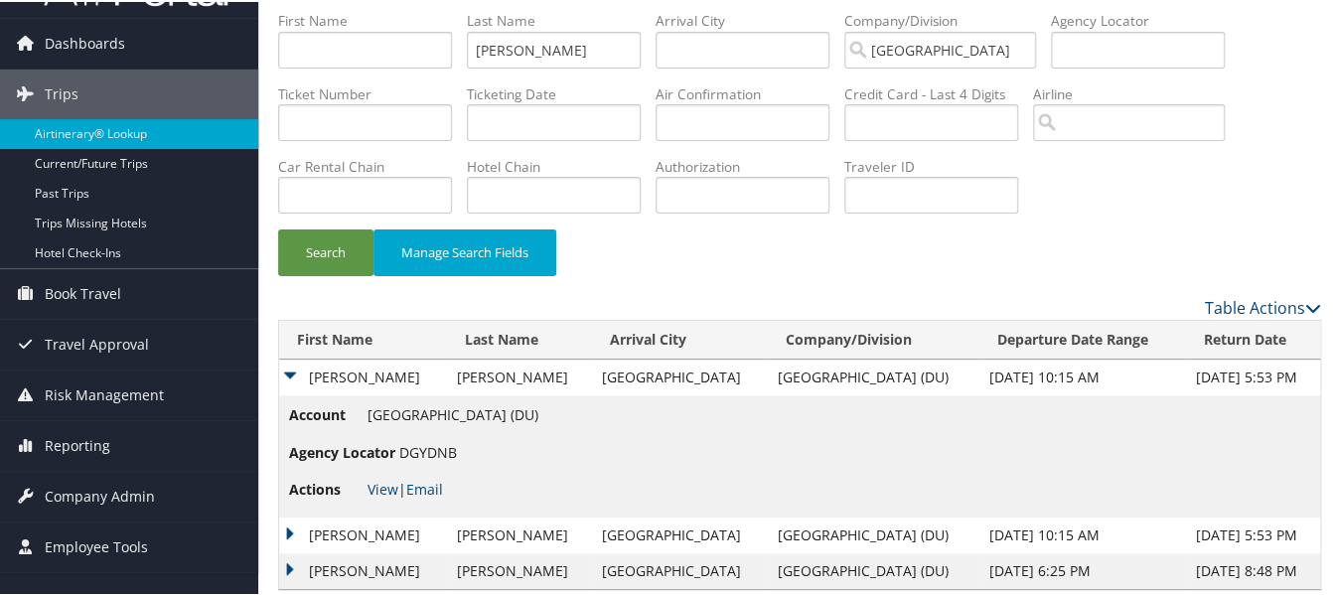
scroll to position [78, 0]
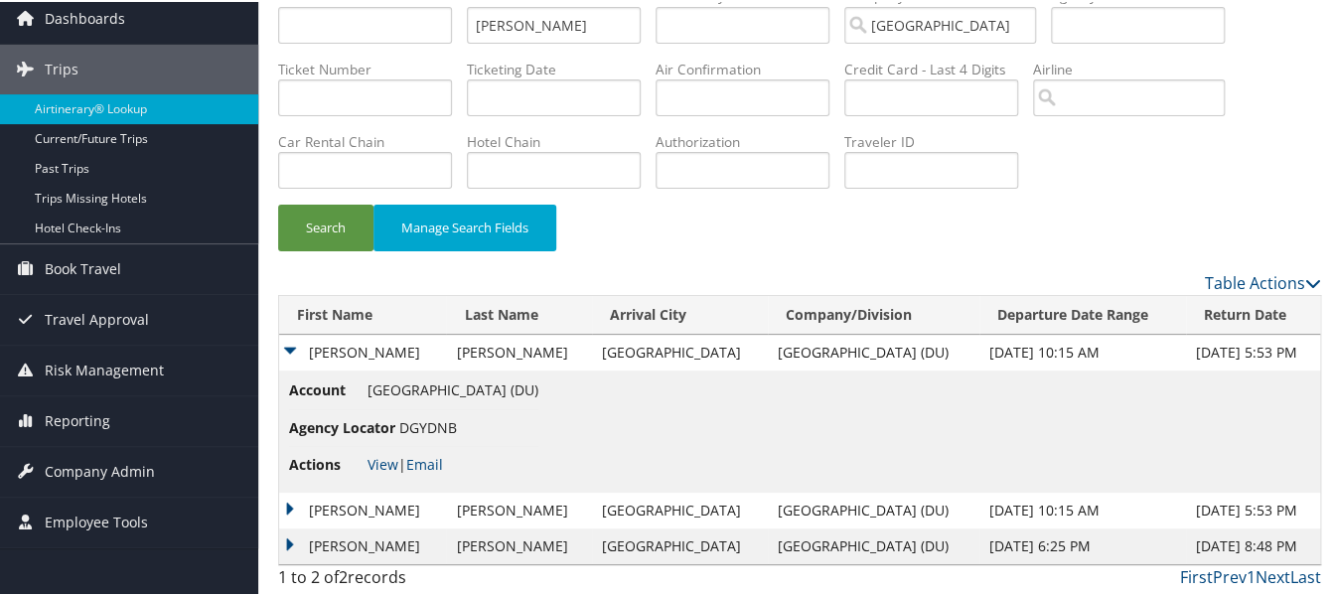
click at [293, 506] on td "LEILA RAMAGOPAL" at bounding box center [362, 509] width 167 height 36
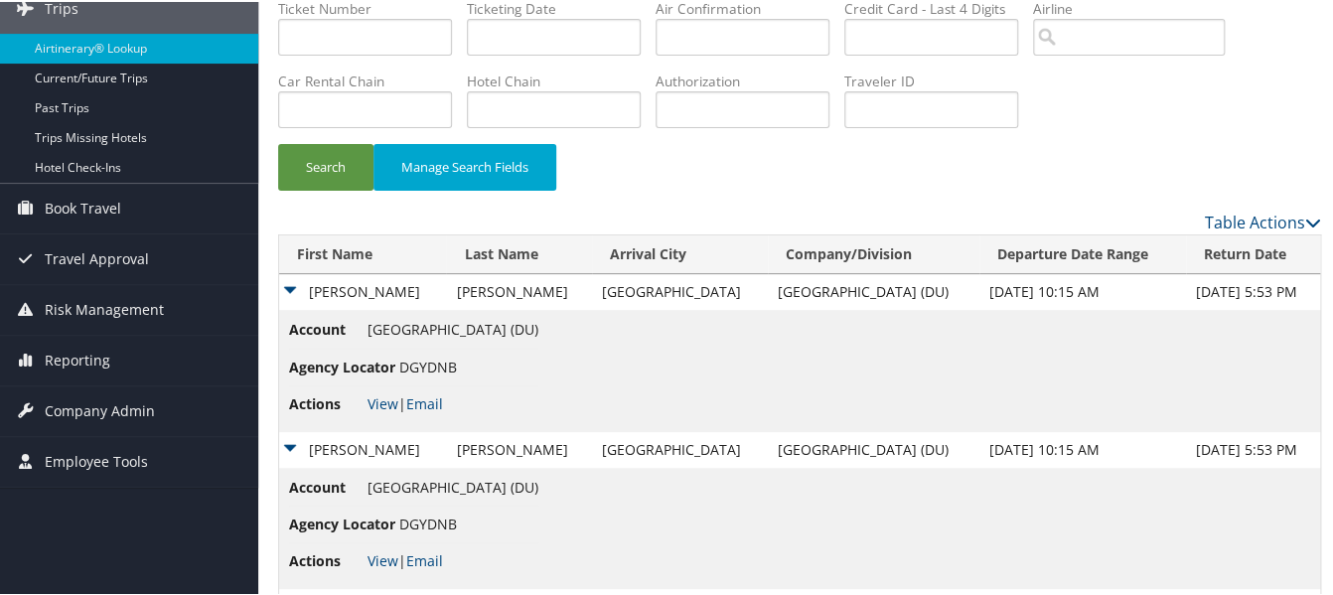
scroll to position [199, 0]
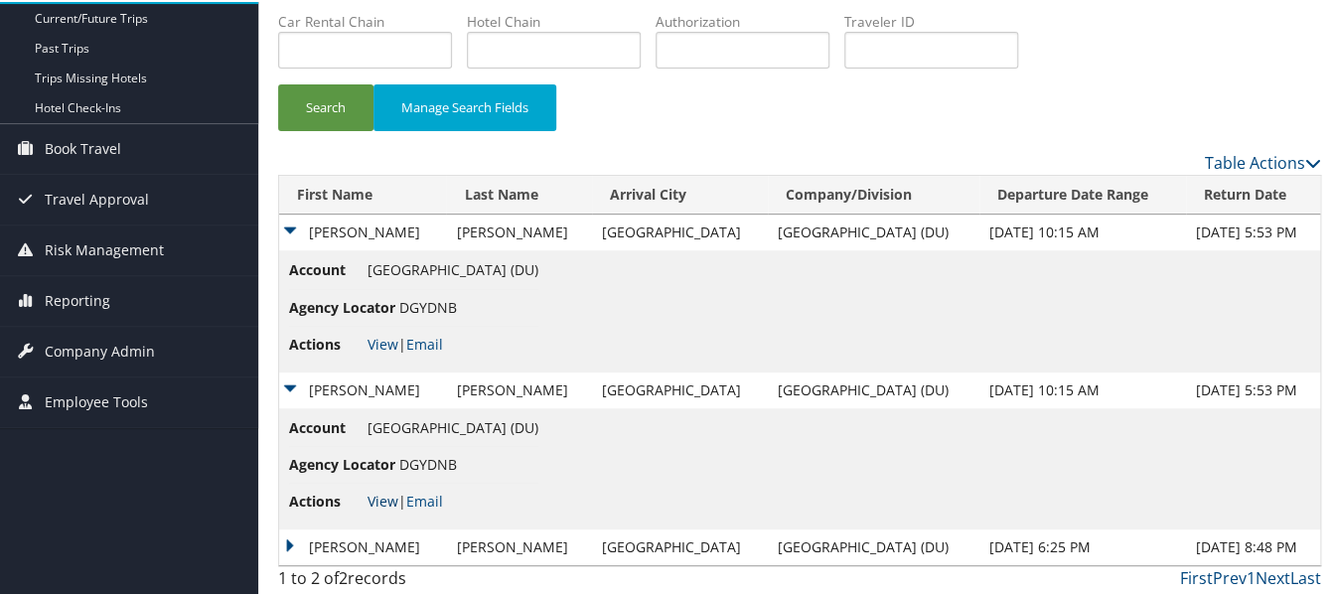
click at [384, 500] on link "View" at bounding box center [382, 499] width 31 height 19
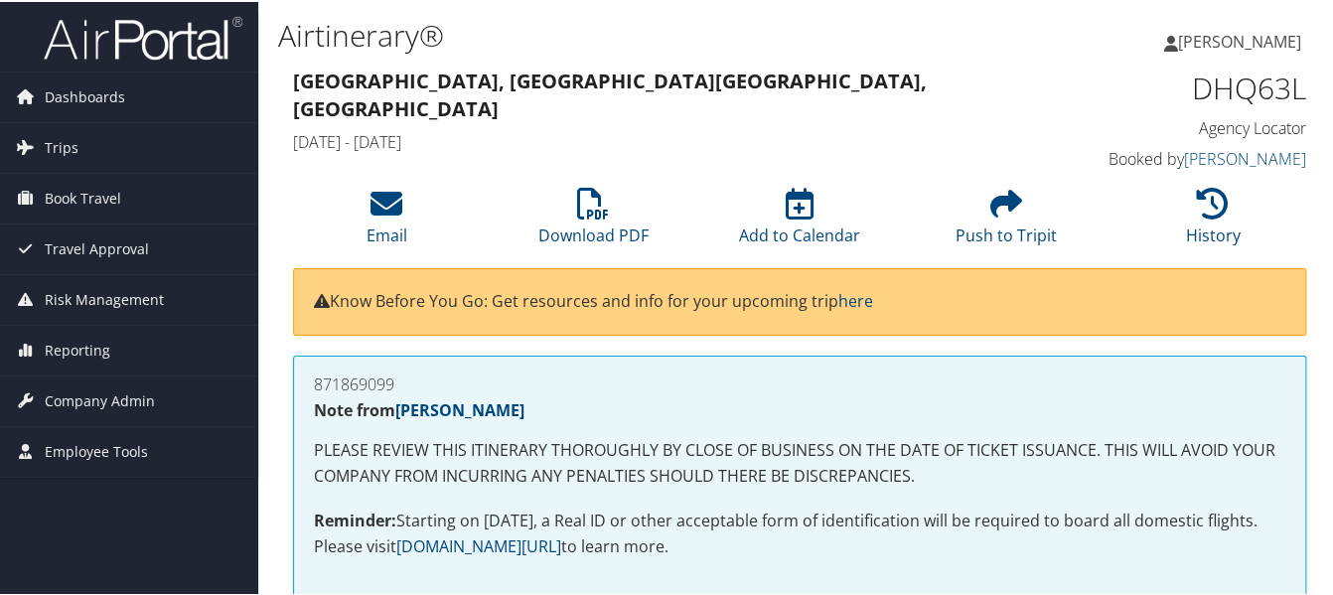
drag, startPoint x: 419, startPoint y: 382, endPoint x: 307, endPoint y: 380, distance: 112.2
click at [307, 380] on div "871869099 Note from Michele Whisenton PLEASE REVIEW THIS ITINERARY THOROUGHLY B…" at bounding box center [799, 476] width 1013 height 244
copy h4 "871869099"
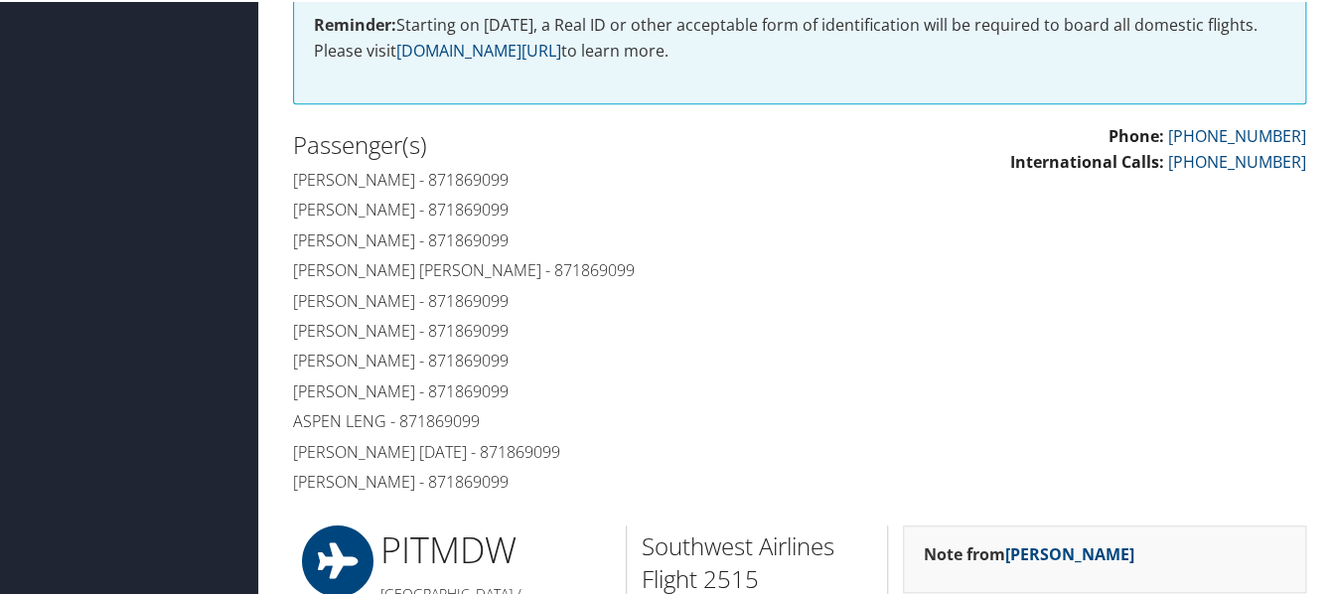
scroll to position [497, 0]
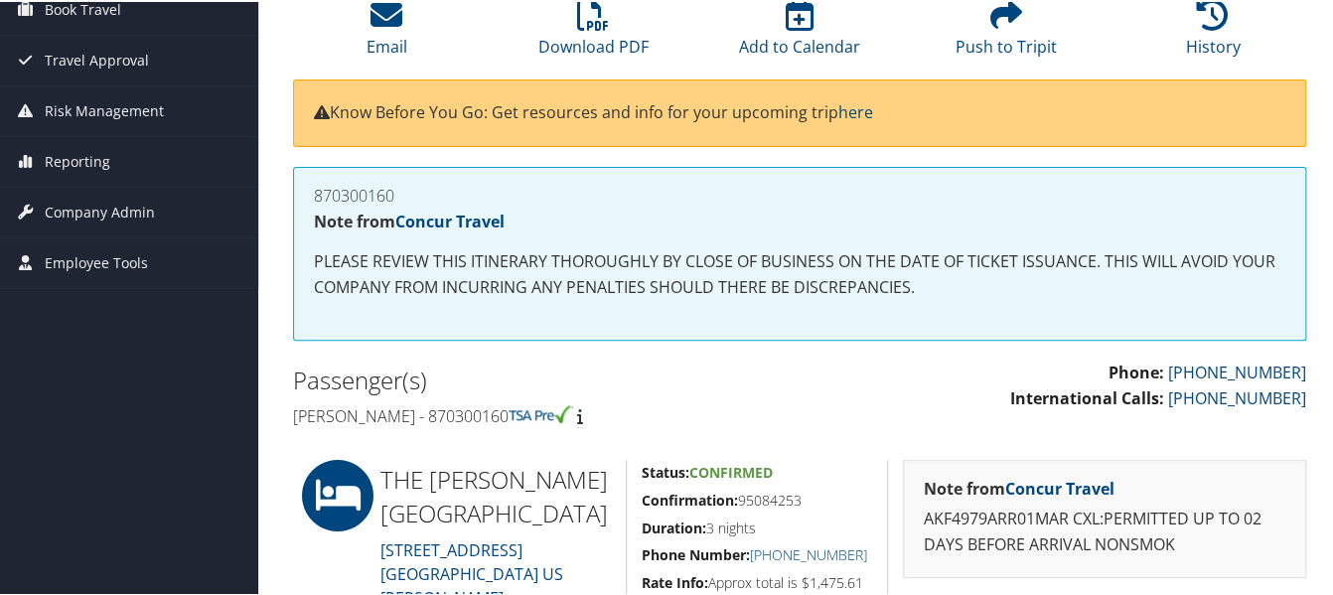
scroll to position [199, 0]
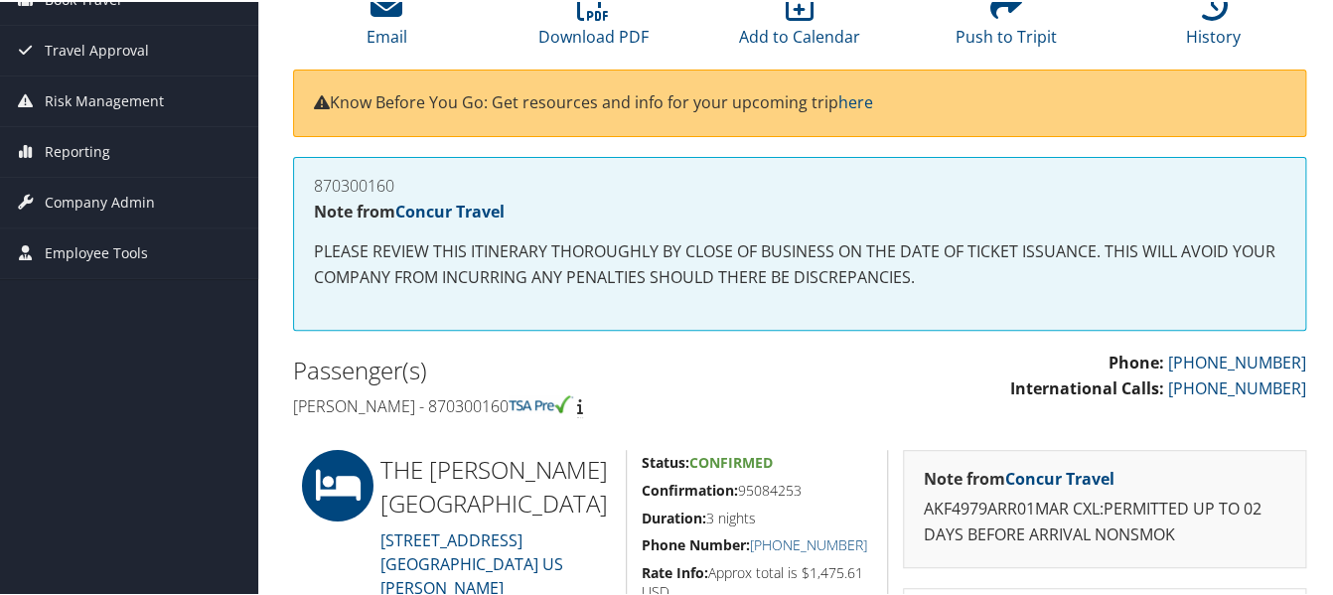
drag, startPoint x: 408, startPoint y: 175, endPoint x: 296, endPoint y: 184, distance: 112.6
click at [296, 184] on div "870300160 Note from Concur Travel PLEASE REVIEW THIS ITINERARY THOROUGHLY BY CL…" at bounding box center [799, 242] width 1013 height 174
copy h4 "870300160"
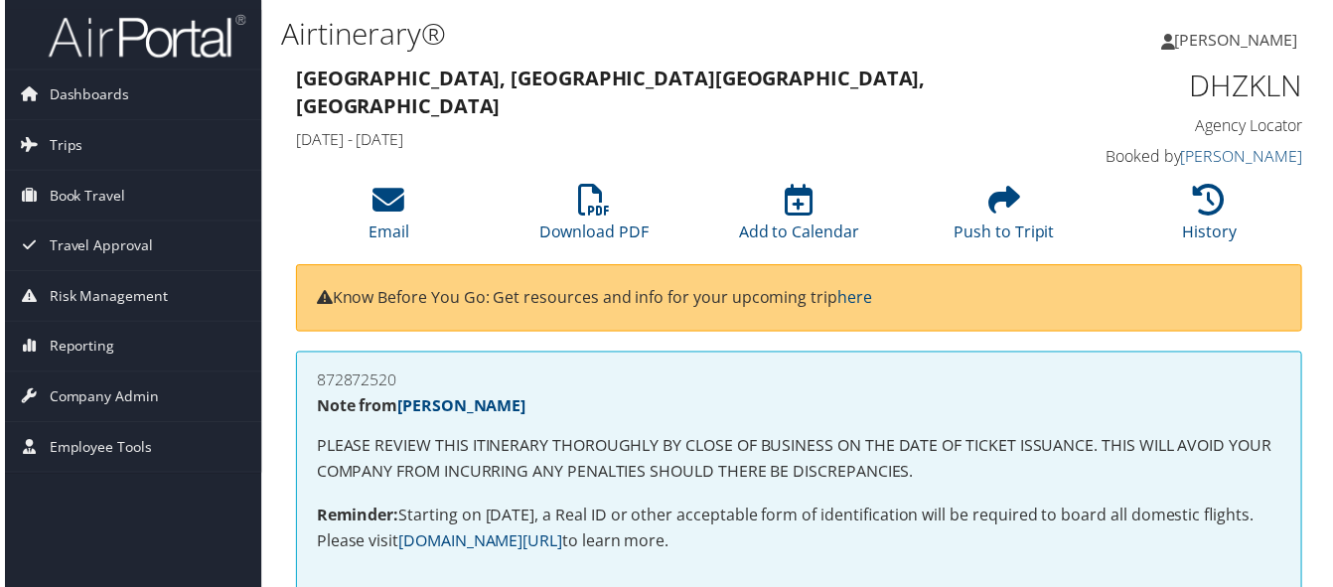
drag, startPoint x: 414, startPoint y: 368, endPoint x: 310, endPoint y: 378, distance: 104.7
click at [310, 378] on div "872872520 Note from [PERSON_NAME] PLEASE REVIEW THIS ITINERARY THOROUGHLY BY CL…" at bounding box center [799, 476] width 1013 height 244
copy h4 "872872520"
click at [305, 387] on div "872872520 Note from Michele Whisenton PLEASE REVIEW THIS ITINERARY THOROUGHLY B…" at bounding box center [799, 476] width 1013 height 244
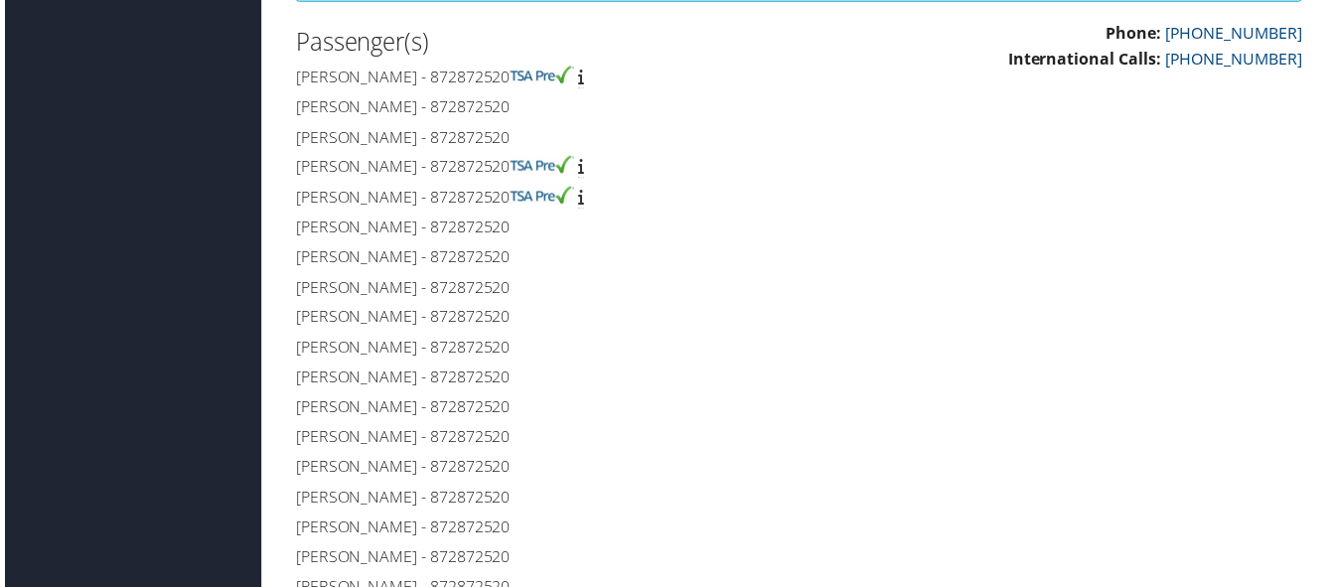
scroll to position [695, 0]
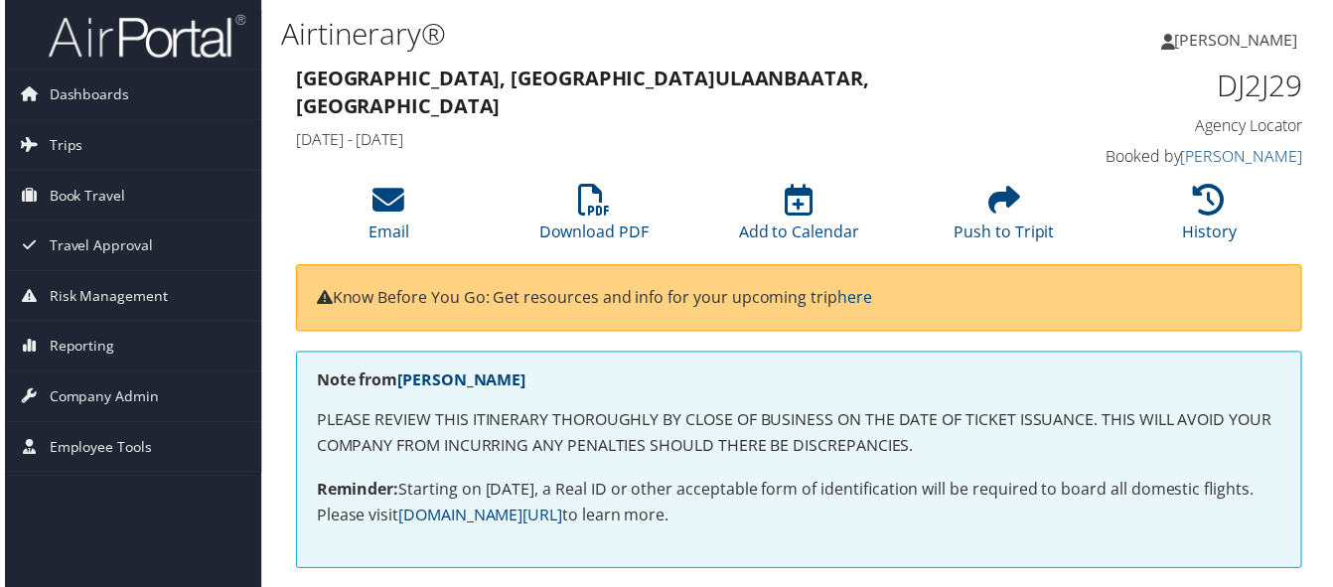
scroll to position [298, 0]
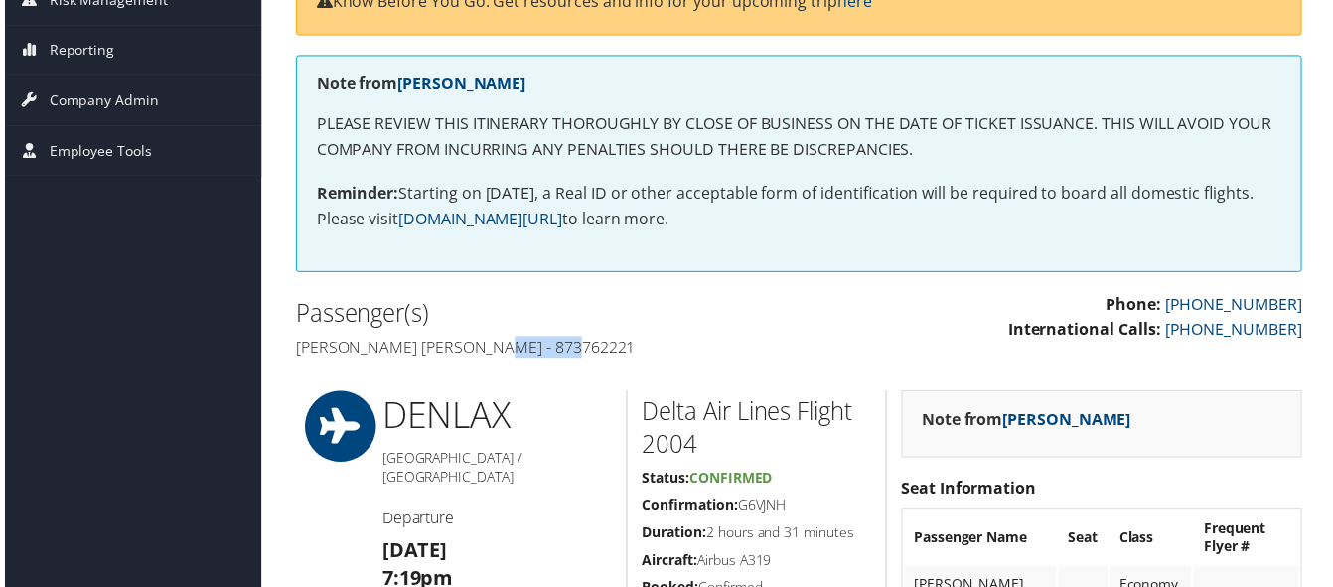
drag, startPoint x: 594, startPoint y: 353, endPoint x: 497, endPoint y: 359, distance: 97.5
click at [497, 359] on h4 "[PERSON_NAME] [PERSON_NAME] - 873762221" at bounding box center [539, 350] width 492 height 22
copy h4 "873762221"
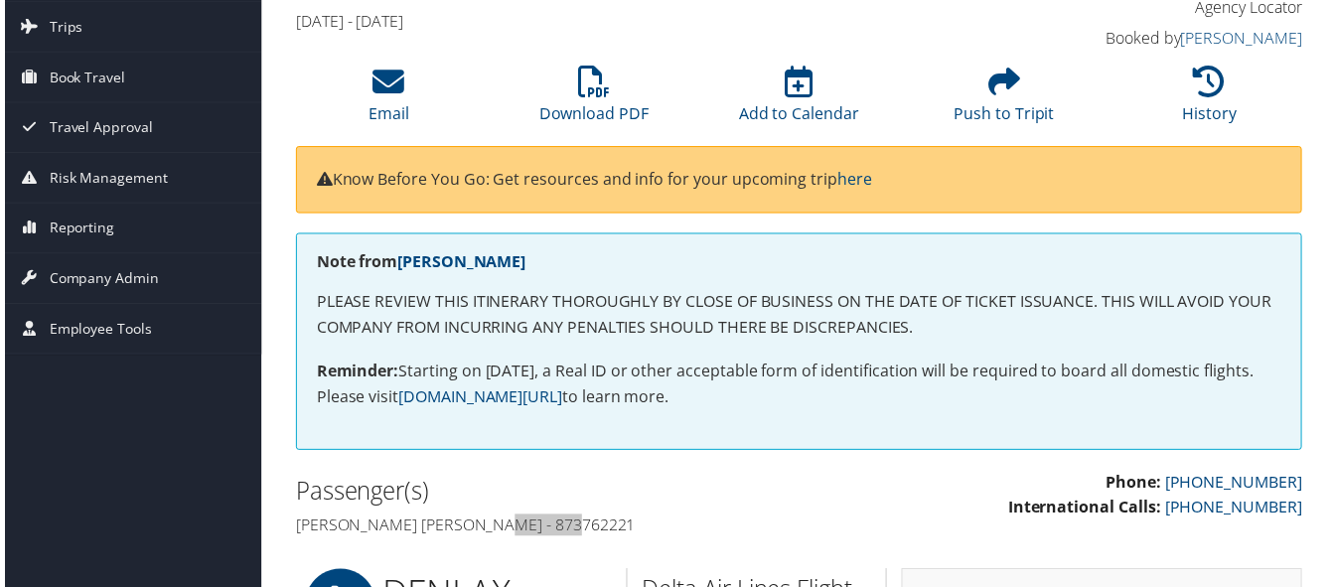
scroll to position [397, 0]
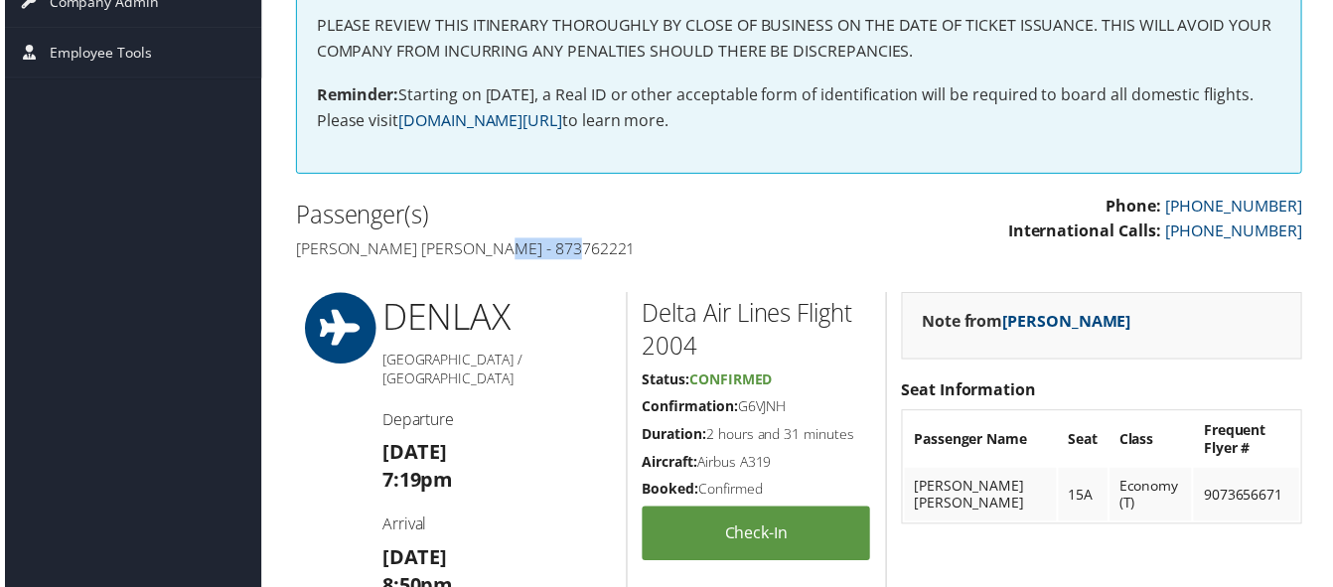
click at [632, 246] on h4 "[PERSON_NAME] [PERSON_NAME] - 873762221" at bounding box center [539, 250] width 492 height 22
copy h4 "873762221"
click at [527, 252] on h4 "[PERSON_NAME] [PERSON_NAME] - 873762221" at bounding box center [539, 250] width 492 height 22
drag, startPoint x: 572, startPoint y: 252, endPoint x: 494, endPoint y: 256, distance: 78.6
click at [494, 256] on h4 "[PERSON_NAME] [PERSON_NAME] - 873762221" at bounding box center [539, 250] width 492 height 22
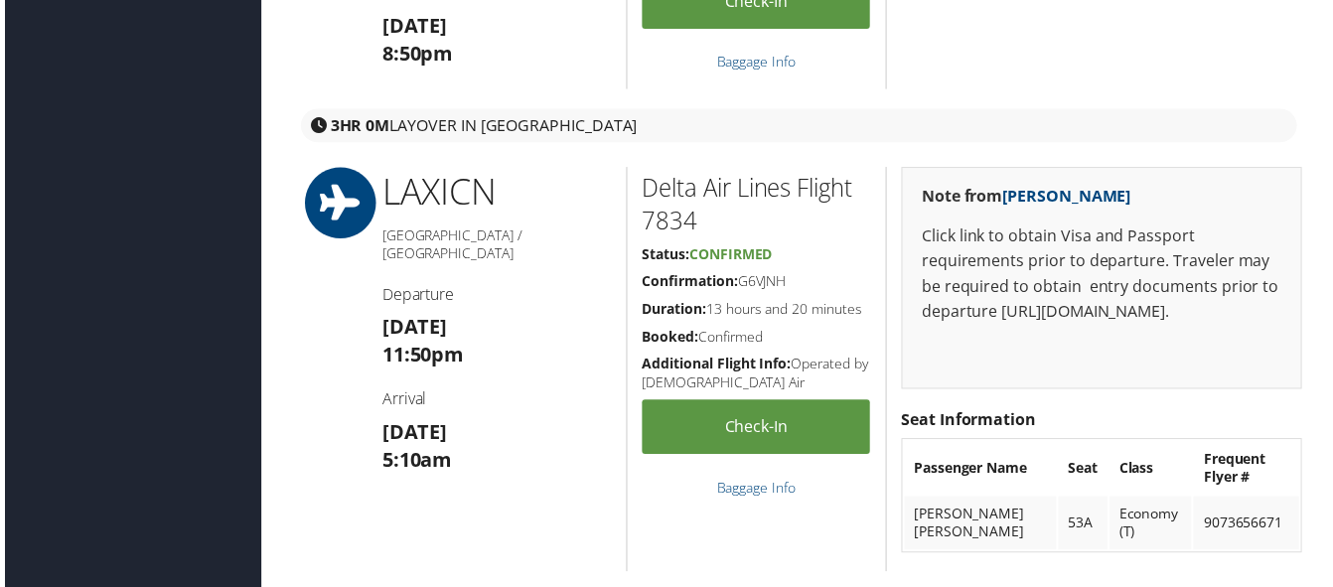
scroll to position [744, 0]
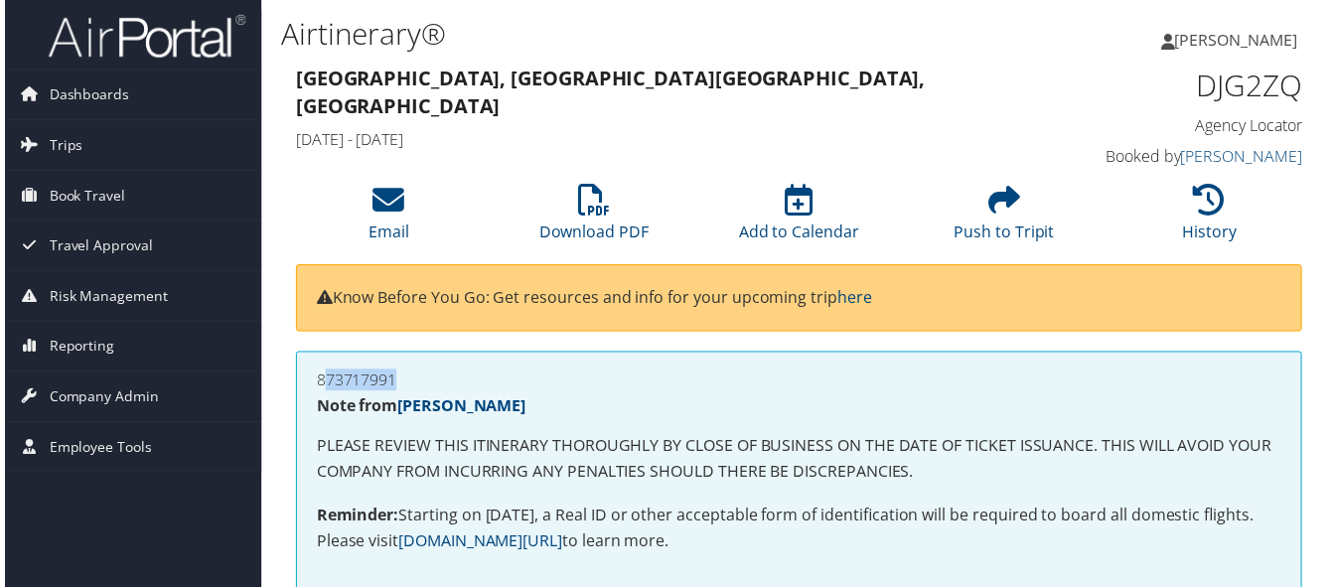
drag, startPoint x: 377, startPoint y: 378, endPoint x: 314, endPoint y: 377, distance: 63.6
click at [314, 377] on h4 "873717991" at bounding box center [799, 382] width 971 height 16
click at [433, 383] on h4 "873717991" at bounding box center [799, 382] width 971 height 16
drag, startPoint x: 365, startPoint y: 382, endPoint x: 317, endPoint y: 384, distance: 48.7
click at [317, 384] on h4 "873717991" at bounding box center [799, 382] width 971 height 16
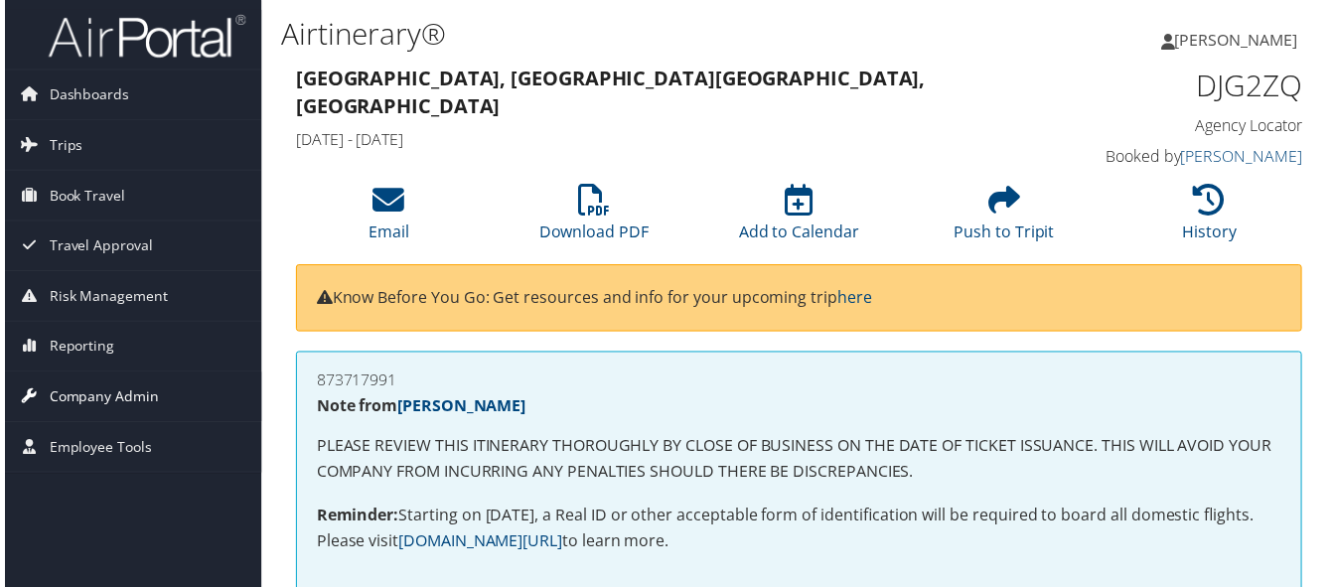
copy h4 "873717991"
drag, startPoint x: 410, startPoint y: 380, endPoint x: 306, endPoint y: 388, distance: 104.6
click at [306, 388] on div "873793832 Note from [PERSON_NAME] PLEASE REVIEW THIS ITINERARY THOROUGHLY BY CL…" at bounding box center [799, 476] width 1013 height 244
copy h4 "873793832"
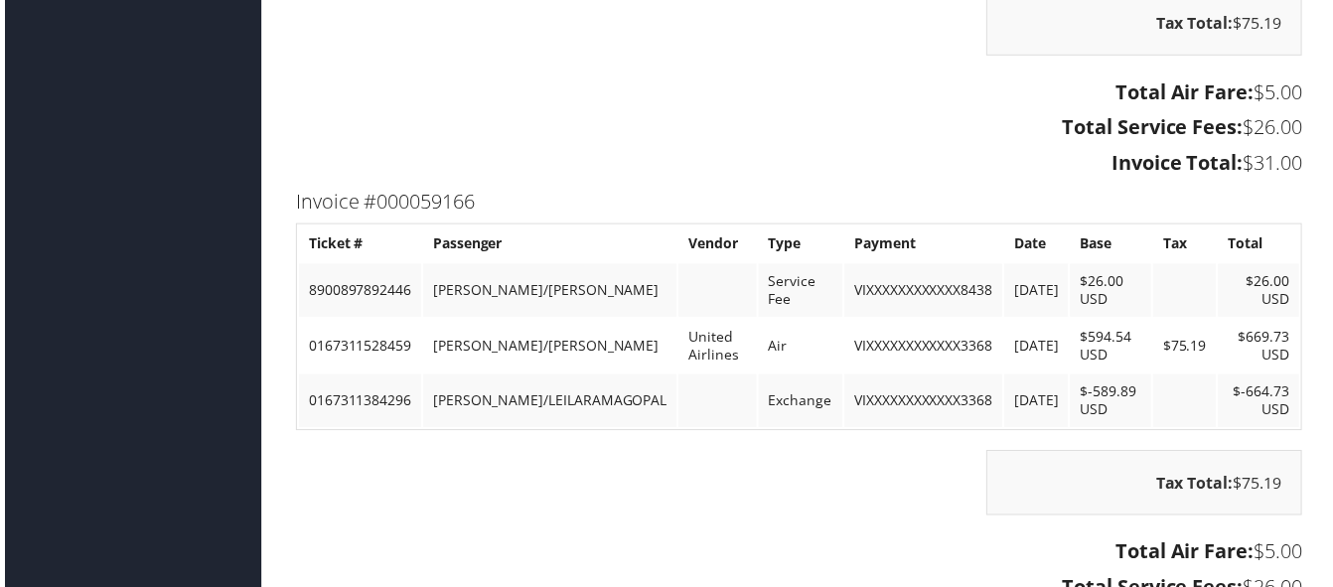
scroll to position [2880, 0]
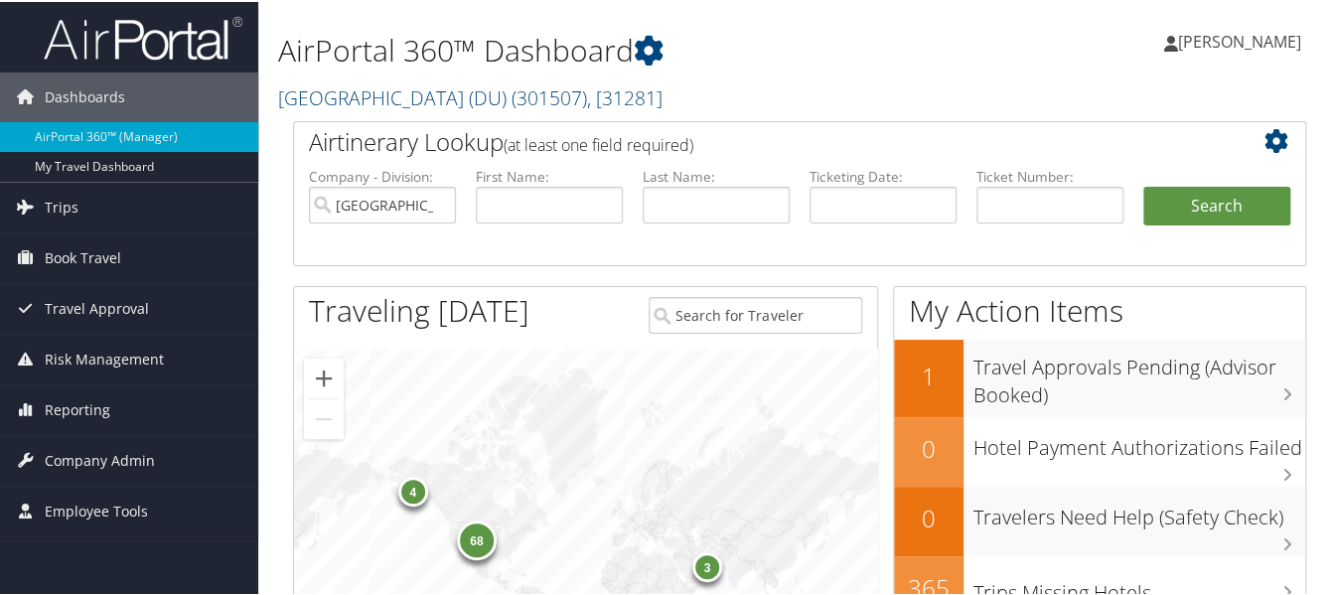
scroll to position [298, 0]
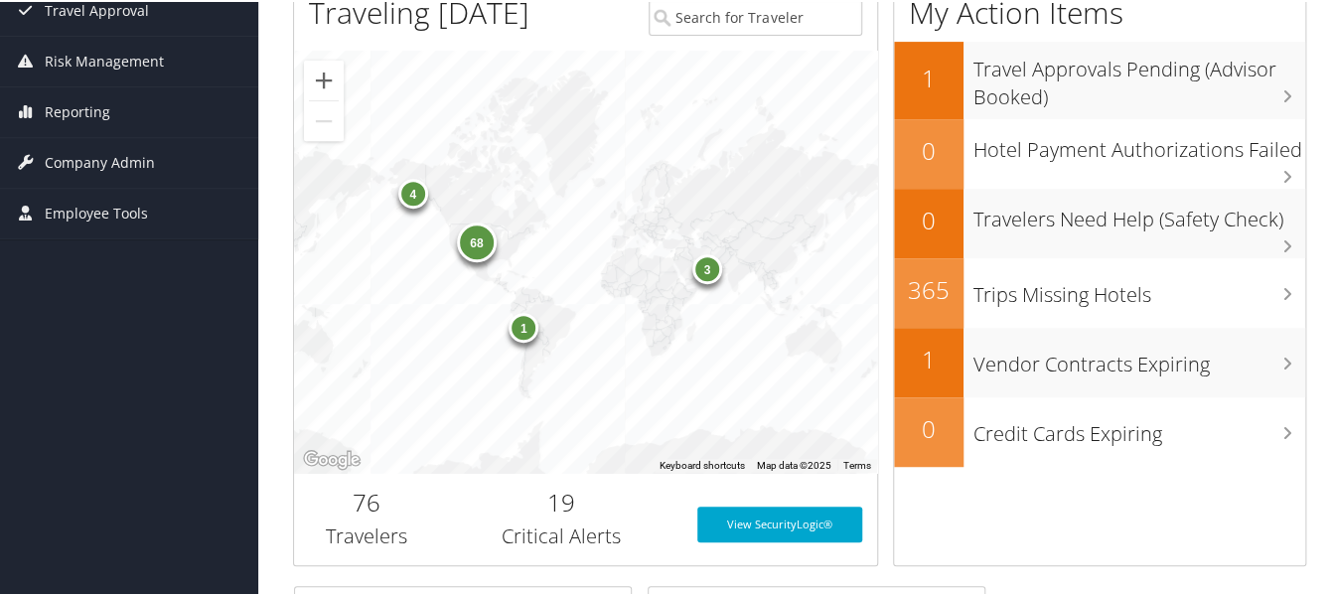
click at [472, 237] on div "68" at bounding box center [477, 240] width 40 height 40
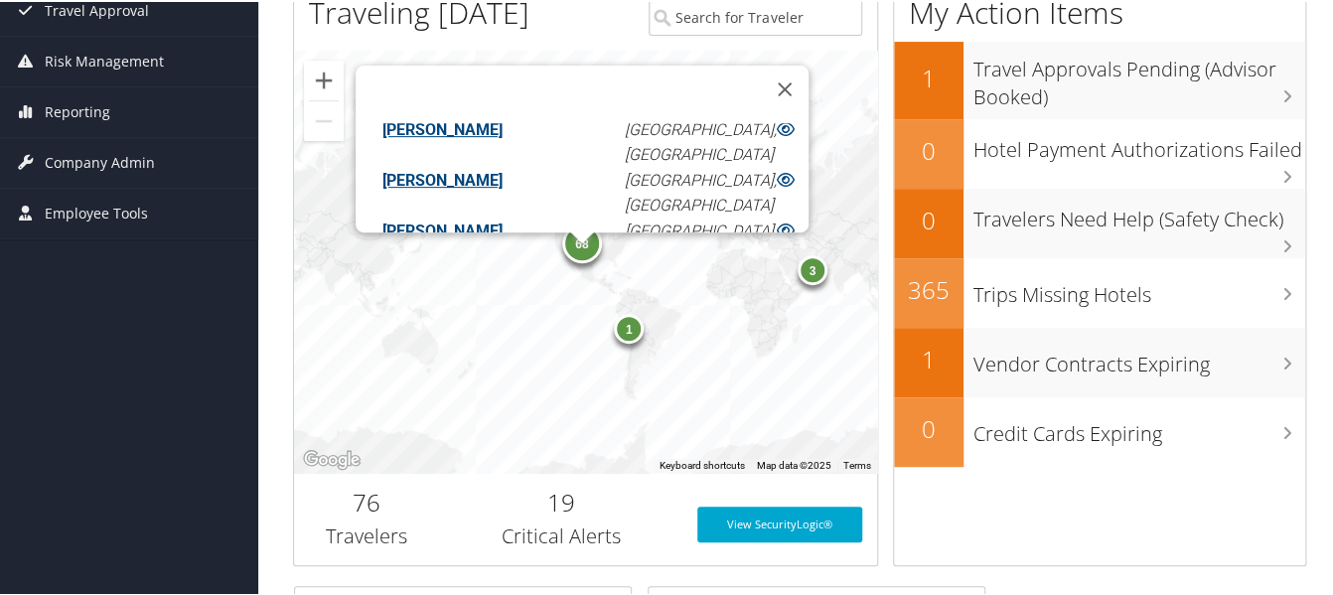
scroll to position [1390, 0]
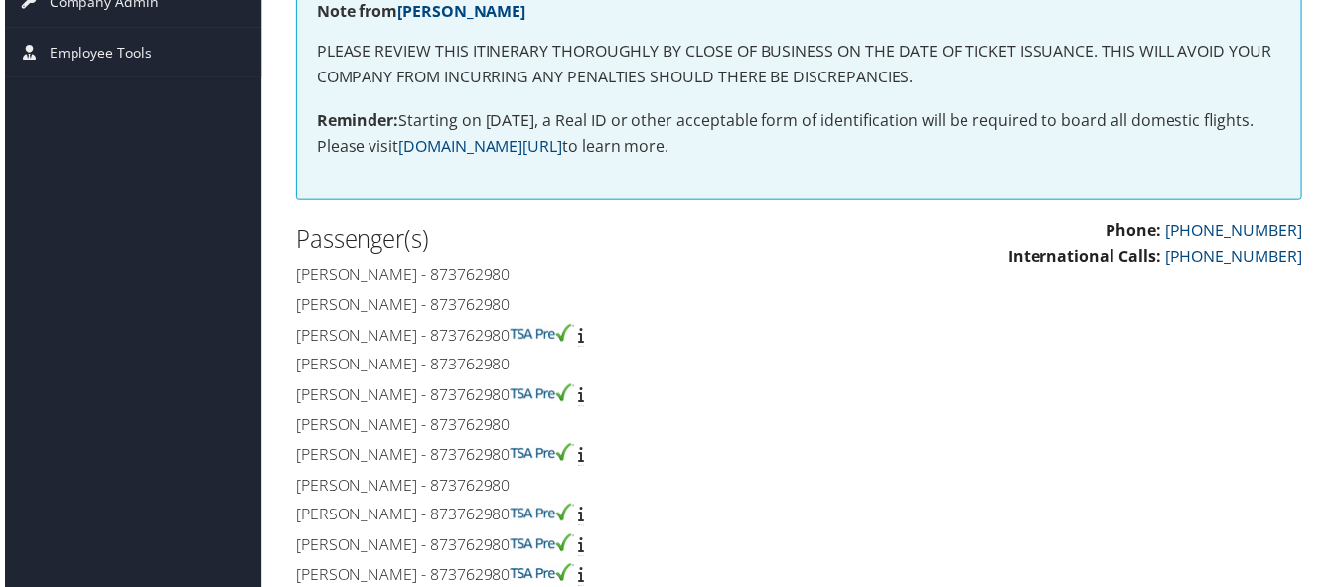
scroll to position [397, 0]
drag, startPoint x: 502, startPoint y: 273, endPoint x: 472, endPoint y: 273, distance: 29.8
click at [472, 273] on h4 "[PERSON_NAME] - 873762980" at bounding box center [539, 276] width 492 height 22
drag, startPoint x: 543, startPoint y: 275, endPoint x: 458, endPoint y: 277, distance: 85.4
click at [458, 277] on h4 "[PERSON_NAME] - 873762980" at bounding box center [539, 276] width 492 height 22
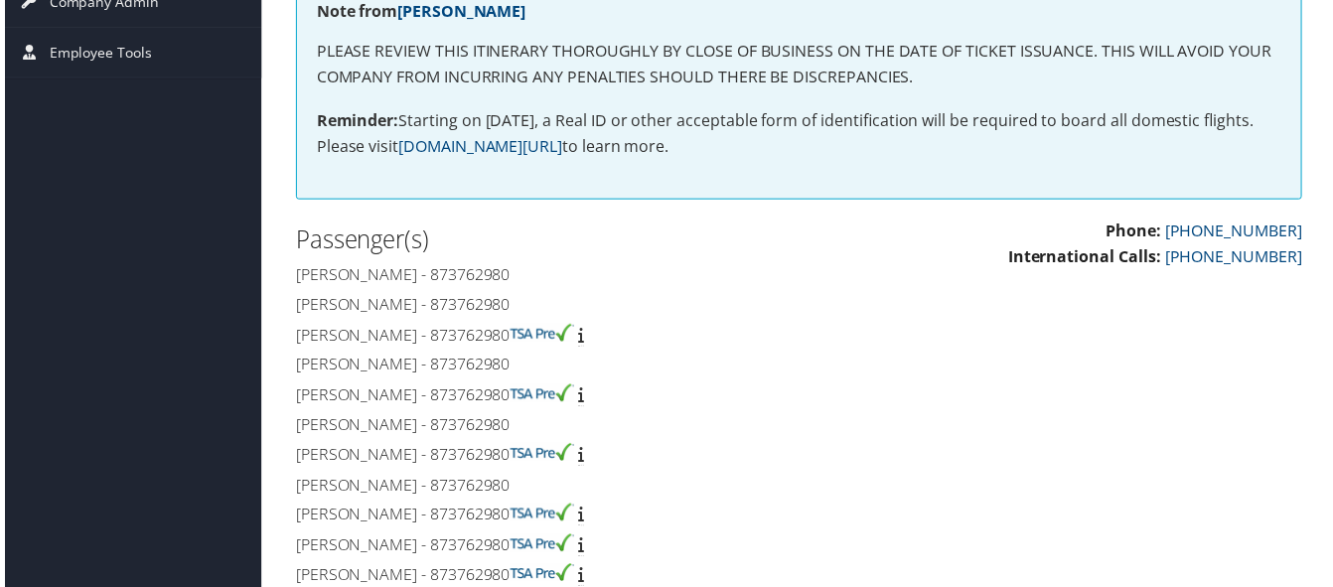
copy h4 "873762980"
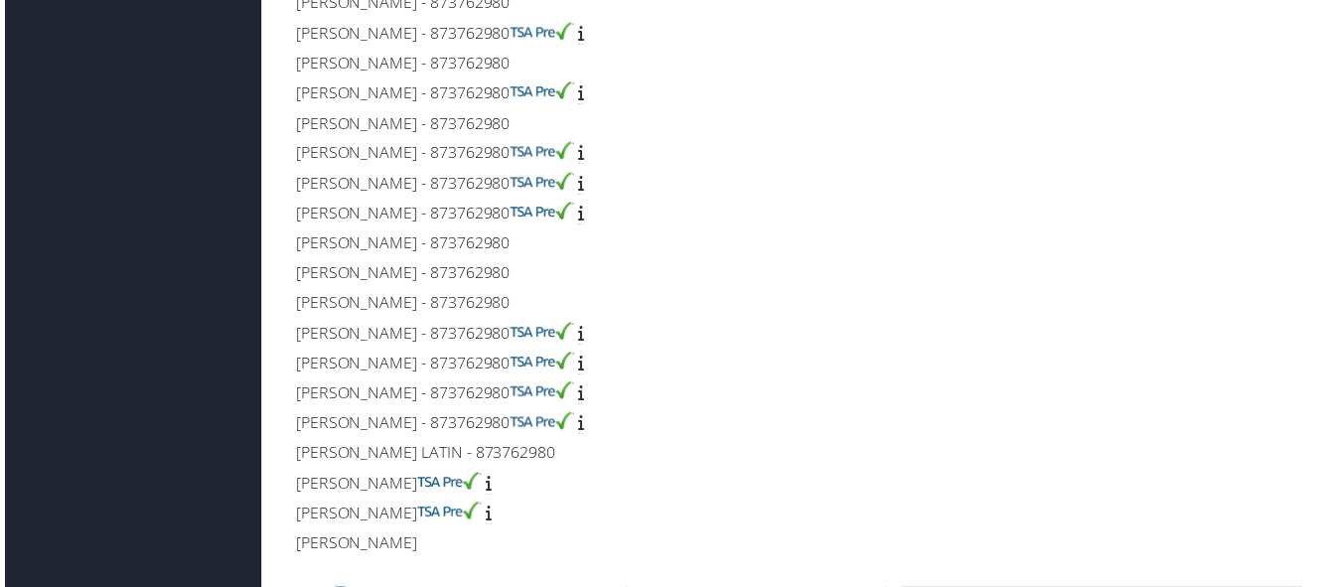
scroll to position [794, 0]
